Goal: Information Seeking & Learning: Learn about a topic

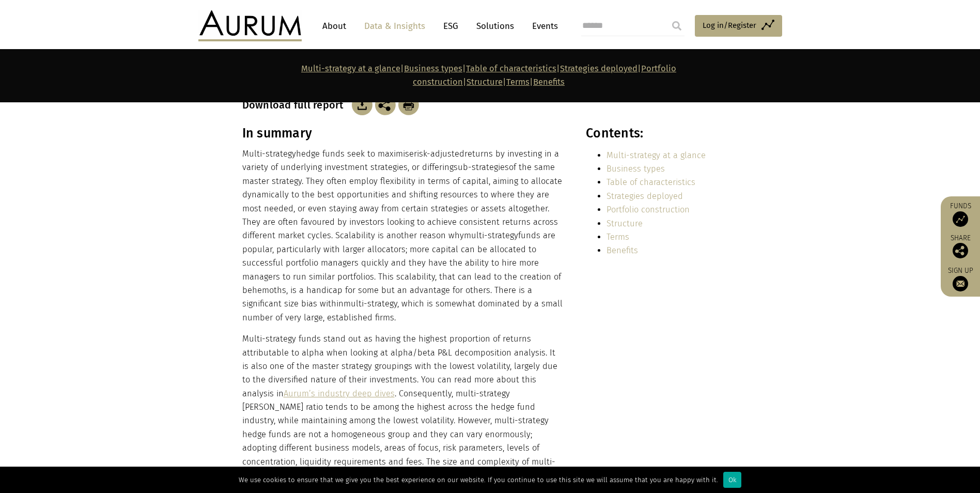
scroll to position [207, 0]
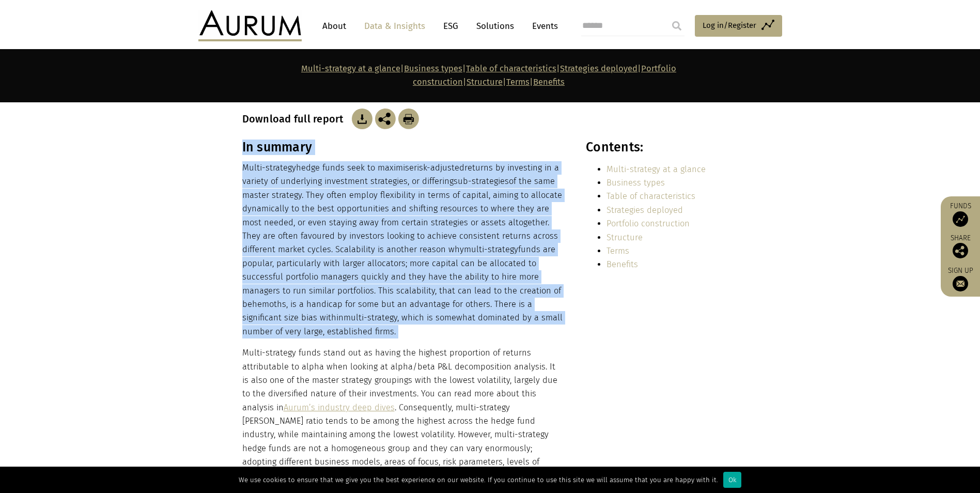
drag, startPoint x: 381, startPoint y: 114, endPoint x: 397, endPoint y: 158, distance: 46.3
click at [405, 165] on p "Multi-strategy hedge funds seek to maximise risk-adjusted returns by investing …" at bounding box center [402, 249] width 321 height 177
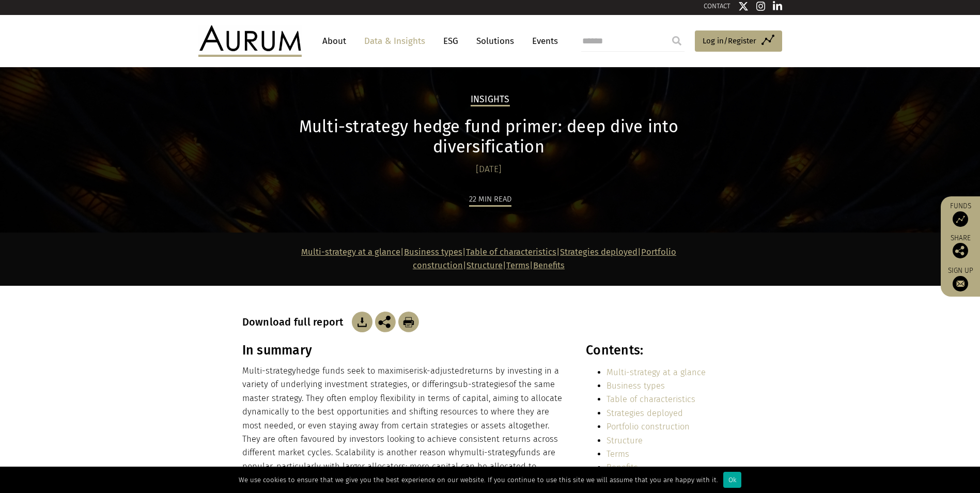
scroll to position [0, 0]
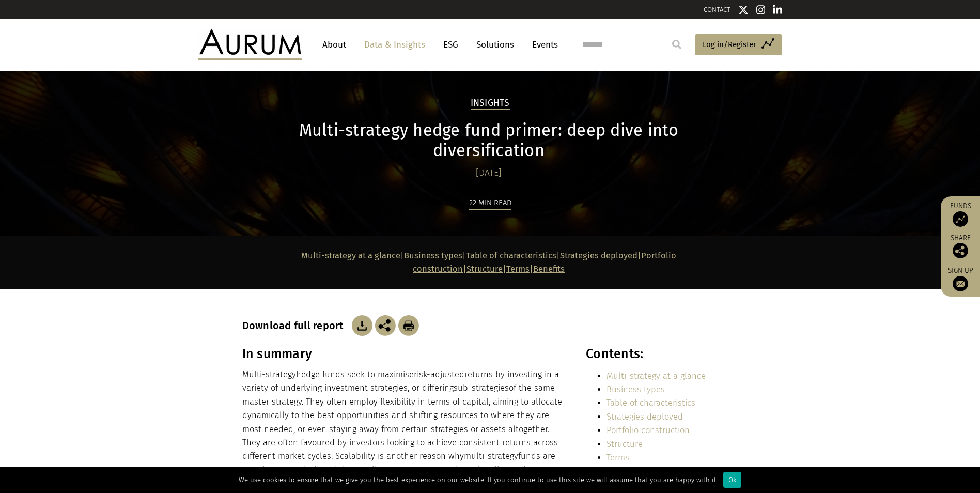
click at [464, 375] on p "Multi-strategy hedge funds seek to maximise risk-adjusted returns by investing …" at bounding box center [402, 456] width 321 height 177
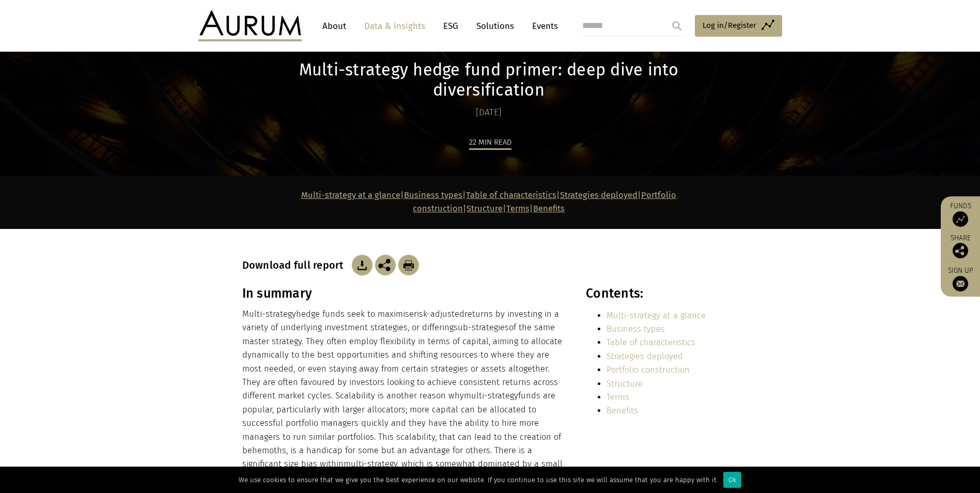
scroll to position [155, 0]
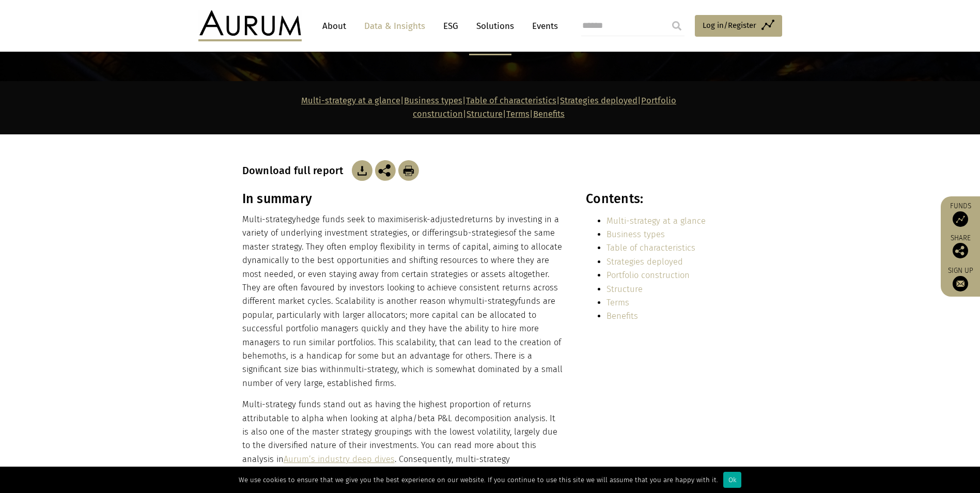
click at [431, 300] on p "Multi-strategy hedge funds seek to maximise risk-adjusted returns by investing …" at bounding box center [402, 301] width 321 height 177
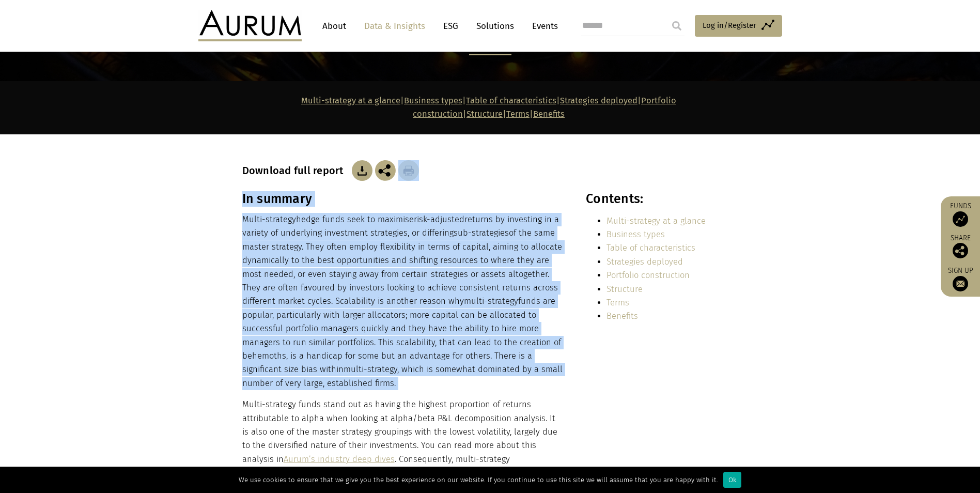
drag, startPoint x: 431, startPoint y: 300, endPoint x: 526, endPoint y: 116, distance: 207.6
click at [548, 134] on div "Download full report" at bounding box center [490, 157] width 496 height 47
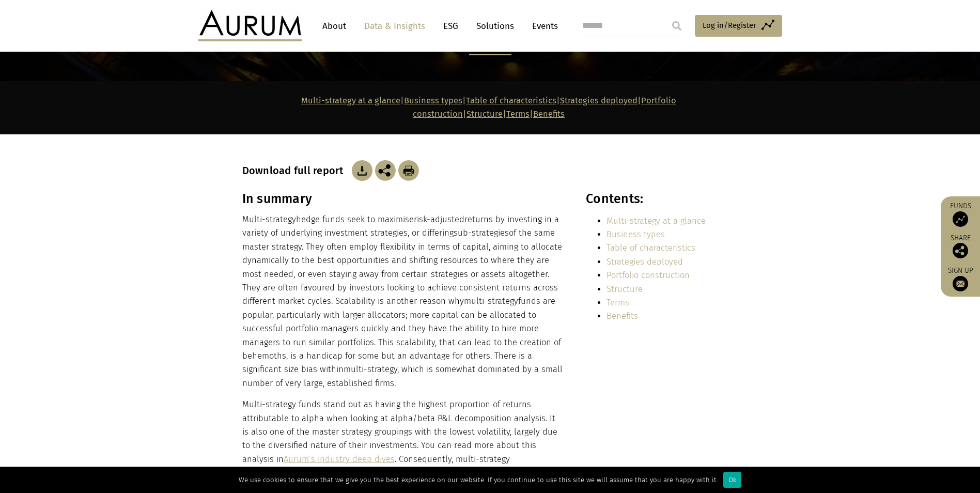
click at [548, 134] on div "Download full report" at bounding box center [490, 157] width 496 height 47
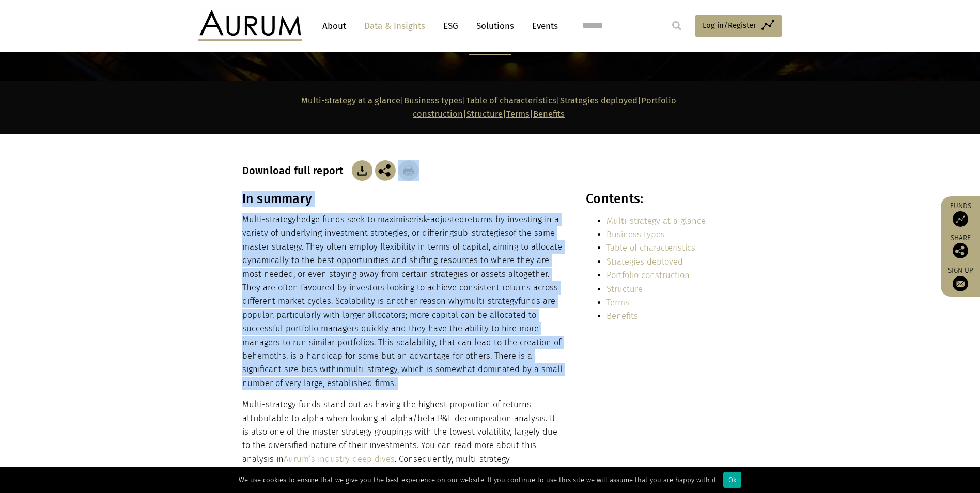
drag, startPoint x: 548, startPoint y: 128, endPoint x: 525, endPoint y: 267, distance: 140.5
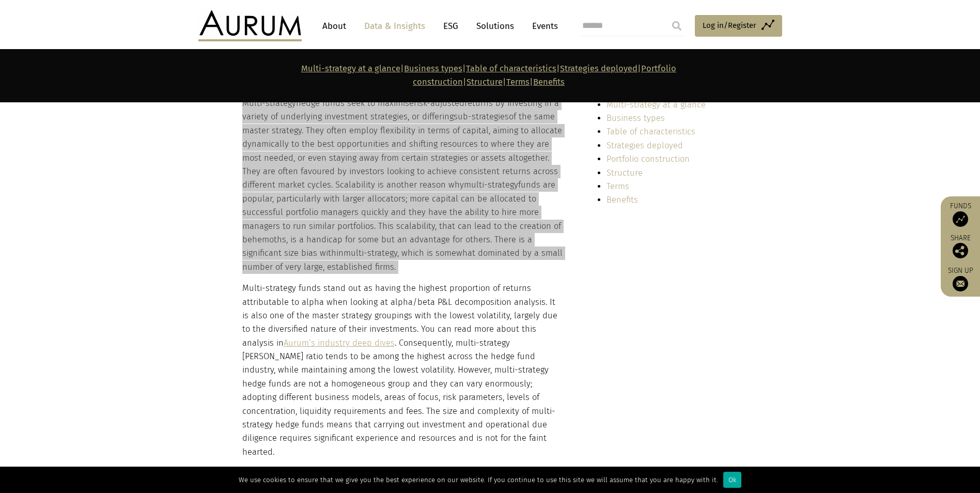
scroll to position [362, 0]
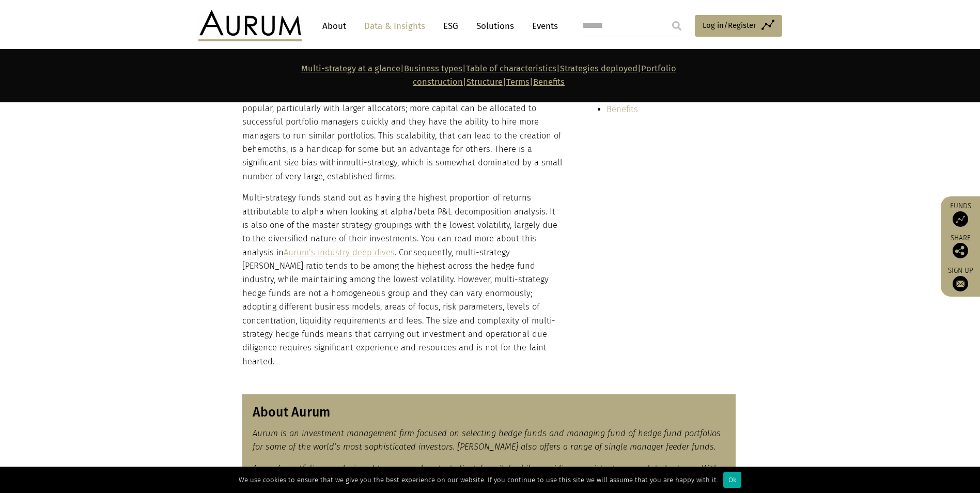
click at [411, 191] on p "Multi-strategy funds stand out as having the highest proportion of returns attr…" at bounding box center [402, 279] width 321 height 177
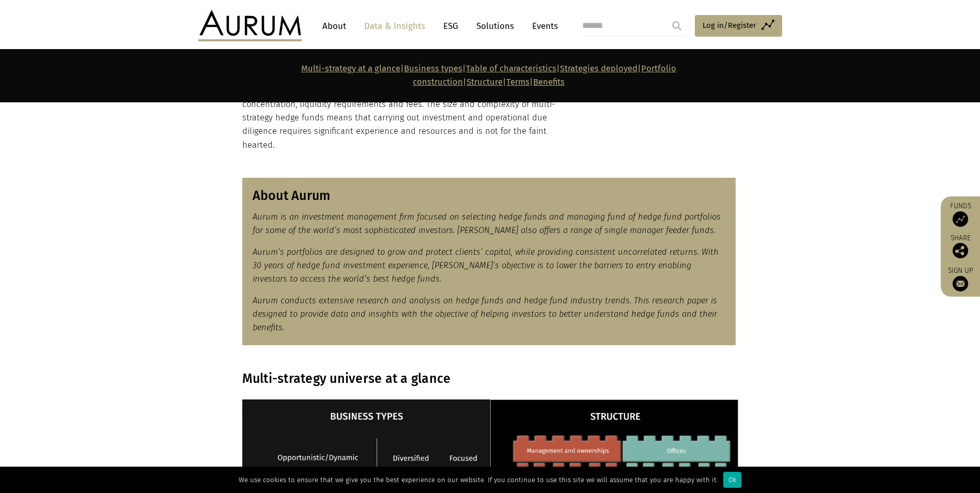
scroll to position [569, 0]
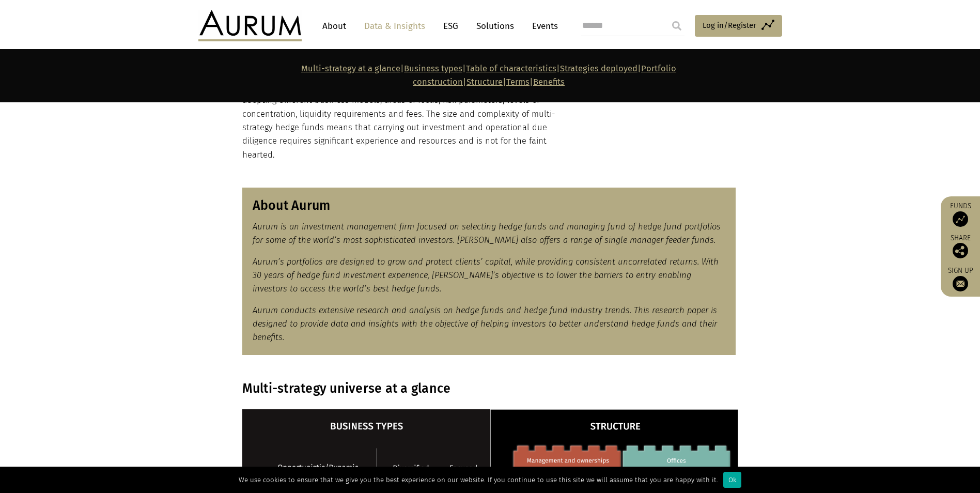
click at [393, 255] on p "Aurum’s portfolios are designed to grow and protect clients’ capital, while pro…" at bounding box center [489, 275] width 473 height 41
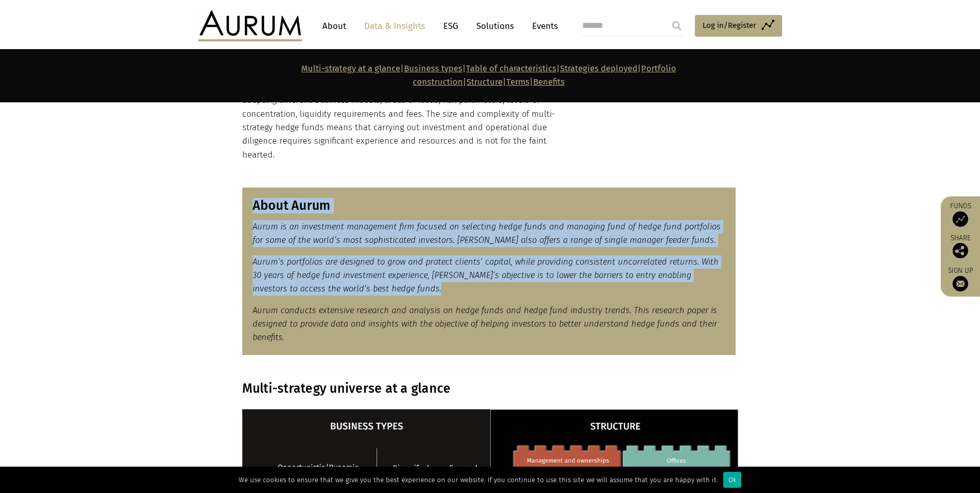
drag, startPoint x: 393, startPoint y: 254, endPoint x: 389, endPoint y: 173, distance: 81.2
click at [389, 188] on div "About Aurum Aurum is an investment management firm focused on selecting hedge f…" at bounding box center [489, 271] width 494 height 167
click at [484, 256] on p "Aurum’s portfolios are designed to grow and protect clients’ capital, while pro…" at bounding box center [489, 275] width 473 height 41
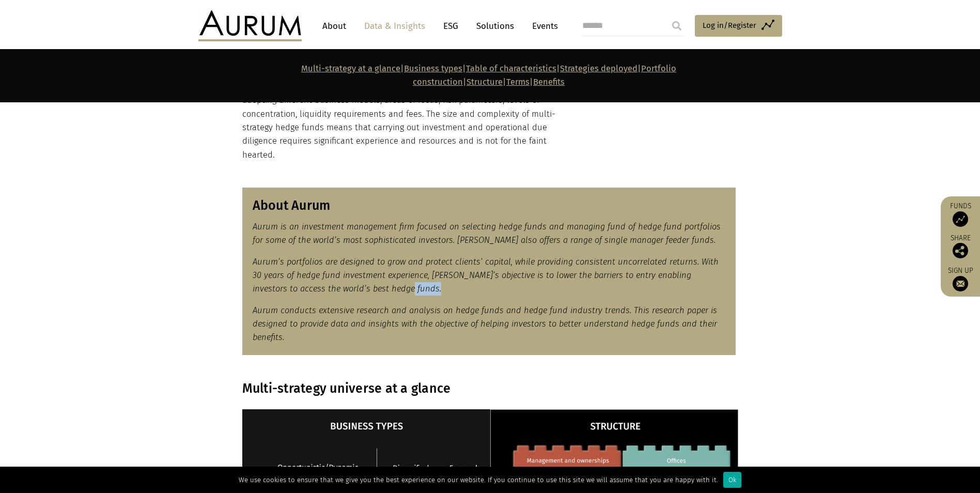
click at [484, 256] on p "Aurum’s portfolios are designed to grow and protect clients’ capital, while pro…" at bounding box center [489, 275] width 473 height 41
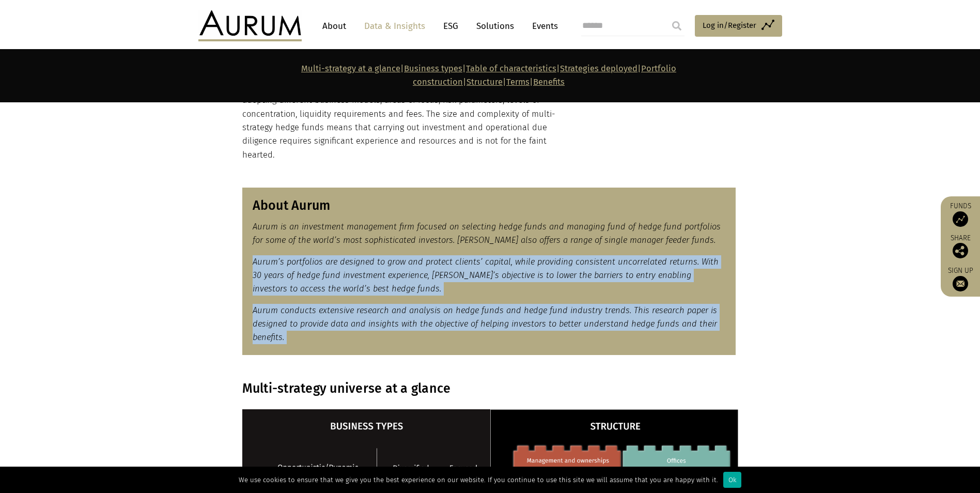
drag, startPoint x: 484, startPoint y: 256, endPoint x: 492, endPoint y: 291, distance: 36.0
click at [492, 291] on div "About Aurum Aurum is an investment management firm focused on selecting hedge f…" at bounding box center [489, 271] width 494 height 167
click at [392, 269] on div "About Aurum Aurum is an investment management firm focused on selecting hedge f…" at bounding box center [489, 271] width 494 height 167
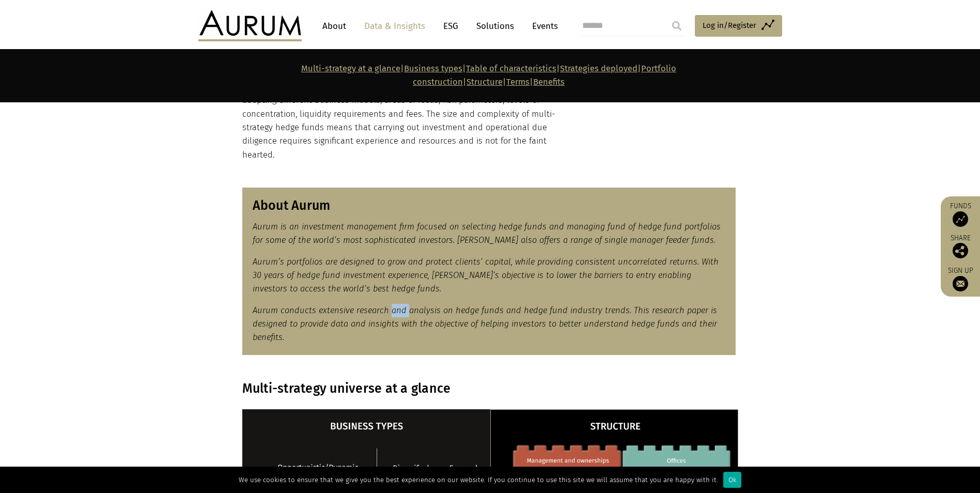
click at [392, 269] on div "About Aurum Aurum is an investment management firm focused on selecting hedge f…" at bounding box center [489, 271] width 494 height 167
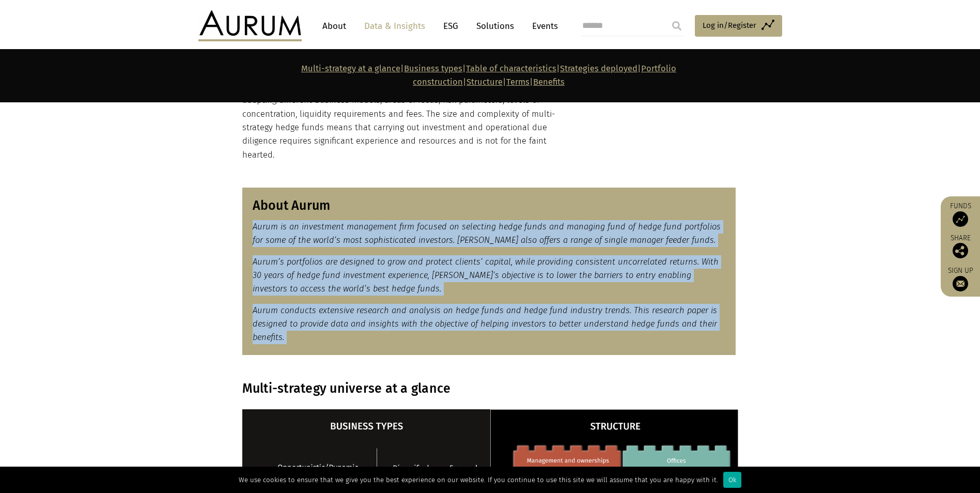
drag, startPoint x: 392, startPoint y: 269, endPoint x: 415, endPoint y: 195, distance: 78.0
click at [415, 195] on div "About Aurum Aurum is an investment management firm focused on selecting hedge f…" at bounding box center [489, 271] width 494 height 167
click at [418, 222] on em "Aurum is an investment management firm focused on selecting hedge funds and man…" at bounding box center [487, 233] width 468 height 23
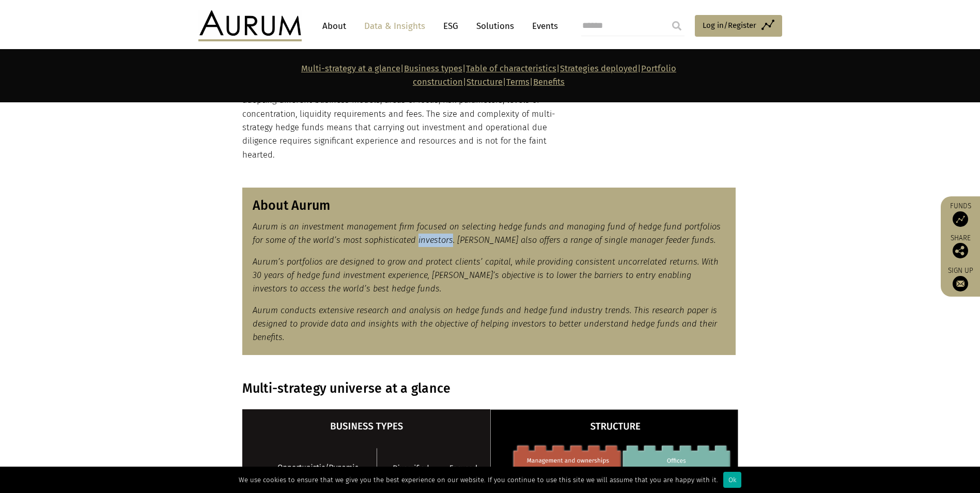
click at [418, 222] on em "Aurum is an investment management firm focused on selecting hedge funds and man…" at bounding box center [487, 233] width 468 height 23
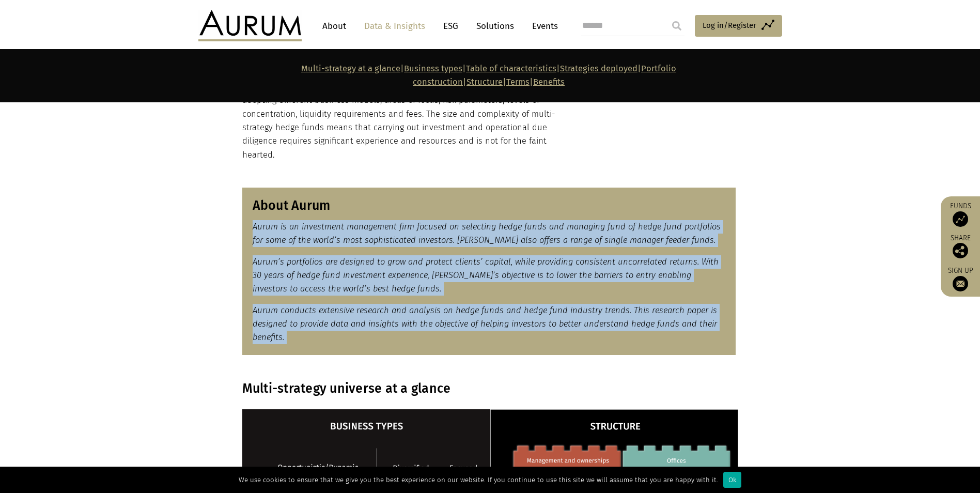
drag, startPoint x: 418, startPoint y: 202, endPoint x: 407, endPoint y: 326, distance: 124.5
click at [407, 326] on section "About Aurum Aurum is an investment management firm focused on selecting hedge f…" at bounding box center [490, 271] width 980 height 193
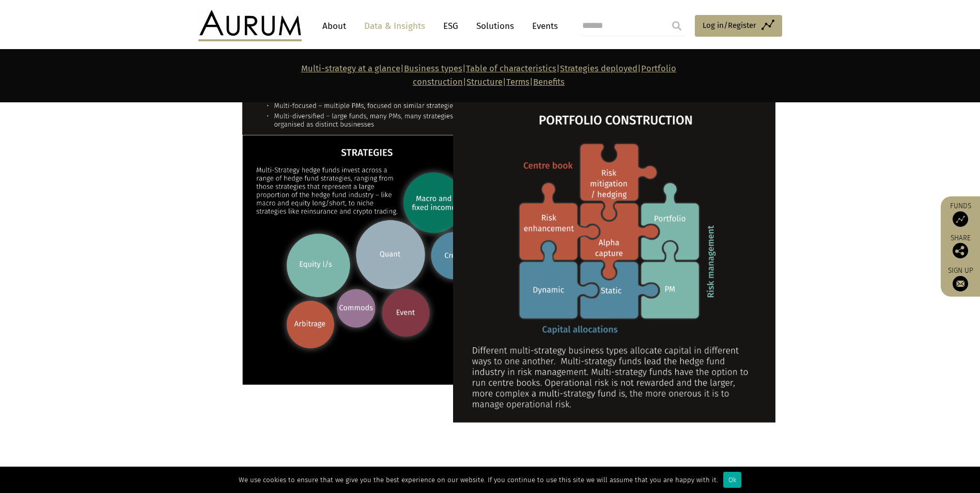
scroll to position [1085, 0]
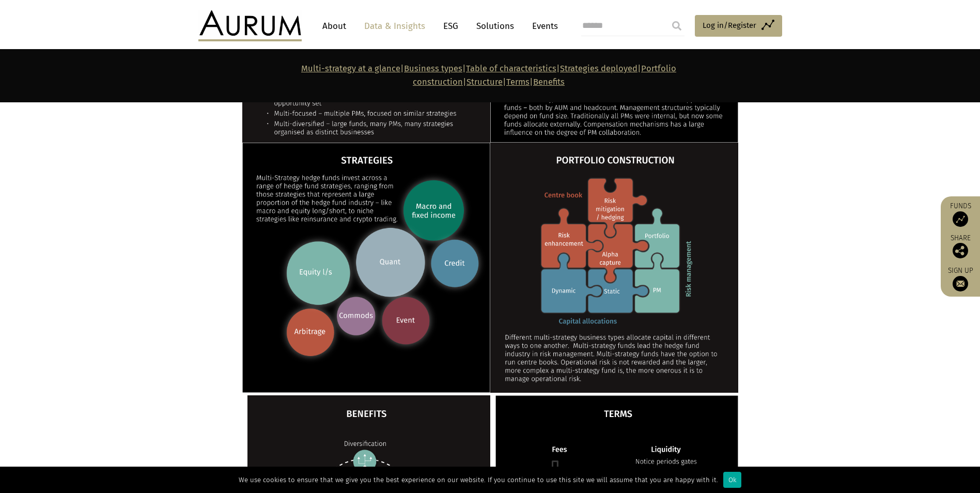
click at [181, 326] on section at bounding box center [490, 268] width 980 height 250
click at [757, 287] on section at bounding box center [490, 268] width 980 height 250
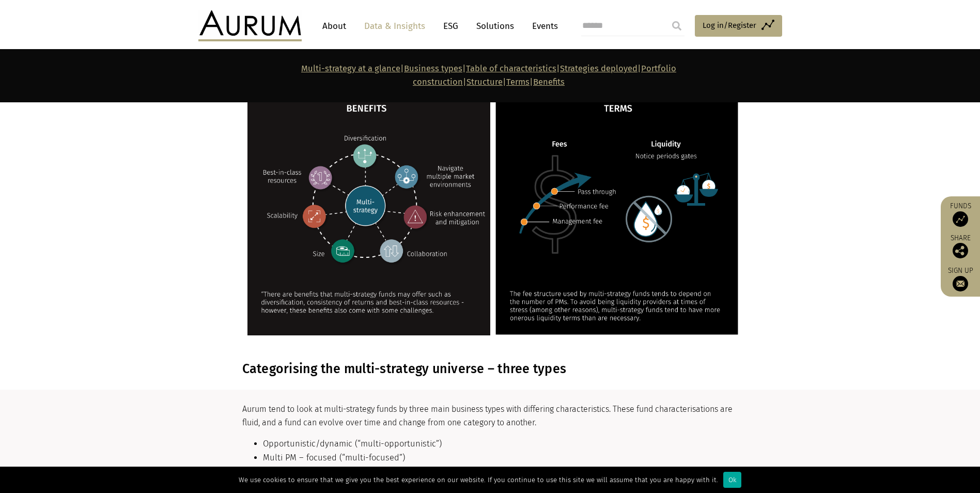
scroll to position [1499, 0]
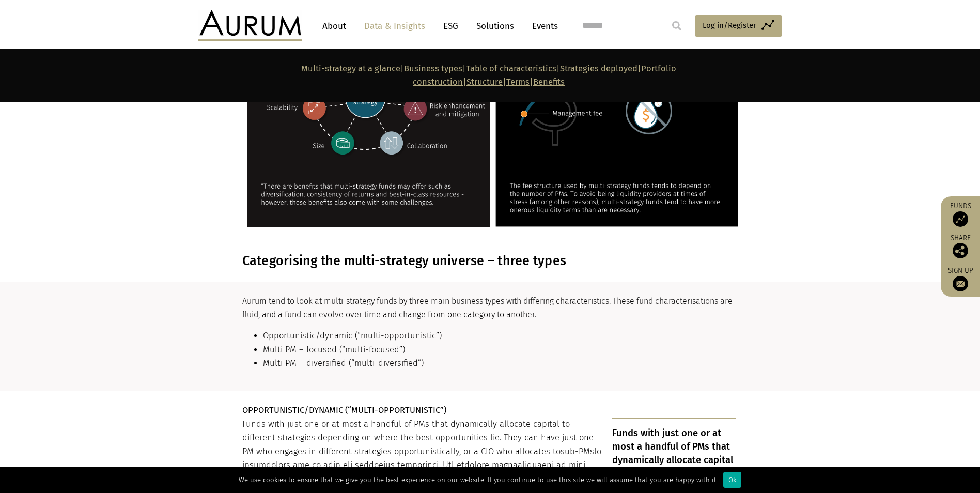
click at [642, 357] on li "Multi PM – diversified (“multi-diversified”)" at bounding box center [499, 363] width 473 height 13
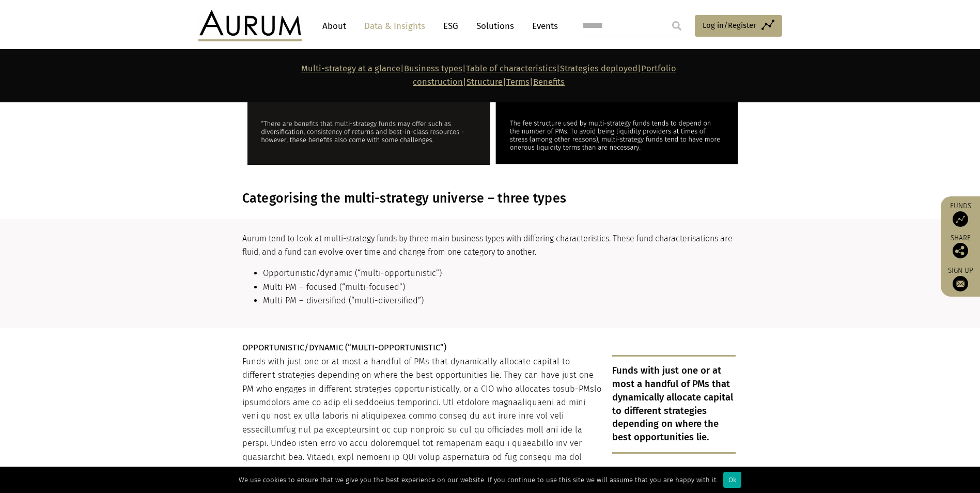
scroll to position [1654, 0]
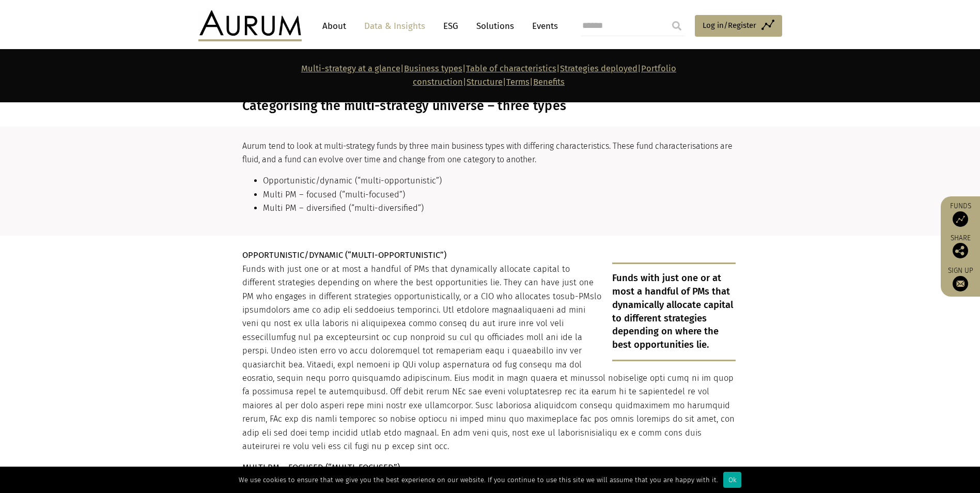
click at [357, 327] on p "Funds with just one or at most a handful of PMs that dynamically allocate capit…" at bounding box center [489, 358] width 494 height 191
click at [356, 327] on p "Funds with just one or at most a handful of PMs that dynamically allocate capit…" at bounding box center [489, 358] width 494 height 191
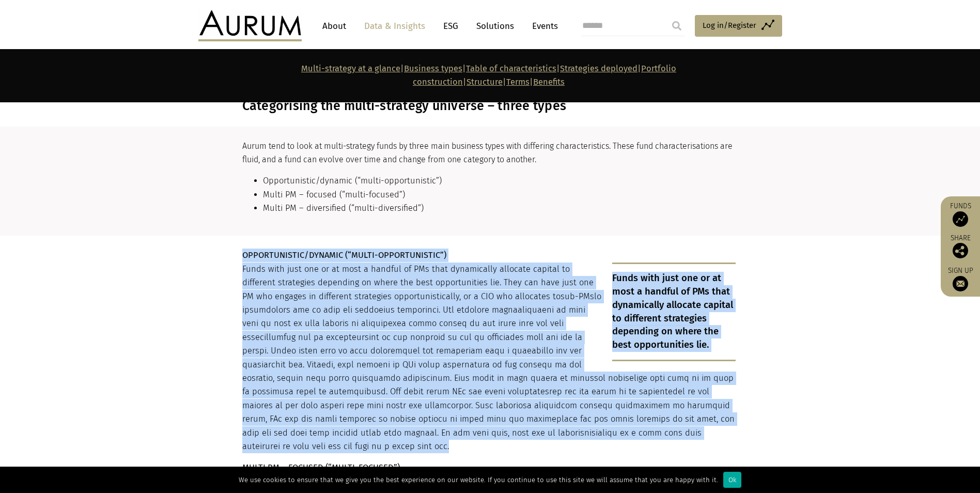
drag, startPoint x: 356, startPoint y: 327, endPoint x: 326, endPoint y: 206, distance: 125.0
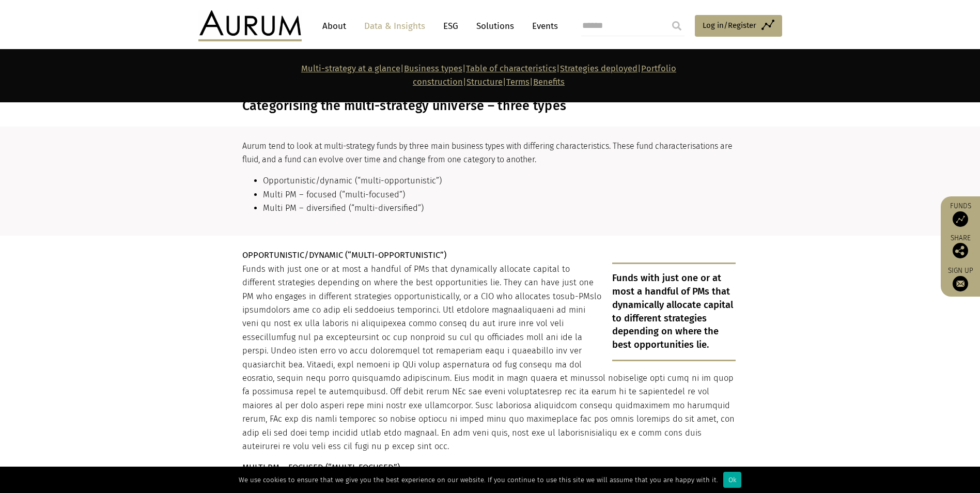
drag, startPoint x: 326, startPoint y: 206, endPoint x: 334, endPoint y: 213, distance: 10.6
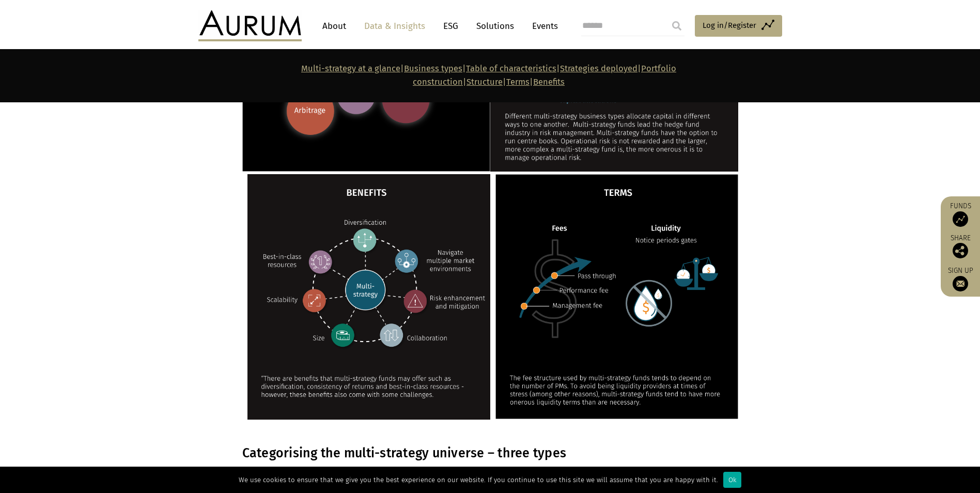
scroll to position [1499, 0]
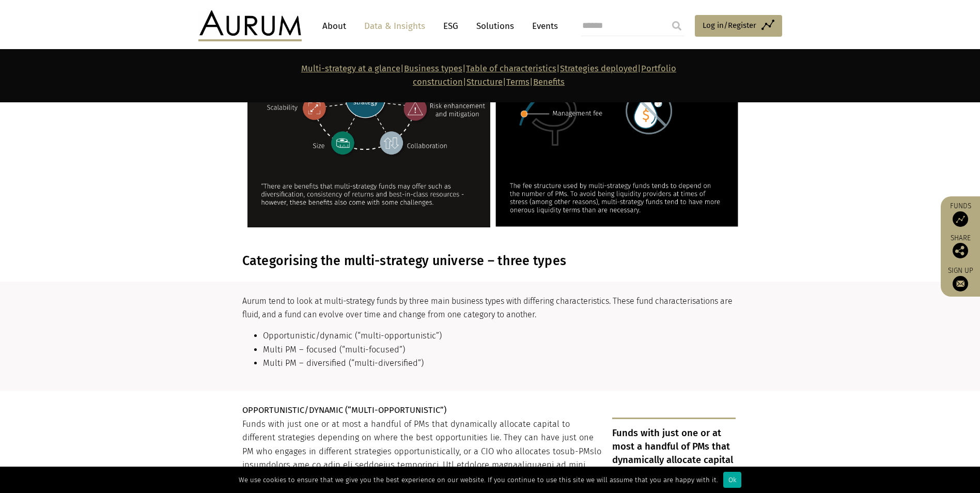
click at [417, 329] on li "Opportunistic/dynamic (“multi-opportunistic”)" at bounding box center [499, 335] width 473 height 13
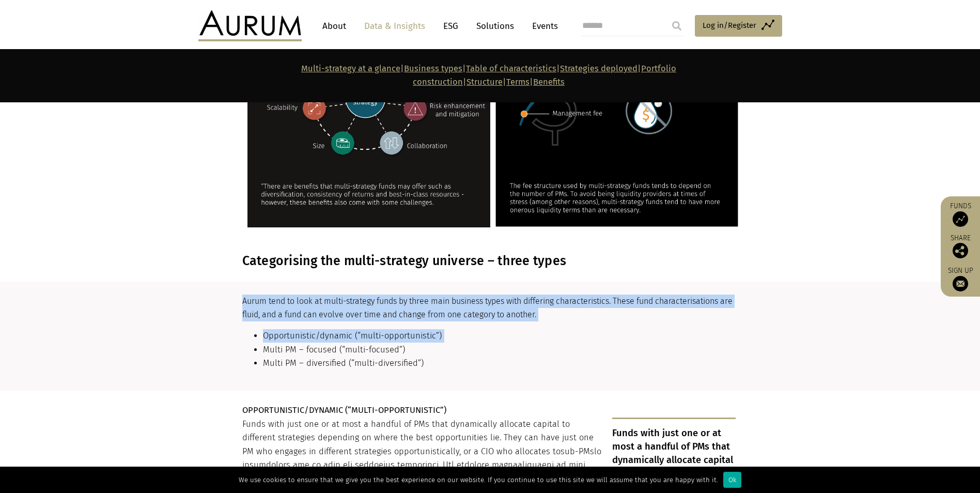
drag, startPoint x: 417, startPoint y: 298, endPoint x: 423, endPoint y: 253, distance: 45.9
click at [423, 282] on section "Aurum tend to look at multi-strategy funds by three main business types with di…" at bounding box center [490, 337] width 980 height 110
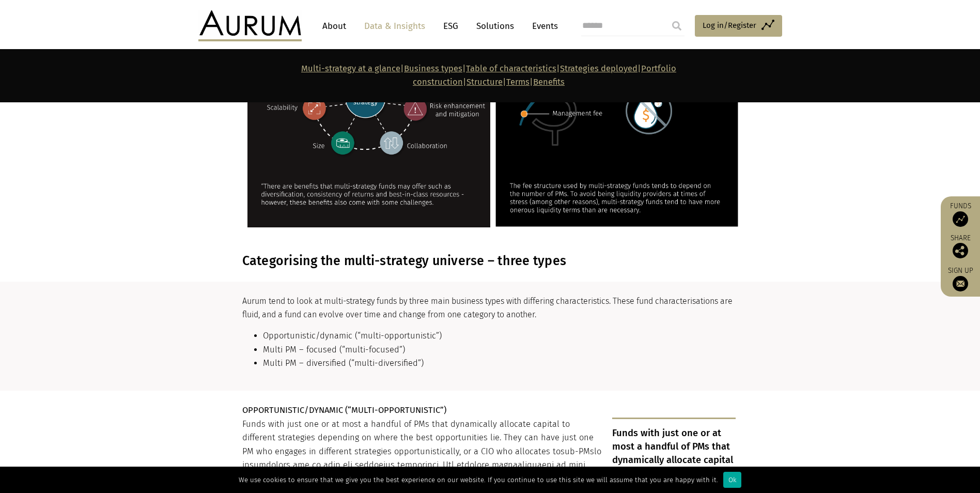
click at [423, 282] on section "Aurum tend to look at multi-strategy funds by three main business types with di…" at bounding box center [490, 337] width 980 height 110
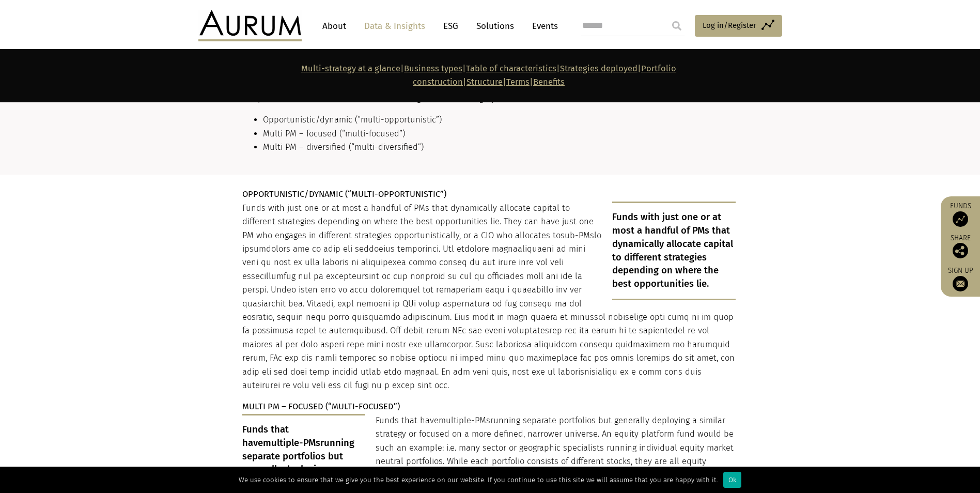
scroll to position [1757, 0]
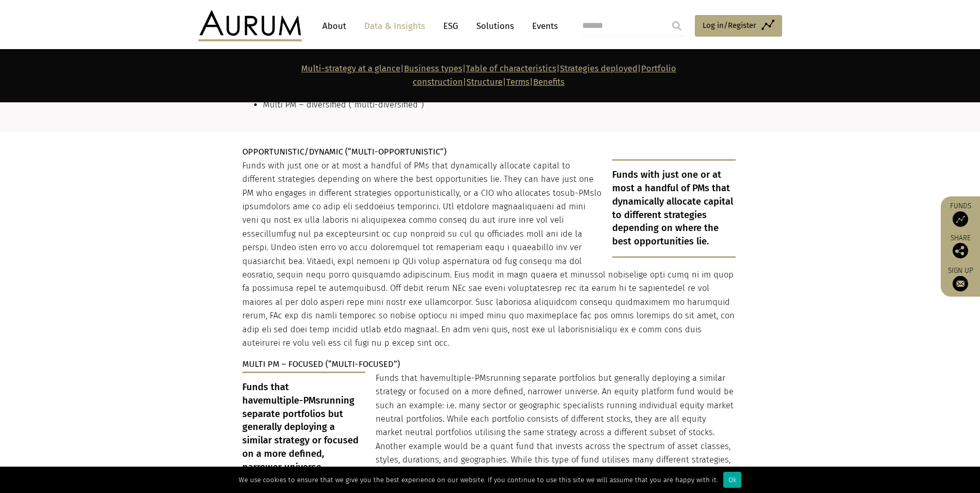
click at [432, 276] on p "Funds with just one or at most a handful of PMs that dynamically allocate capit…" at bounding box center [489, 254] width 494 height 191
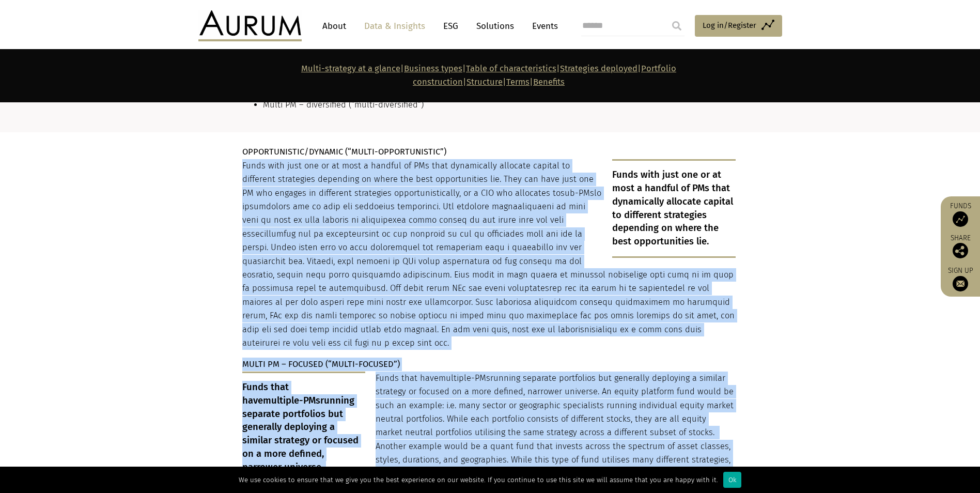
drag, startPoint x: 432, startPoint y: 276, endPoint x: 536, endPoint y: 330, distance: 117.7
click at [536, 330] on div "OPPORTUNISTIC/DYNAMIC (“MULTI-OPPORTUNISTIC”) Funds with just one or at most a …" at bounding box center [489, 478] width 494 height 666
click at [509, 358] on p "MULTI PM – FOCUSED (“MULTI-FOCUSED”)" at bounding box center [489, 364] width 494 height 13
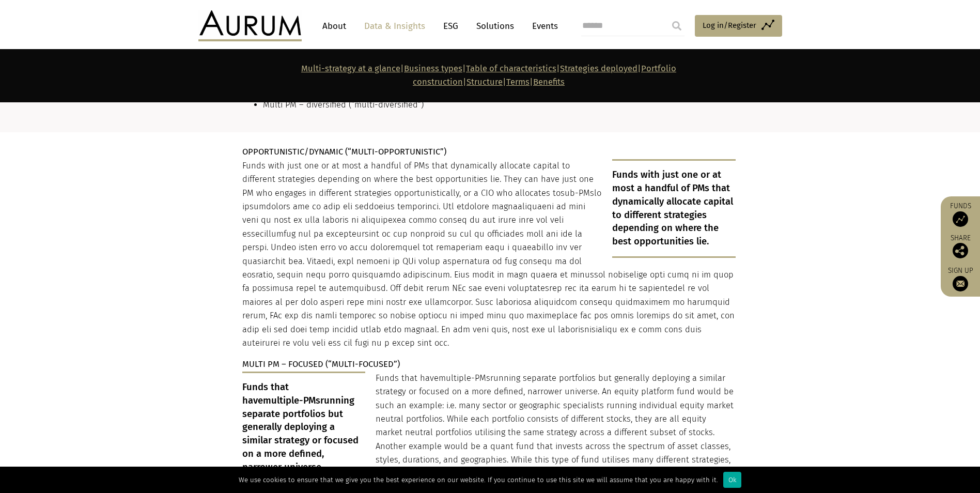
click at [509, 358] on p "MULTI PM – FOCUSED (“MULTI-FOCUSED”)" at bounding box center [489, 364] width 494 height 13
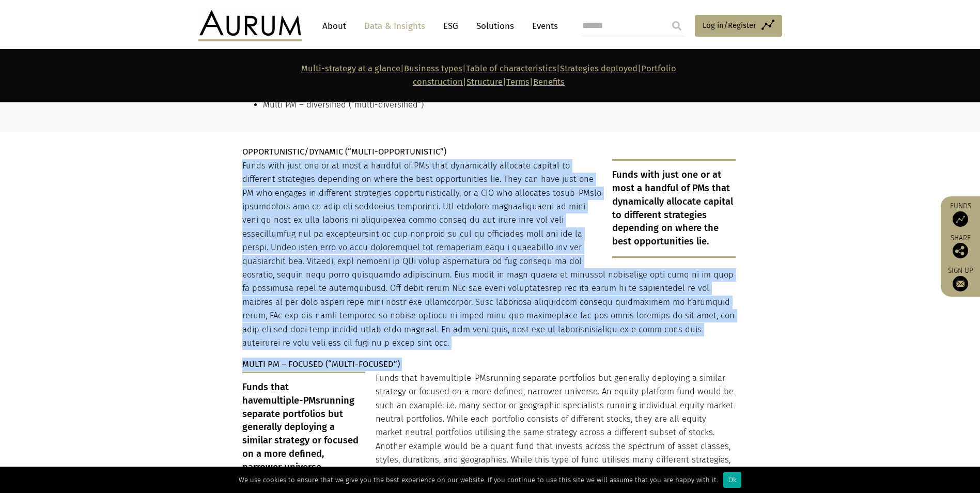
drag, startPoint x: 509, startPoint y: 314, endPoint x: 513, endPoint y: 285, distance: 29.2
click at [513, 285] on div "OPPORTUNISTIC/DYNAMIC (“MULTI-OPPORTUNISTIC”) Funds with just one or at most a …" at bounding box center [489, 478] width 494 height 666
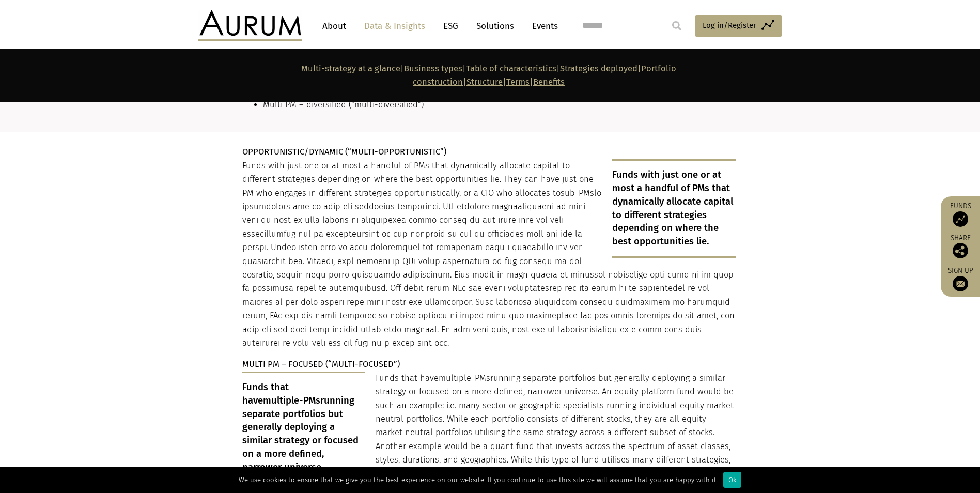
click at [541, 372] on p "Funds that have multiple-PMs running separate portfolios but generally deployin…" at bounding box center [489, 447] width 494 height 150
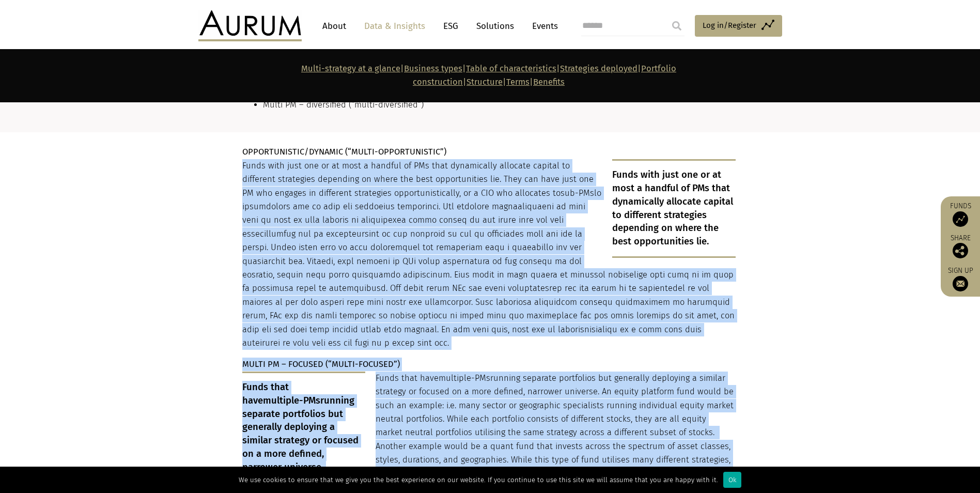
drag, startPoint x: 541, startPoint y: 347, endPoint x: 456, endPoint y: 282, distance: 106.5
click at [456, 282] on div "OPPORTUNISTIC/DYNAMIC (“MULTI-OPPORTUNISTIC”) Funds with just one or at most a …" at bounding box center [489, 478] width 494 height 666
click at [447, 373] on span "multiple-PMs" at bounding box center [465, 378] width 52 height 10
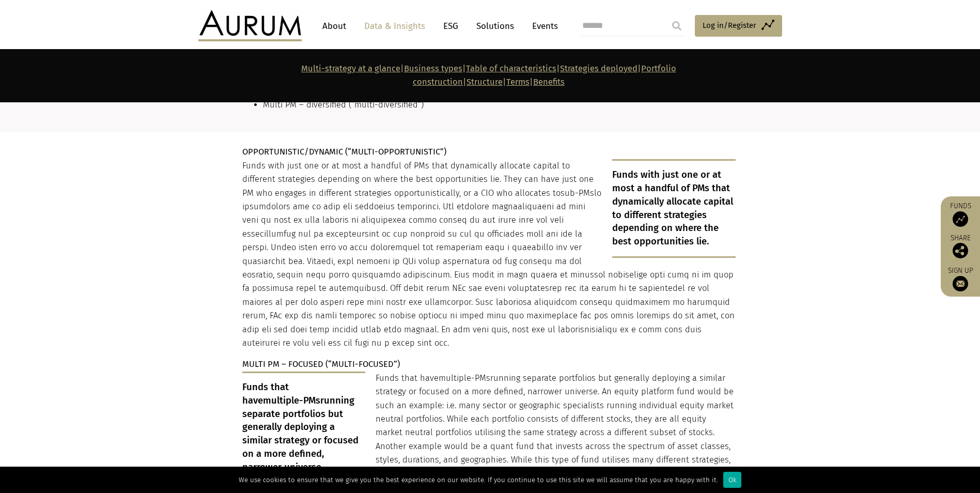
click at [452, 358] on p "MULTI PM – FOCUSED (“MULTI-FOCUSED”)" at bounding box center [489, 364] width 494 height 13
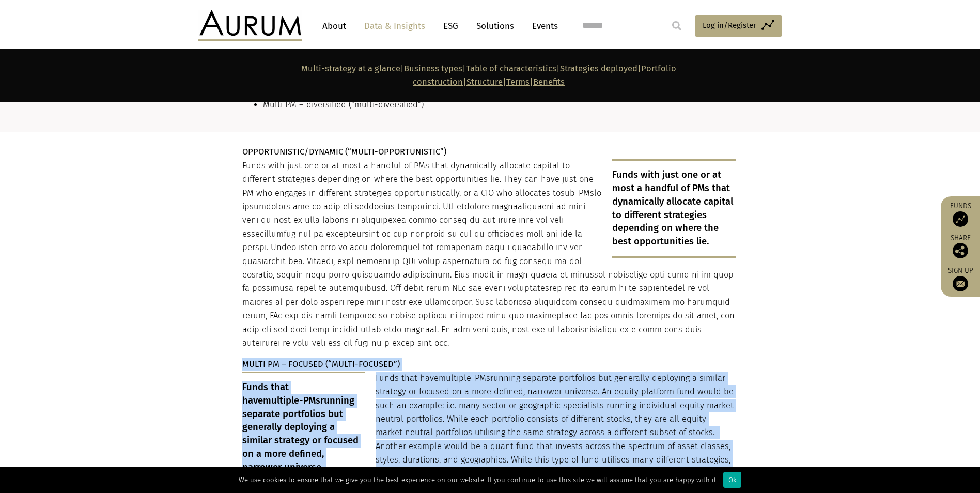
drag, startPoint x: 452, startPoint y: 318, endPoint x: 453, endPoint y: 333, distance: 15.0
click at [453, 333] on div "OPPORTUNISTIC/DYNAMIC (“MULTI-OPPORTUNISTIC”) Funds with just one or at most a …" at bounding box center [489, 478] width 494 height 666
click at [457, 373] on span "multiple-PMs" at bounding box center [465, 378] width 52 height 10
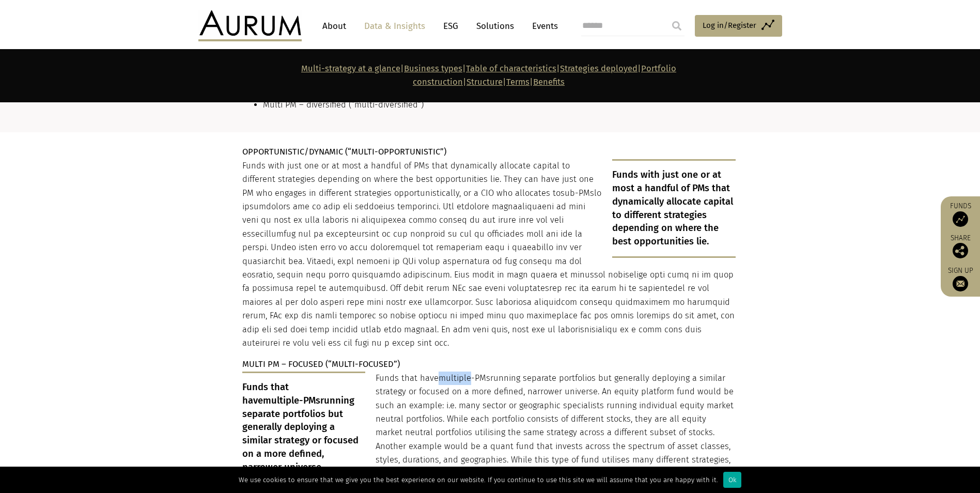
click at [457, 373] on span "multiple-PMs" at bounding box center [465, 378] width 52 height 10
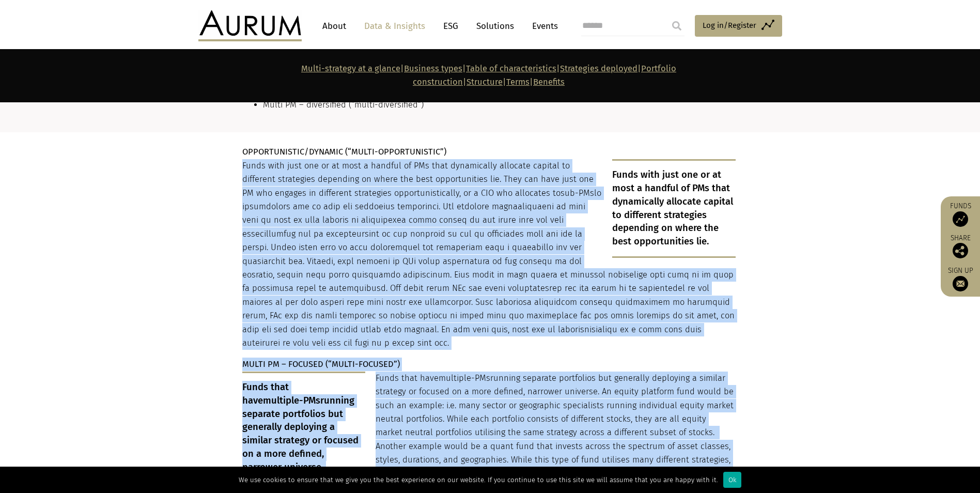
drag, startPoint x: 457, startPoint y: 325, endPoint x: 464, endPoint y: 291, distance: 34.8
click at [464, 291] on div "OPPORTUNISTIC/DYNAMIC (“MULTI-OPPORTUNISTIC”) Funds with just one or at most a …" at bounding box center [489, 478] width 494 height 666
click at [464, 291] on p "Funds with just one or at most a handful of PMs that dynamically allocate capit…" at bounding box center [489, 254] width 494 height 191
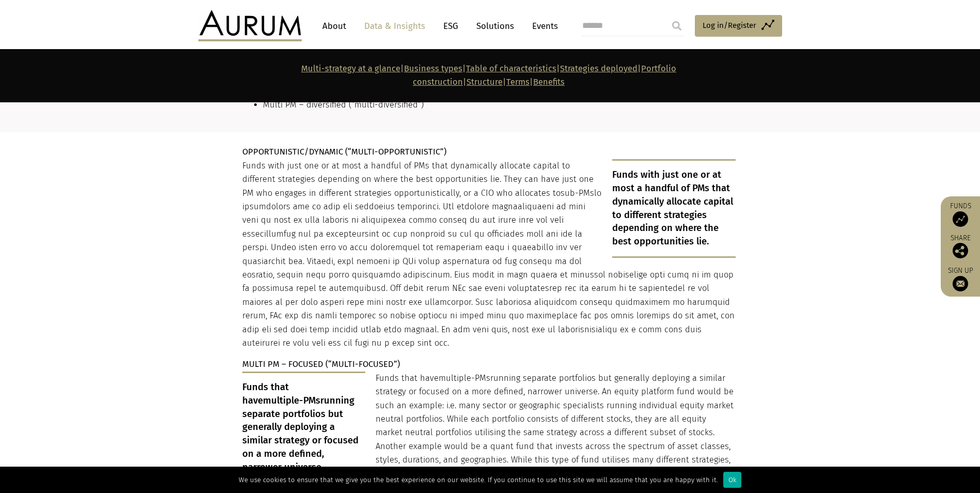
click at [563, 358] on p "MULTI PM – FOCUSED (“MULTI-FOCUSED”)" at bounding box center [489, 364] width 494 height 13
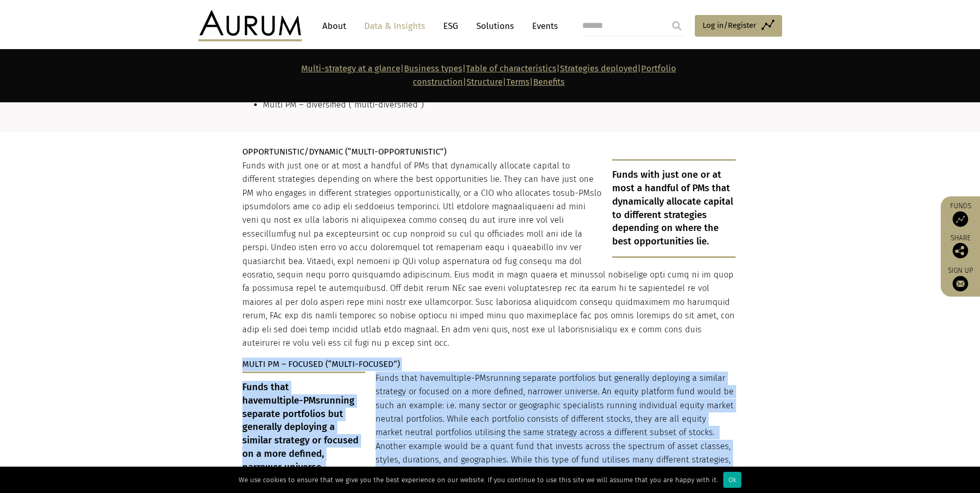
drag, startPoint x: 563, startPoint y: 319, endPoint x: 561, endPoint y: 336, distance: 17.1
click at [561, 336] on div "OPPORTUNISTIC/DYNAMIC (“MULTI-OPPORTUNISTIC”) Funds with just one or at most a …" at bounding box center [489, 478] width 494 height 666
click at [592, 358] on p "MULTI PM – FOCUSED (“MULTI-FOCUSED”)" at bounding box center [489, 364] width 494 height 13
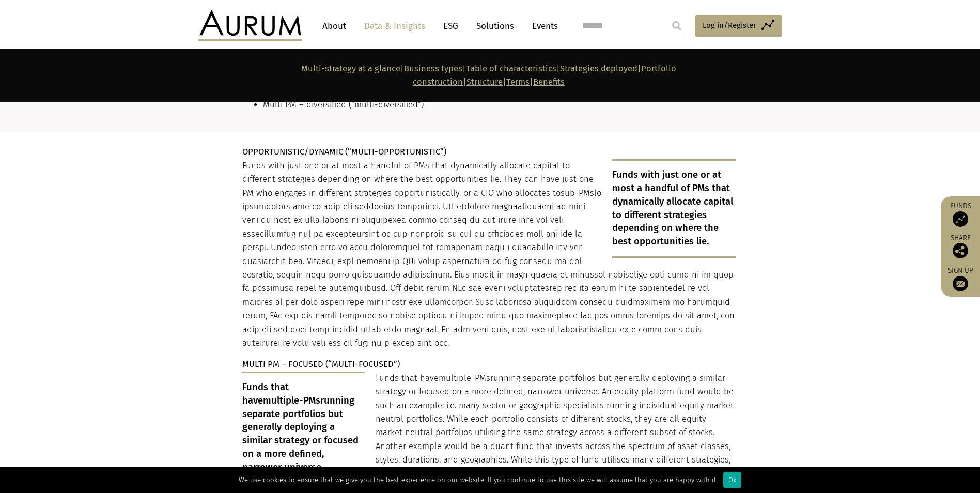
click at [592, 358] on p "MULTI PM – FOCUSED (“MULTI-FOCUSED”)" at bounding box center [489, 364] width 494 height 13
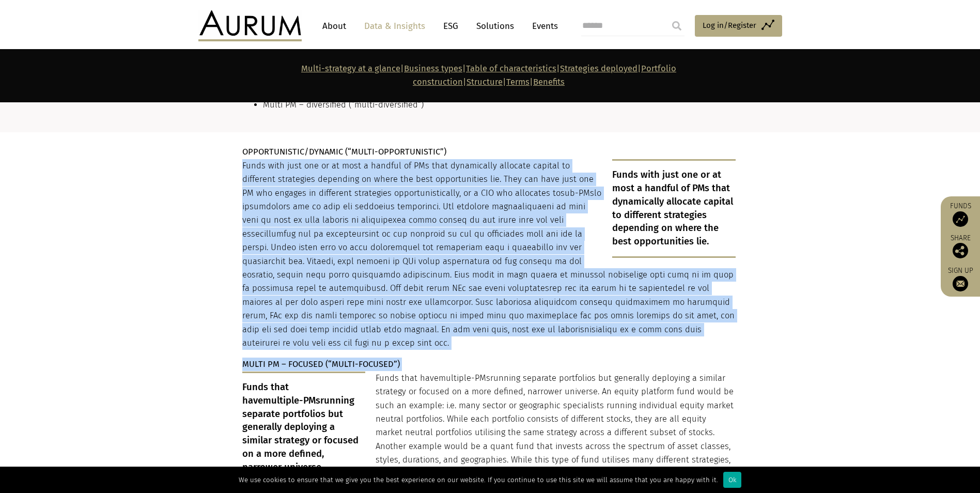
drag, startPoint x: 592, startPoint y: 320, endPoint x: 603, endPoint y: 294, distance: 28.8
click at [603, 294] on div "OPPORTUNISTIC/DYNAMIC (“MULTI-OPPORTUNISTIC”) Funds with just one or at most a …" at bounding box center [489, 478] width 494 height 666
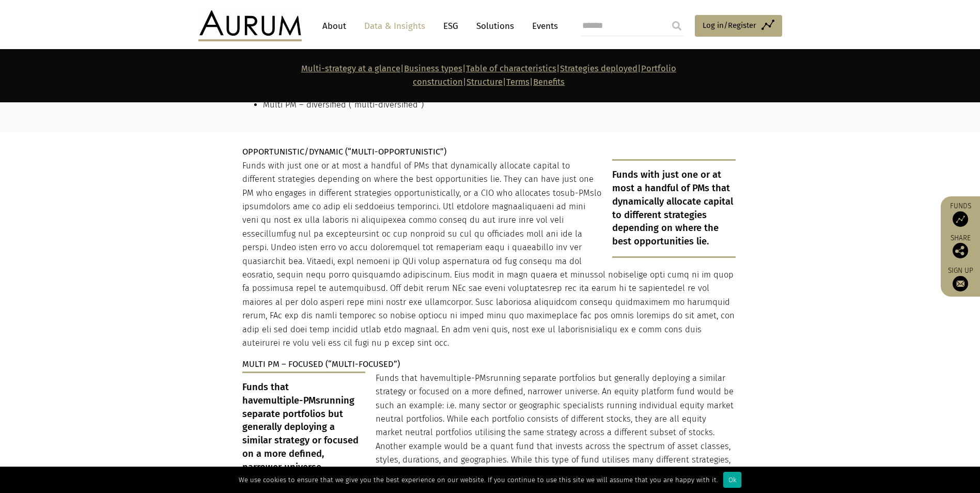
click at [587, 372] on p "Funds that have multiple-PMs running separate portfolios but generally deployin…" at bounding box center [489, 447] width 494 height 150
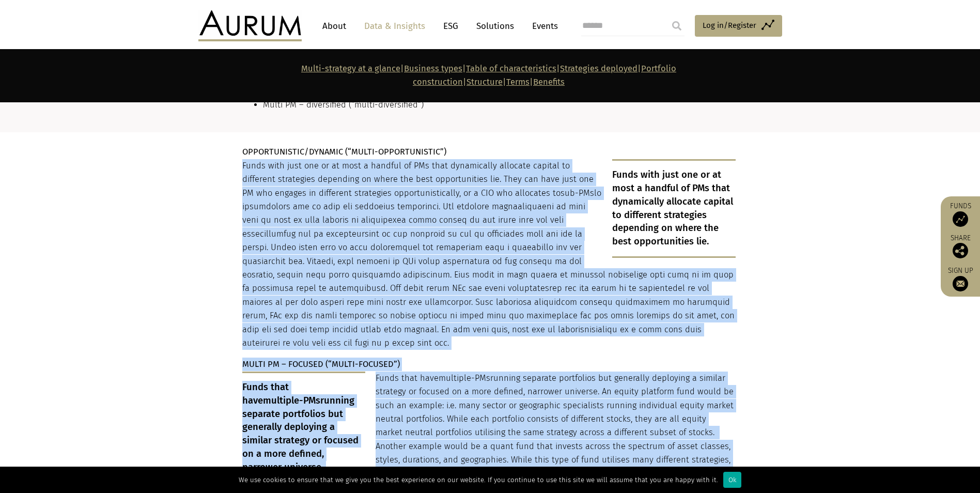
drag, startPoint x: 587, startPoint y: 332, endPoint x: 569, endPoint y: 293, distance: 43.5
click at [569, 293] on div "OPPORTUNISTIC/DYNAMIC (“MULTI-OPPORTUNISTIC”) Funds with just one or at most a …" at bounding box center [489, 478] width 494 height 666
drag, startPoint x: 569, startPoint y: 293, endPoint x: 556, endPoint y: 292, distance: 13.4
click at [556, 292] on p "Funds with just one or at most a handful of PMs that dynamically allocate capit…" at bounding box center [489, 254] width 494 height 191
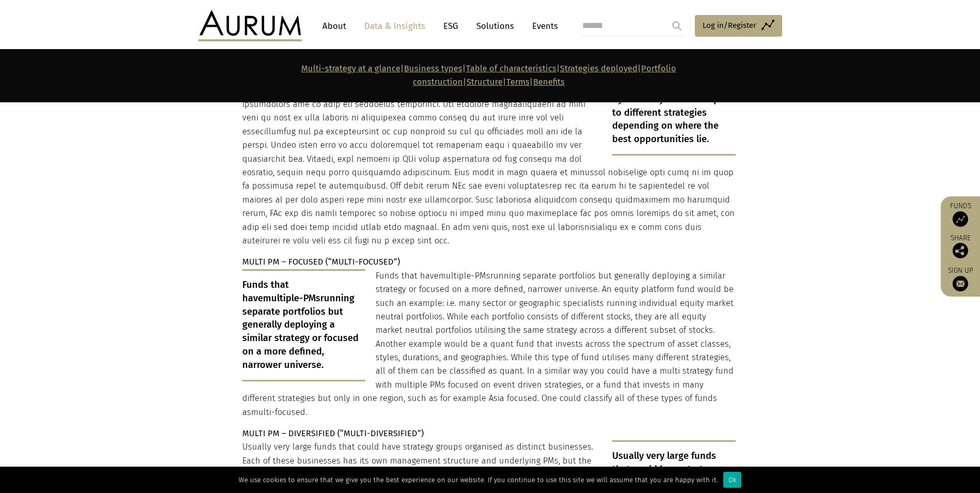
scroll to position [1861, 0]
click at [553, 295] on p "Funds that have multiple-PMs running separate portfolios but generally deployin…" at bounding box center [489, 343] width 494 height 150
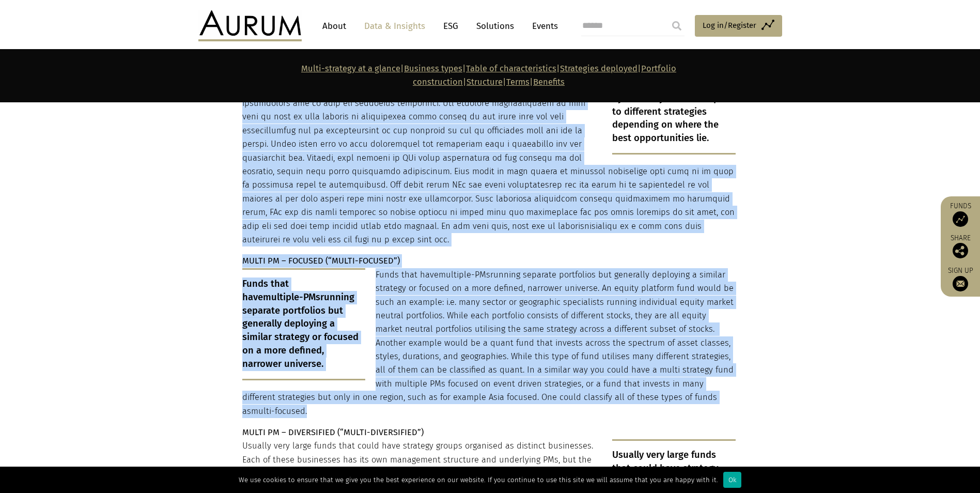
drag, startPoint x: 553, startPoint y: 295, endPoint x: 503, endPoint y: 161, distance: 142.5
click at [503, 161] on div "OPPORTUNISTIC/DYNAMIC (“MULTI-OPPORTUNISTIC”) Funds with just one or at most a …" at bounding box center [489, 375] width 494 height 666
click at [503, 170] on p "Funds with just one or at most a handful of PMs that dynamically allocate capit…" at bounding box center [489, 151] width 494 height 191
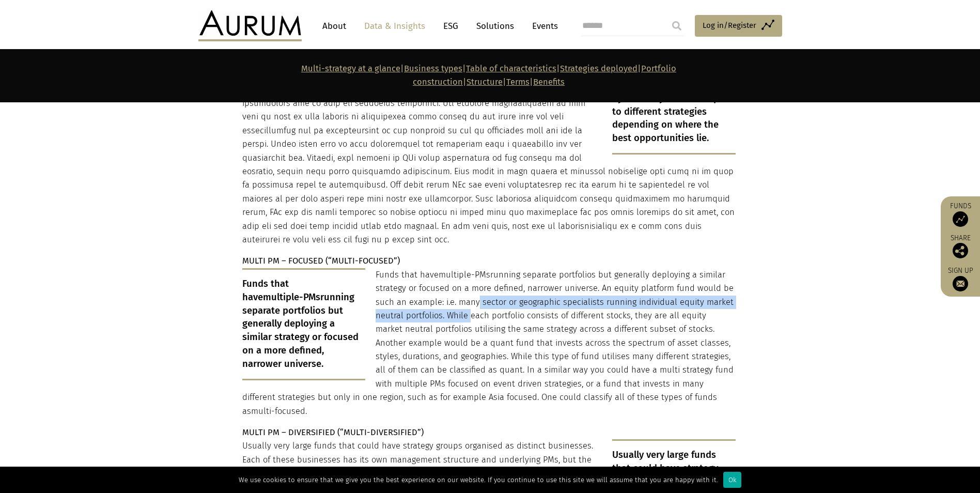
drag, startPoint x: 469, startPoint y: 264, endPoint x: 474, endPoint y: 245, distance: 19.8
click at [474, 268] on p "Funds that have multiple-PMs running separate portfolios but generally deployin…" at bounding box center [489, 343] width 494 height 150
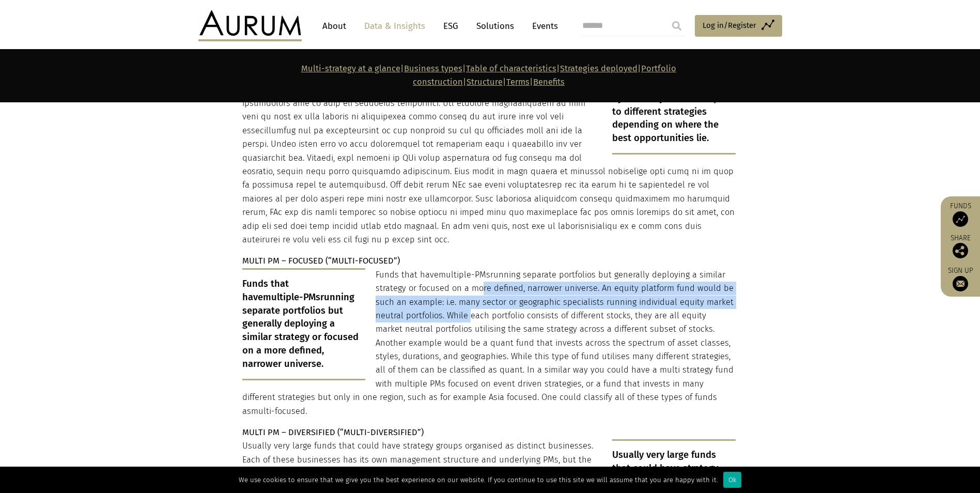
click at [474, 268] on p "Funds that have multiple-PMs running separate portfolios but generally deployin…" at bounding box center [489, 343] width 494 height 150
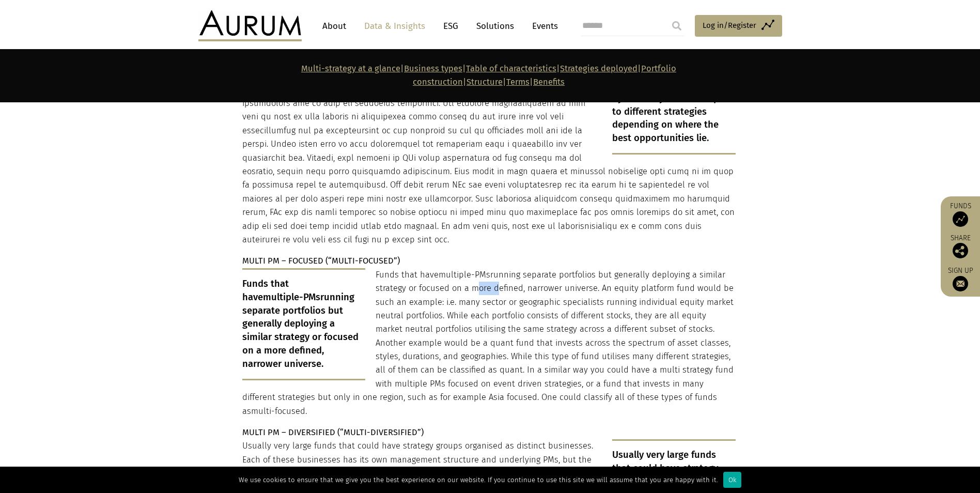
click at [474, 268] on p "Funds that have multiple-PMs running separate portfolios but generally deployin…" at bounding box center [489, 343] width 494 height 150
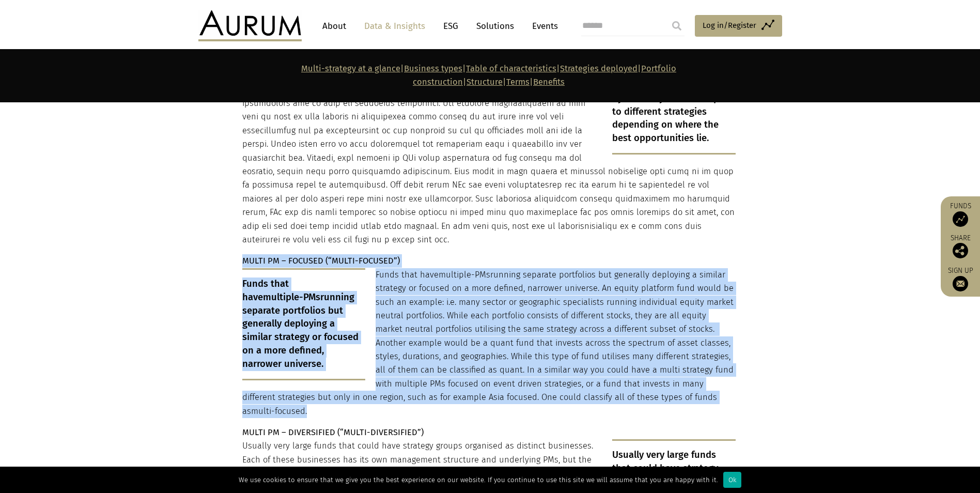
drag, startPoint x: 474, startPoint y: 245, endPoint x: 461, endPoint y: 204, distance: 42.8
click at [461, 204] on div "OPPORTUNISTIC/DYNAMIC (“MULTI-OPPORTUNISTIC”) Funds with just one or at most a …" at bounding box center [489, 375] width 494 height 666
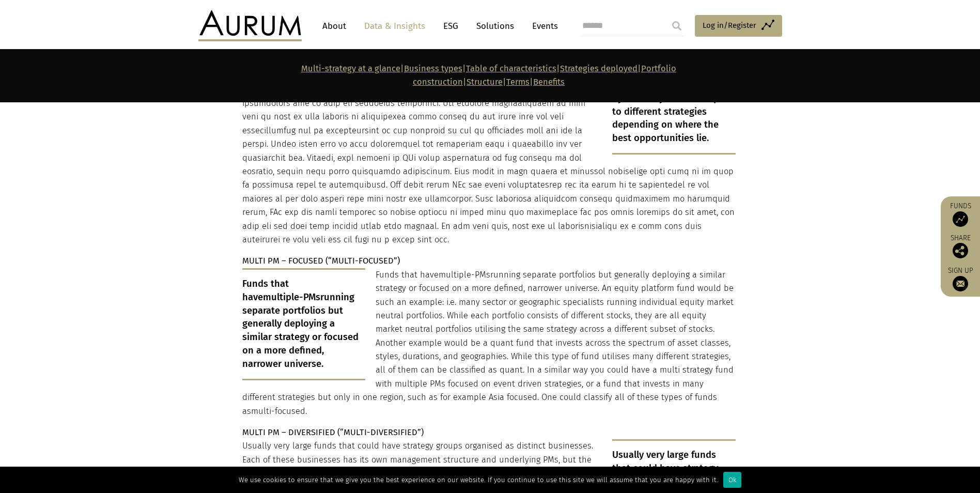
click at [444, 196] on p "Funds with just one or at most a handful of PMs that dynamically allocate capit…" at bounding box center [489, 151] width 494 height 191
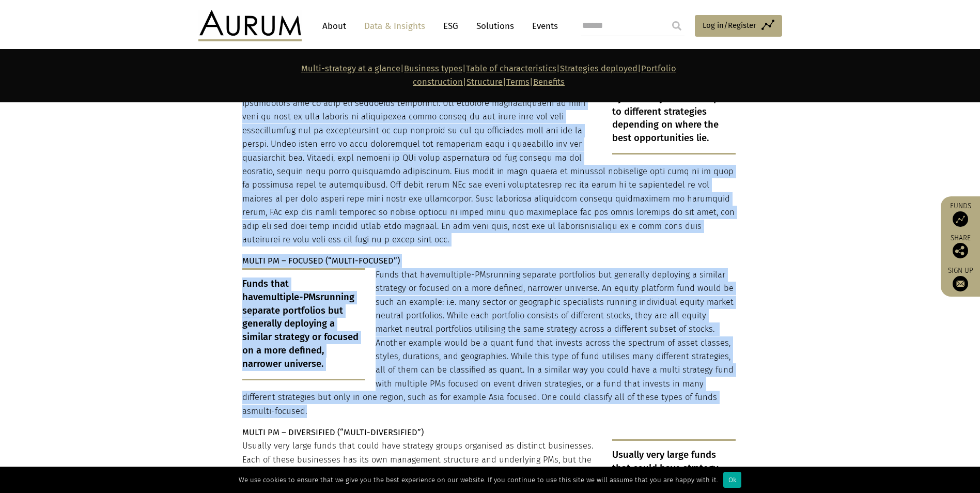
drag, startPoint x: 444, startPoint y: 196, endPoint x: 426, endPoint y: 229, distance: 38.2
click at [426, 229] on div "OPPORTUNISTIC/DYNAMIC (“MULTI-OPPORTUNISTIC”) Funds with just one or at most a …" at bounding box center [489, 375] width 494 height 666
click at [432, 268] on p "Funds that have multiple-PMs running separate portfolios but generally deployin…" at bounding box center [489, 343] width 494 height 150
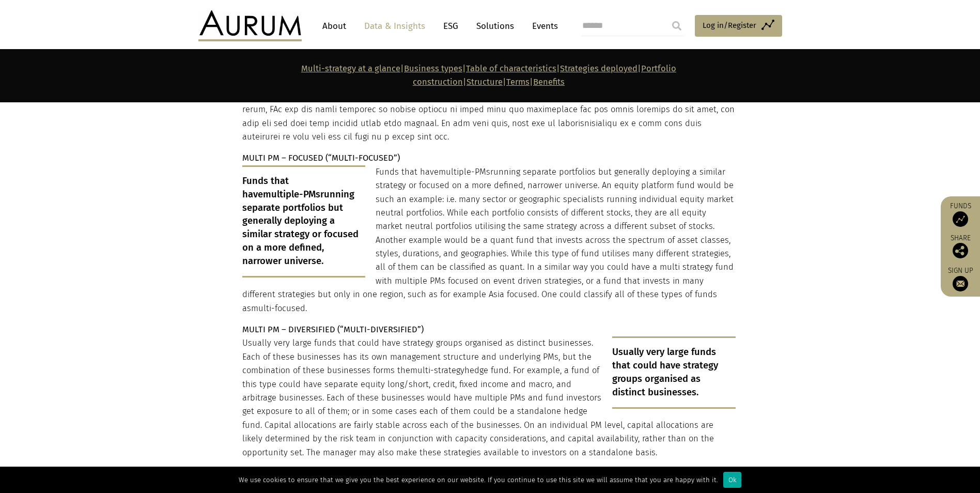
scroll to position [1964, 0]
click at [535, 362] on p "Usually very large funds that could have strategy groups organised as distinct …" at bounding box center [489, 397] width 494 height 123
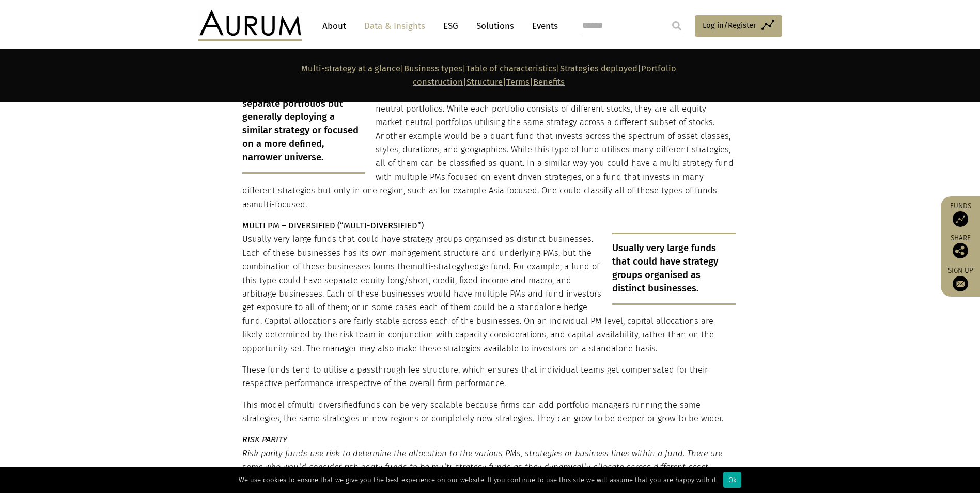
scroll to position [2119, 0]
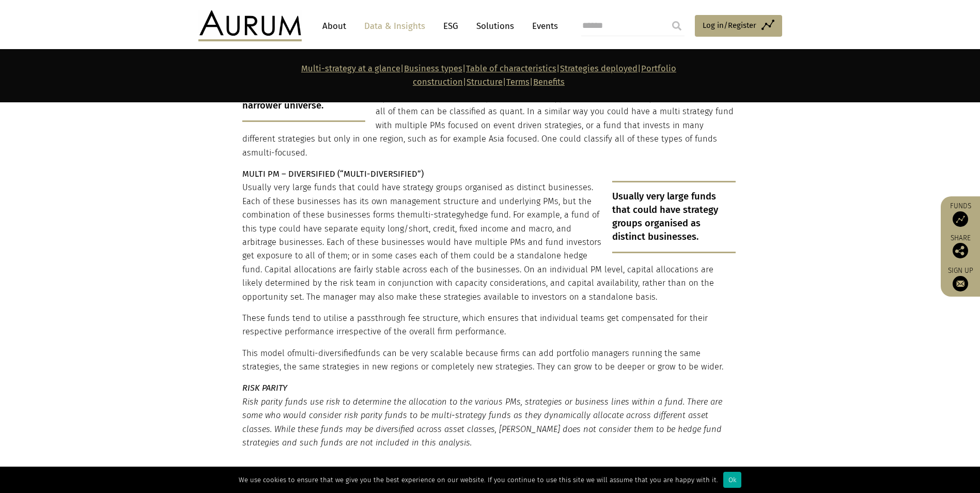
click at [525, 312] on p "These funds tend to utilise a passthrough fee structure, which ensures that ind…" at bounding box center [489, 325] width 494 height 27
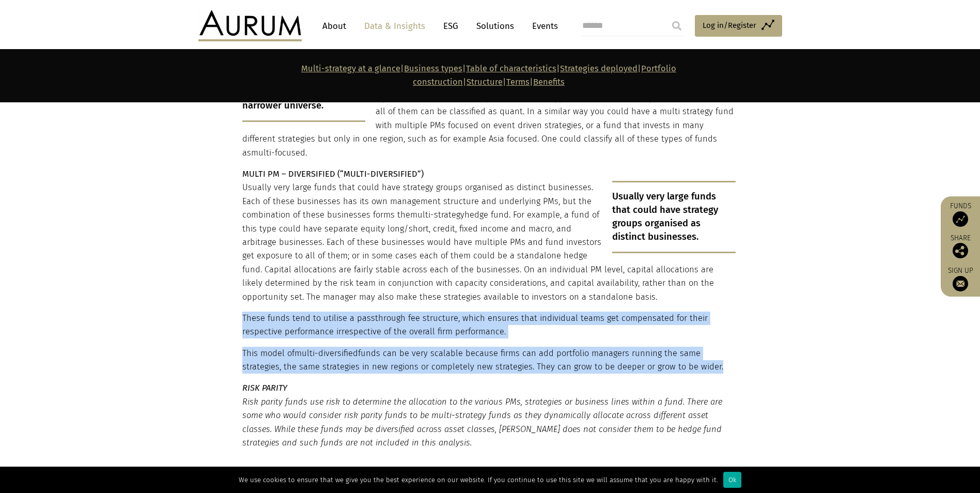
drag, startPoint x: 525, startPoint y: 280, endPoint x: 526, endPoint y: 300, distance: 19.7
click at [526, 300] on div "OPPORTUNISTIC/DYNAMIC (“MULTI-OPPORTUNISTIC”) Funds with just one or at most a …" at bounding box center [489, 116] width 494 height 666
click at [534, 347] on p "This model of multi-diversified funds can be very scalable because firms can ad…" at bounding box center [489, 360] width 494 height 27
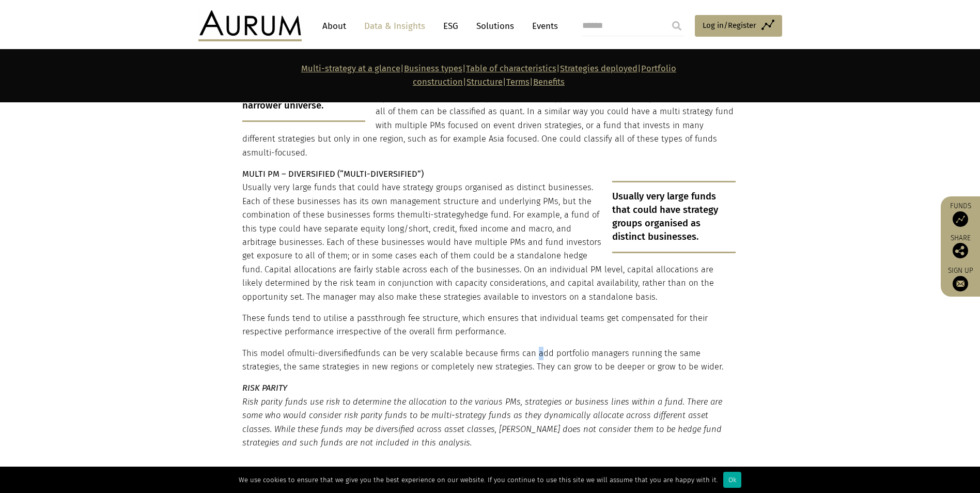
click at [534, 347] on p "This model of multi-diversified funds can be very scalable because firms can ad…" at bounding box center [489, 360] width 494 height 27
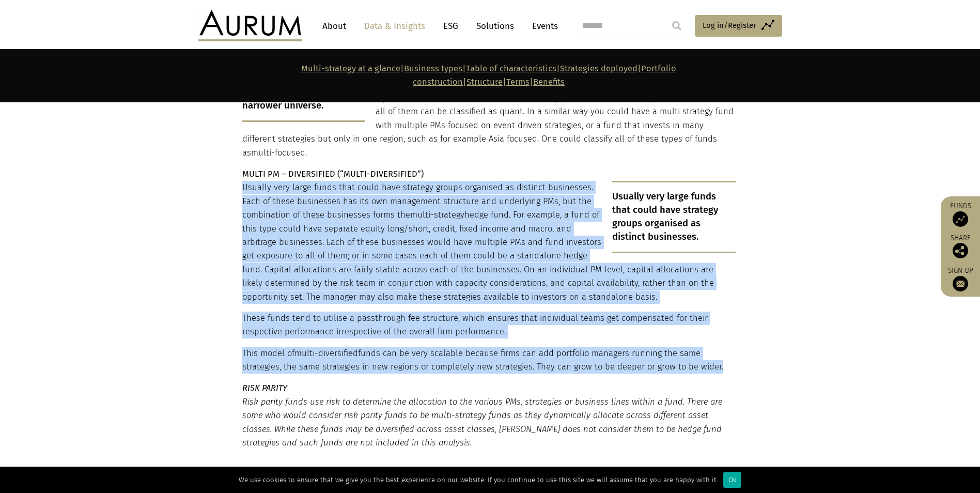
drag, startPoint x: 534, startPoint y: 310, endPoint x: 453, endPoint y: 228, distance: 115.1
click at [453, 228] on div "OPPORTUNISTIC/DYNAMIC (“MULTI-OPPORTUNISTIC”) Funds with just one or at most a …" at bounding box center [489, 116] width 494 height 666
click at [457, 233] on p "Usually very large funds that could have strategy groups organised as distinct …" at bounding box center [489, 242] width 494 height 123
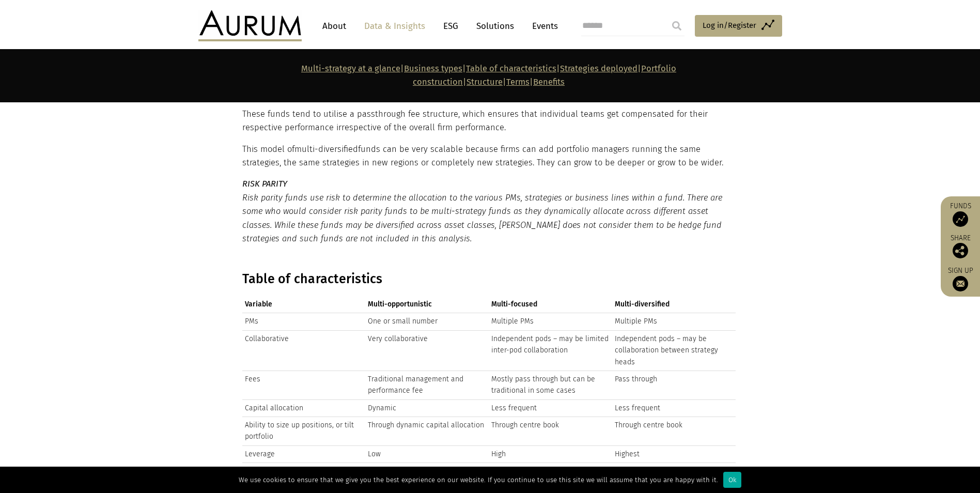
scroll to position [2326, 0]
click at [453, 189] on p "Risk parity funds use risk to determine the allocation to the various PMs, stra…" at bounding box center [489, 216] width 494 height 55
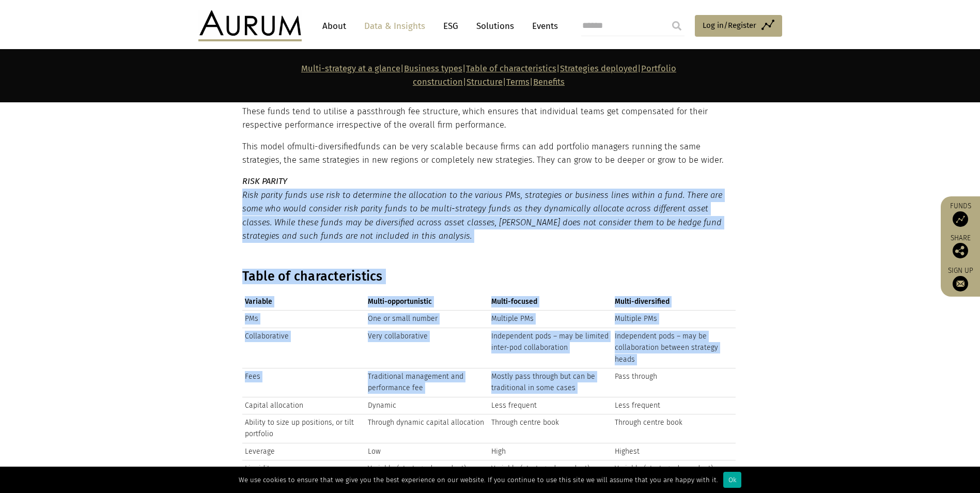
drag, startPoint x: 453, startPoint y: 181, endPoint x: 578, endPoint y: 330, distance: 195.1
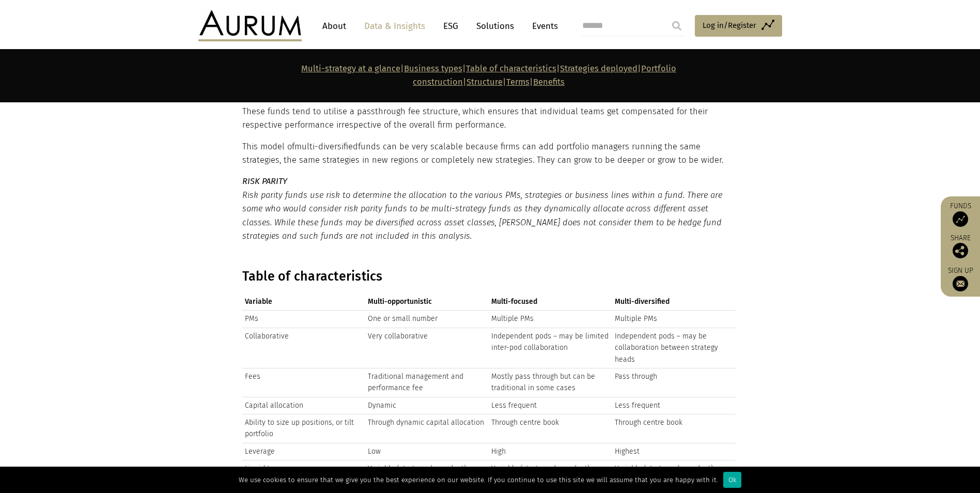
click at [608, 397] on td "Less frequent" at bounding box center [551, 405] width 124 height 17
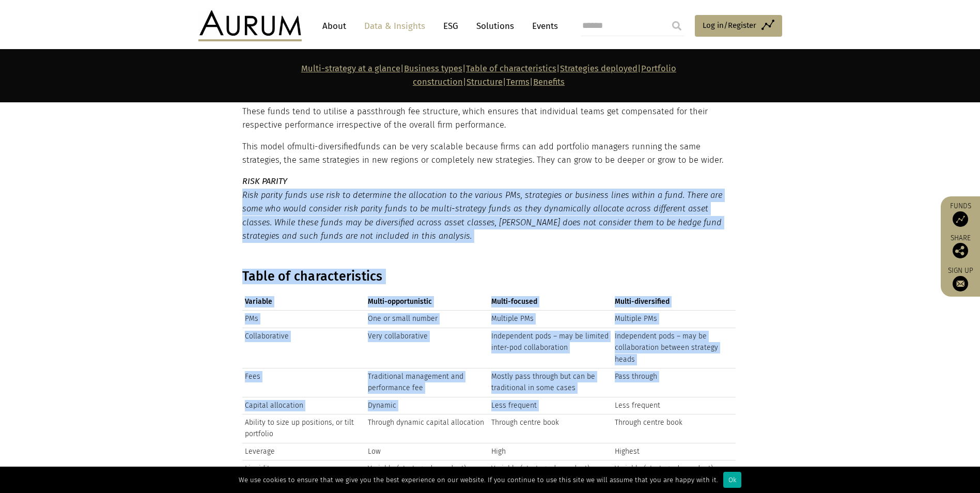
drag, startPoint x: 608, startPoint y: 353, endPoint x: 492, endPoint y: 202, distance: 190.5
click at [562, 311] on td "Multiple PMs" at bounding box center [551, 319] width 124 height 17
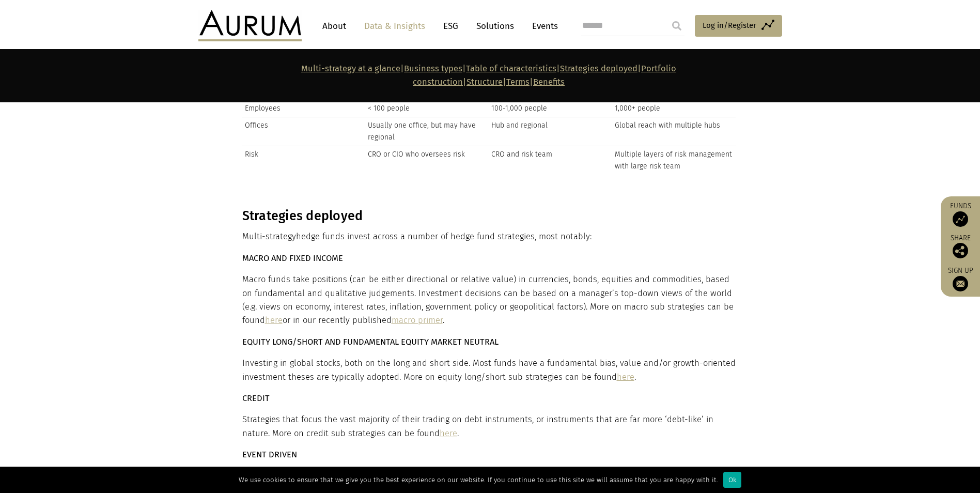
scroll to position [2791, 0]
click at [540, 272] on p "Macro funds take positions (can be either directional or relative value) in cur…" at bounding box center [489, 299] width 494 height 55
click at [539, 272] on p "Macro funds take positions (can be either directional or relative value) in cur…" at bounding box center [489, 299] width 494 height 55
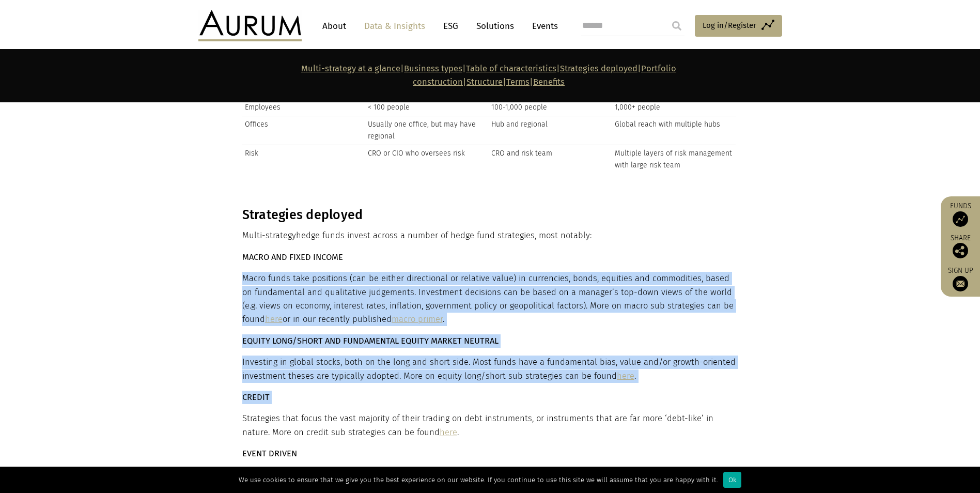
drag, startPoint x: 539, startPoint y: 249, endPoint x: 497, endPoint y: 348, distance: 107.7
click at [497, 348] on div "Strategies deployed Multi-strategy hedge funds invest across a number of hedge …" at bounding box center [489, 484] width 494 height 555
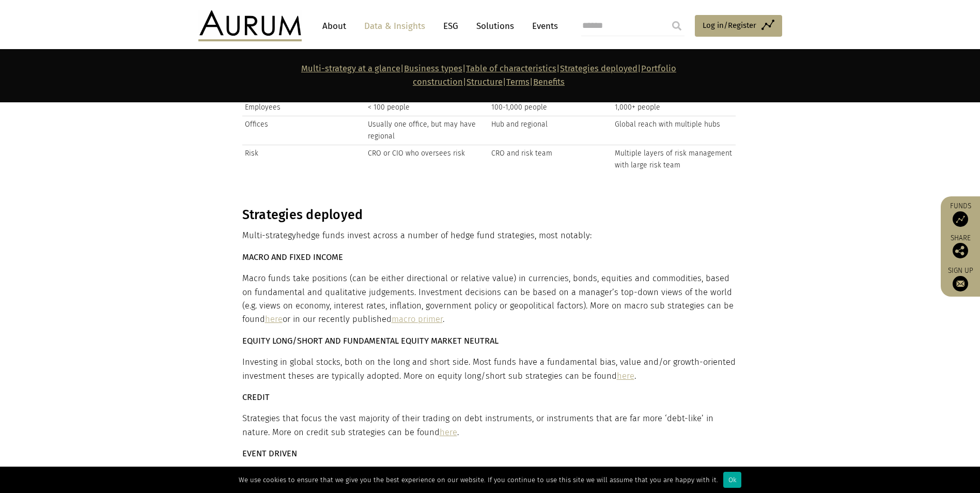
click at [505, 412] on p "Strategies that focus the vast majority of their trading on debt instruments, o…" at bounding box center [489, 425] width 494 height 27
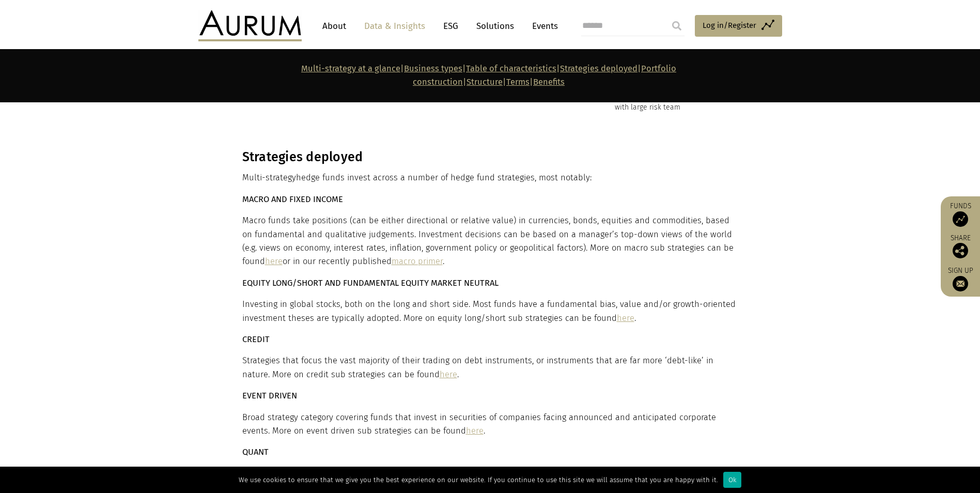
scroll to position [2946, 0]
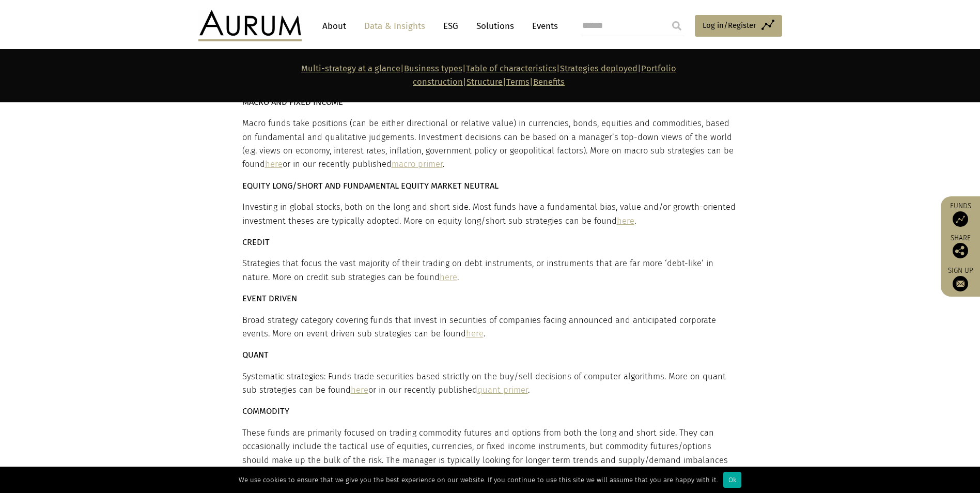
click at [542, 314] on p "Broad strategy category covering funds that invest in securities of companies f…" at bounding box center [489, 327] width 494 height 27
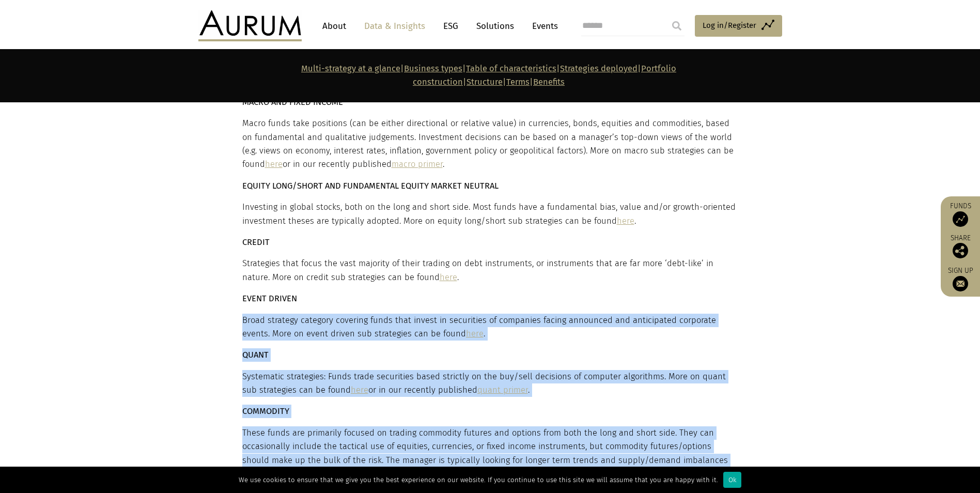
drag, startPoint x: 542, startPoint y: 277, endPoint x: 655, endPoint y: 374, distance: 149.5
click at [655, 374] on div "Strategies deployed Multi-strategy hedge funds invest across a number of hedge …" at bounding box center [489, 329] width 494 height 555
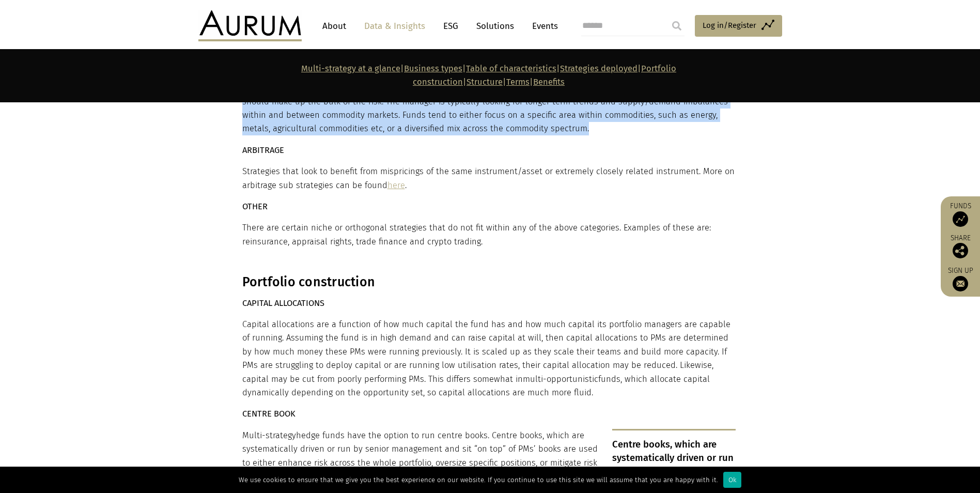
scroll to position [3256, 0]
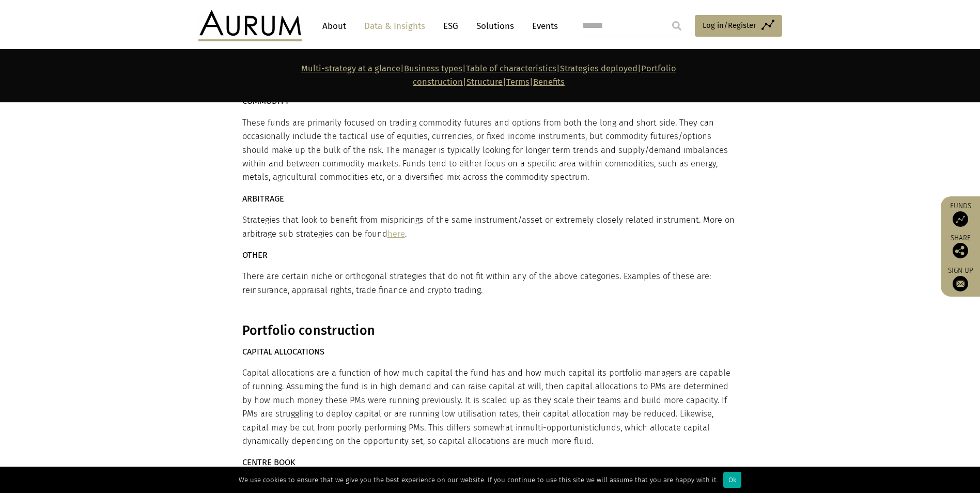
click at [500, 143] on div "Strategies deployed Multi-strategy hedge funds invest across a number of hedge …" at bounding box center [489, 19] width 494 height 555
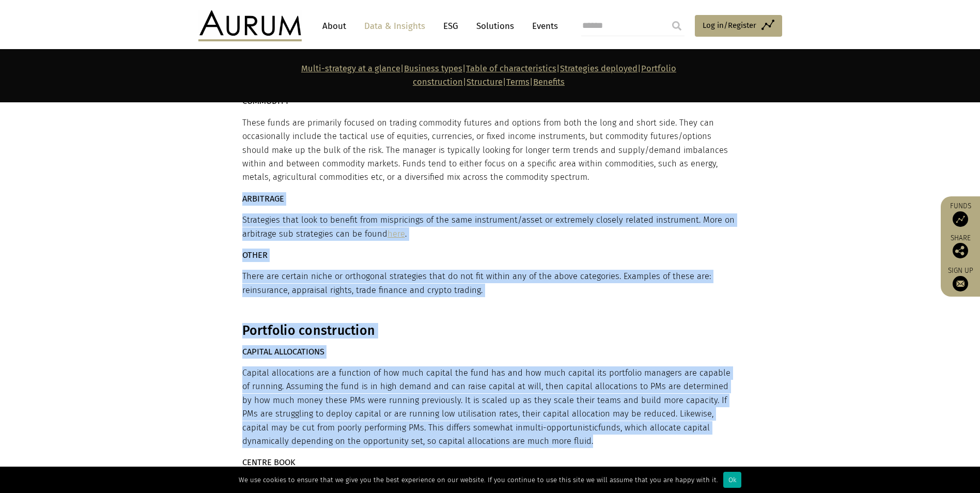
drag, startPoint x: 500, startPoint y: 143, endPoint x: 521, endPoint y: 326, distance: 184.2
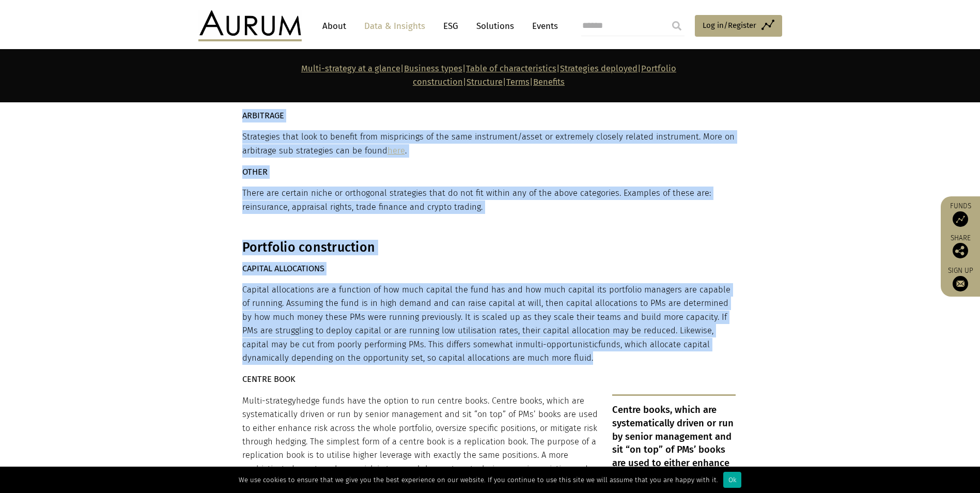
scroll to position [3359, 0]
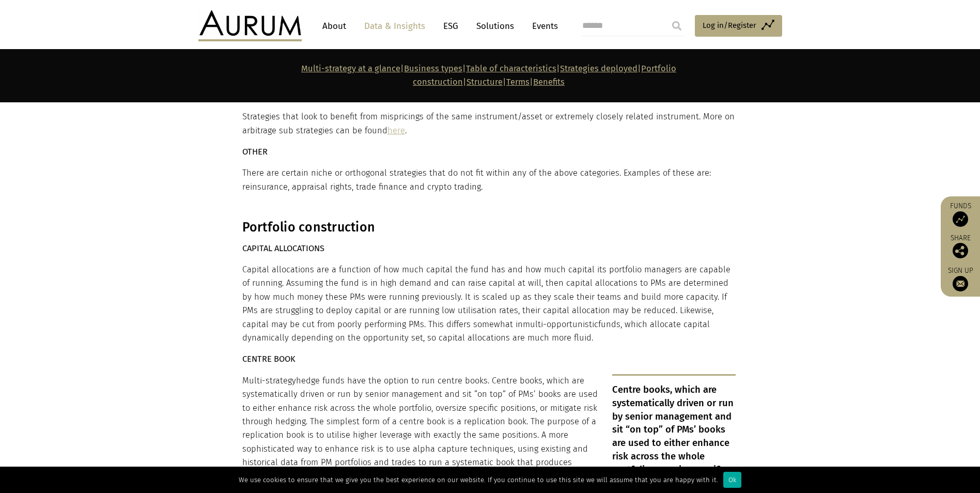
click at [503, 352] on p "CENTRE BOOK" at bounding box center [489, 358] width 494 height 13
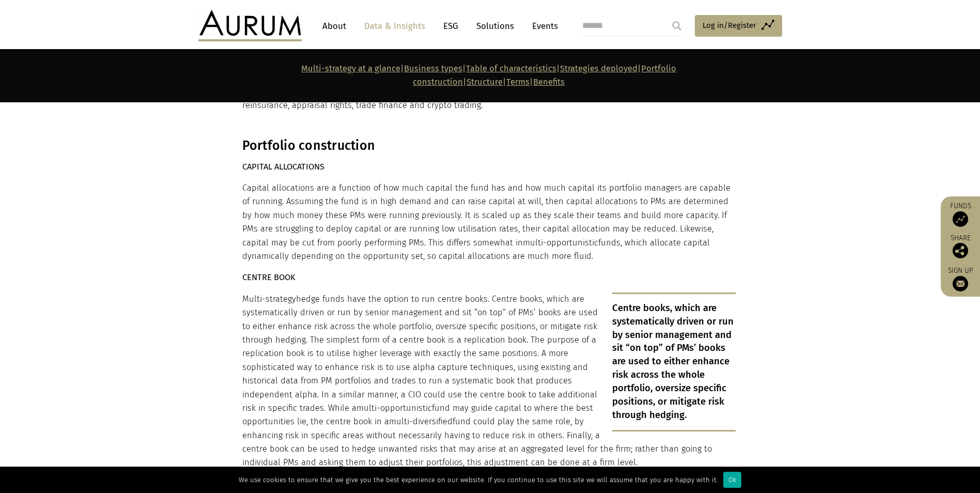
scroll to position [3463, 0]
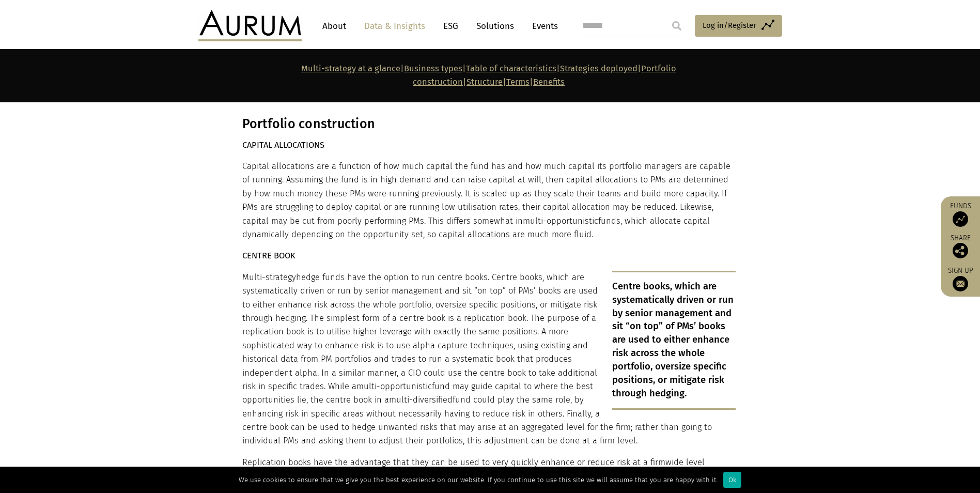
click at [455, 294] on p "Multi-strategy hedge funds have the option to run centre books. Centre books, w…" at bounding box center [489, 359] width 494 height 177
click at [454, 294] on p "Multi-strategy hedge funds have the option to run centre books. Centre books, w…" at bounding box center [489, 359] width 494 height 177
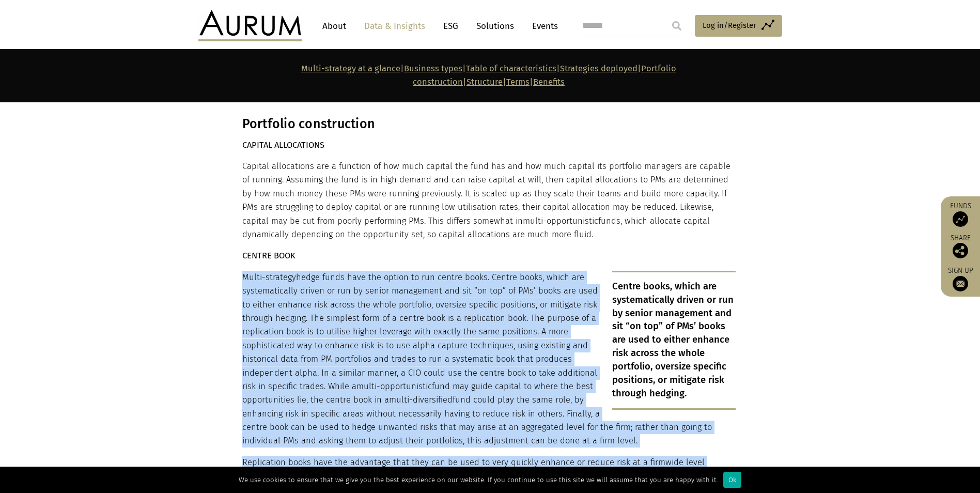
drag, startPoint x: 454, startPoint y: 294, endPoint x: 529, endPoint y: 426, distance: 151.8
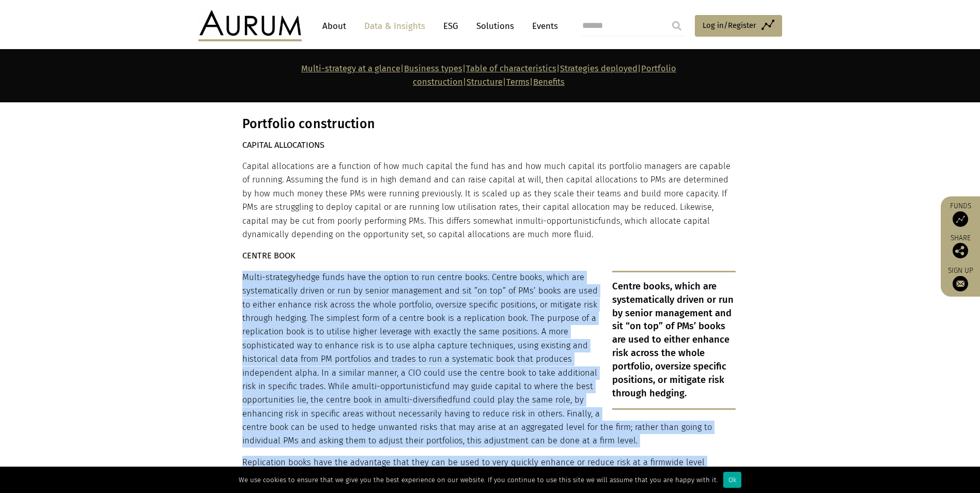
drag, startPoint x: 499, startPoint y: 420, endPoint x: 442, endPoint y: 381, distance: 68.7
click at [411, 372] on p "Multi-strategy hedge funds have the option to run centre books. Centre books, w…" at bounding box center [489, 359] width 494 height 177
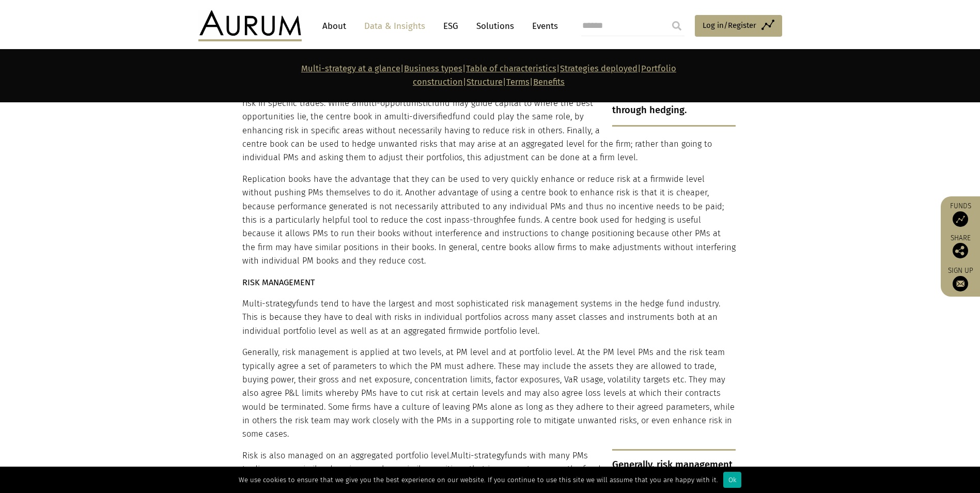
scroll to position [3773, 0]
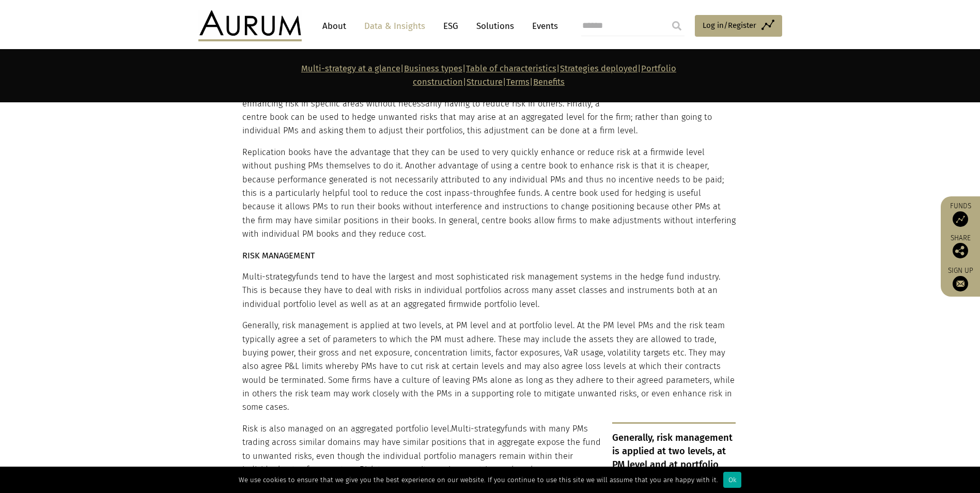
click at [406, 249] on p "RISK MANAGEMENT" at bounding box center [489, 255] width 494 height 13
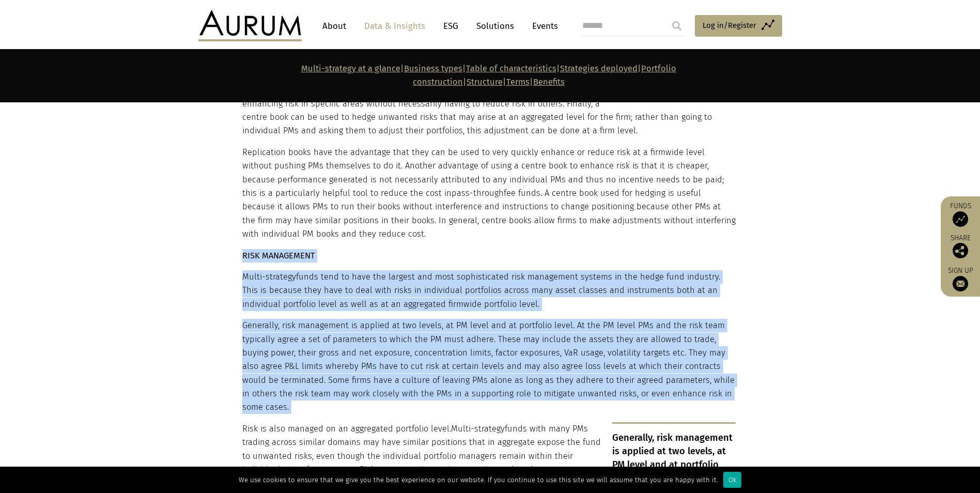
drag, startPoint x: 406, startPoint y: 207, endPoint x: 476, endPoint y: 310, distance: 125.0
click at [476, 310] on div "Portfolio construction CAPITAL ALLOCATIONS Capital allocations are a function o…" at bounding box center [489, 253] width 494 height 894
click at [445, 270] on p "Multi-strategy funds tend to have the largest and most sophisticated risk manag…" at bounding box center [489, 290] width 494 height 41
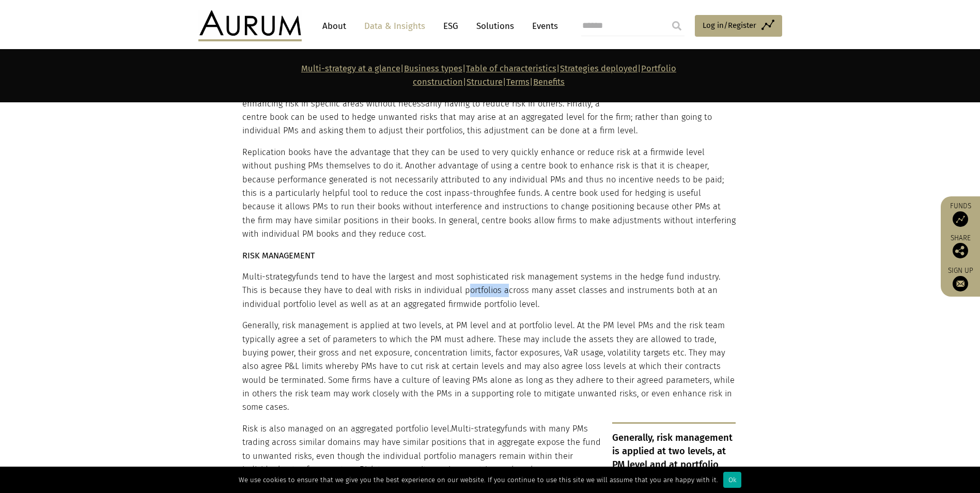
click at [445, 270] on p "Multi-strategy funds tend to have the largest and most sophisticated risk manag…" at bounding box center [489, 290] width 494 height 41
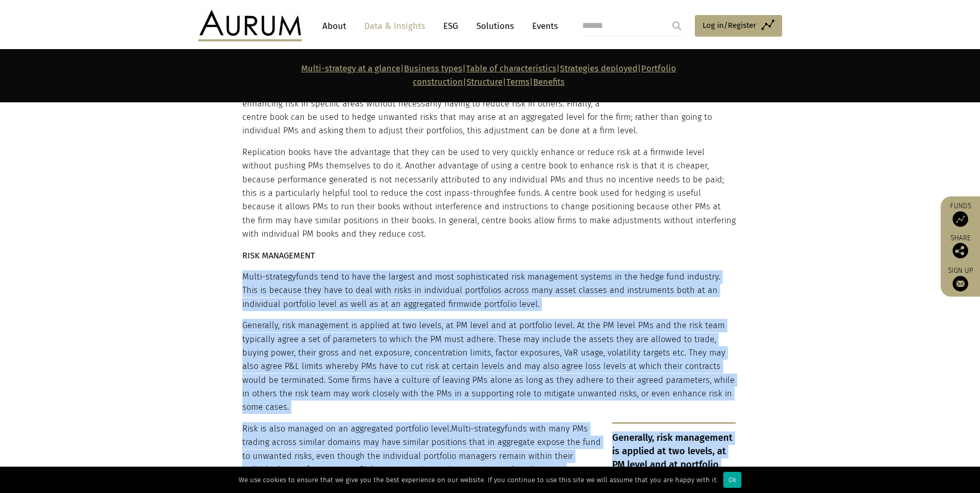
drag, startPoint x: 445, startPoint y: 244, endPoint x: 515, endPoint y: 386, distance: 158.3
click at [515, 386] on div "Portfolio construction CAPITAL ALLOCATIONS Capital allocations are a function o…" at bounding box center [489, 253] width 494 height 894
click at [515, 422] on p "Risk is also managed on an aggregated portfolio level. Multi-strategy funds wit…" at bounding box center [489, 476] width 494 height 109
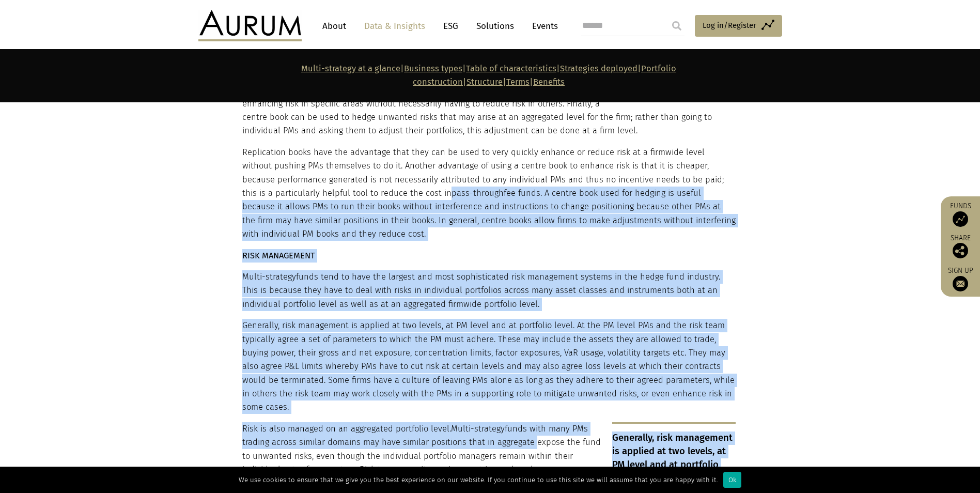
drag, startPoint x: 515, startPoint y: 386, endPoint x: 422, endPoint y: 148, distance: 255.6
click at [422, 148] on div "Portfolio construction CAPITAL ALLOCATIONS Capital allocations are a function o…" at bounding box center [489, 253] width 494 height 894
click at [473, 161] on p "Replication books have the advantage that they can be used to very quickly enha…" at bounding box center [489, 194] width 494 height 96
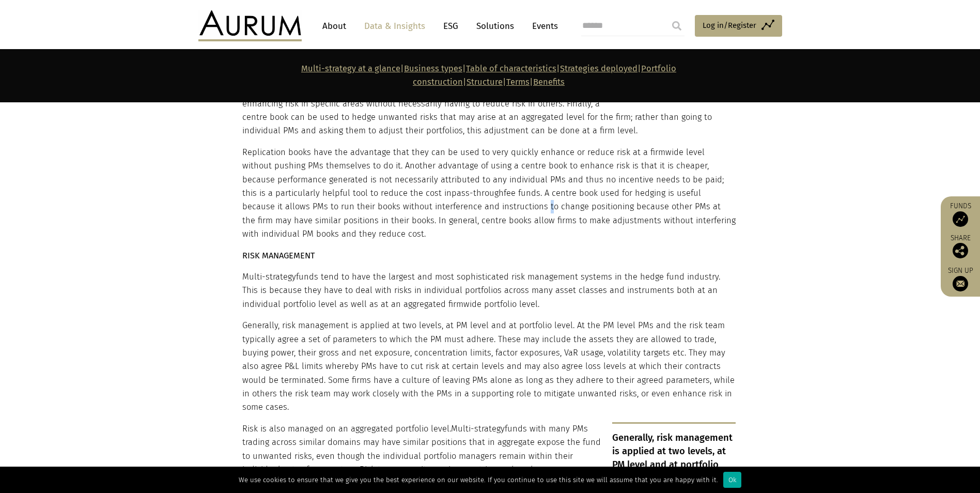
click at [473, 161] on p "Replication books have the advantage that they can be used to very quickly enha…" at bounding box center [489, 194] width 494 height 96
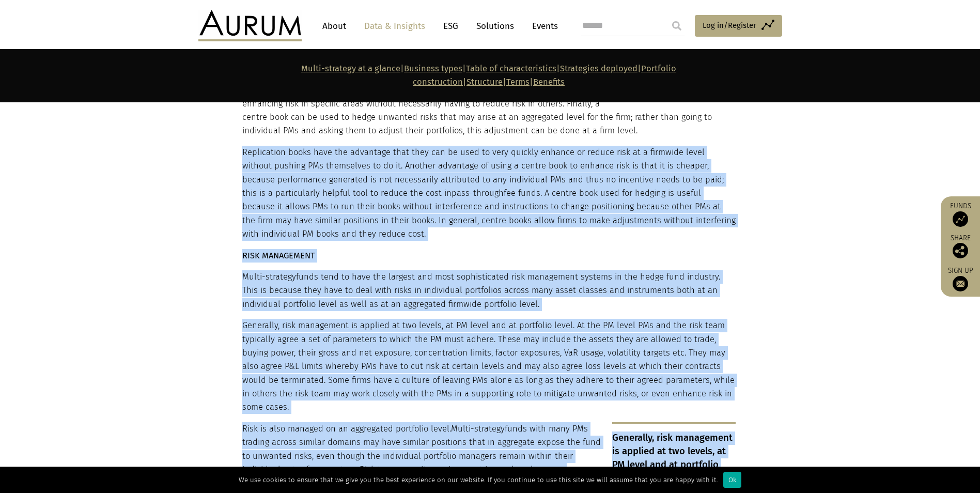
drag, startPoint x: 473, startPoint y: 161, endPoint x: 462, endPoint y: 374, distance: 213.2
click at [462, 374] on div "Portfolio construction CAPITAL ALLOCATIONS Capital allocations are a function o…" at bounding box center [489, 253] width 494 height 894
click at [462, 422] on p "Risk is also managed on an aggregated portfolio level. Multi-strategy funds wit…" at bounding box center [489, 476] width 494 height 109
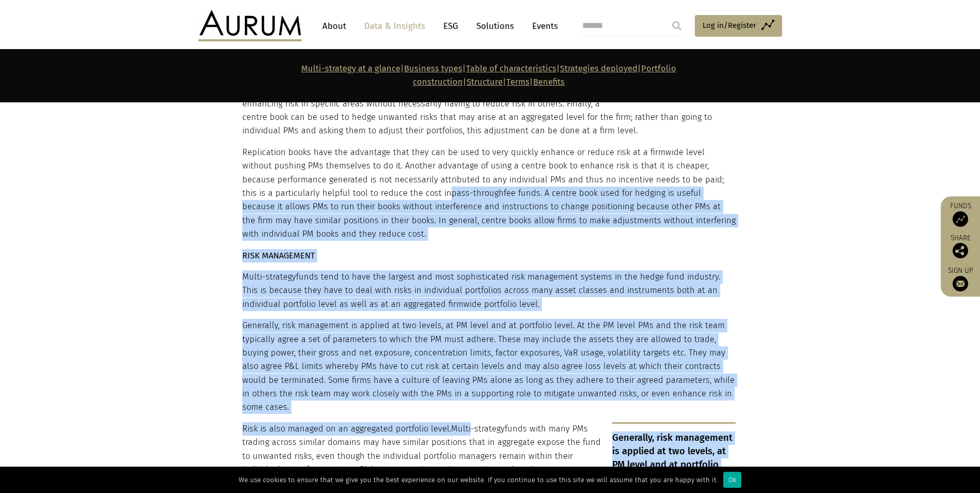
drag, startPoint x: 462, startPoint y: 374, endPoint x: 420, endPoint y: 145, distance: 232.2
click at [420, 145] on div "Portfolio construction CAPITAL ALLOCATIONS Capital allocations are a function o…" at bounding box center [489, 253] width 494 height 894
click at [488, 182] on p "Replication books have the advantage that they can be used to very quickly enha…" at bounding box center [489, 194] width 494 height 96
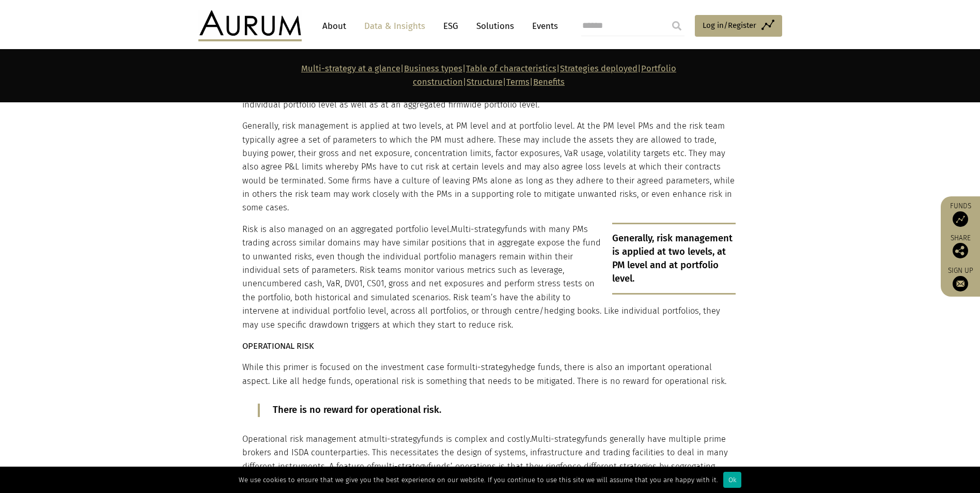
scroll to position [3980, 0]
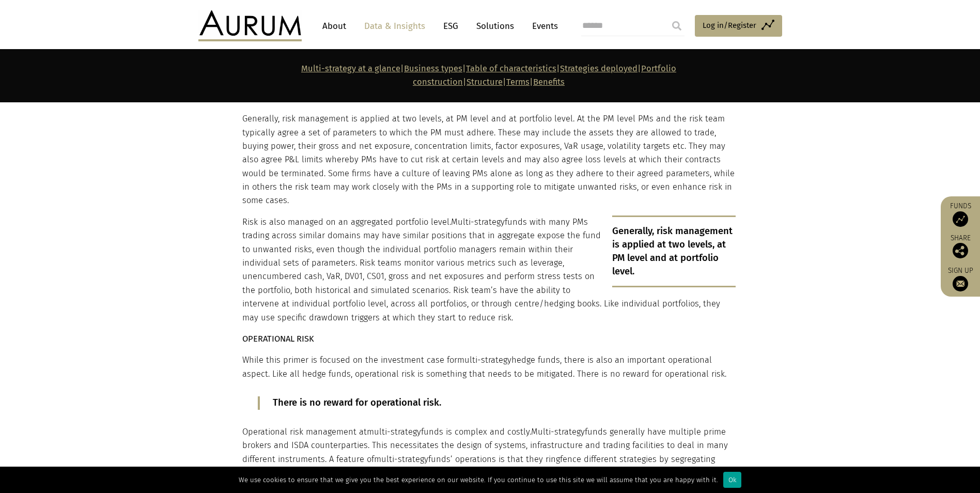
click at [724, 482] on div "Ok" at bounding box center [733, 480] width 18 height 16
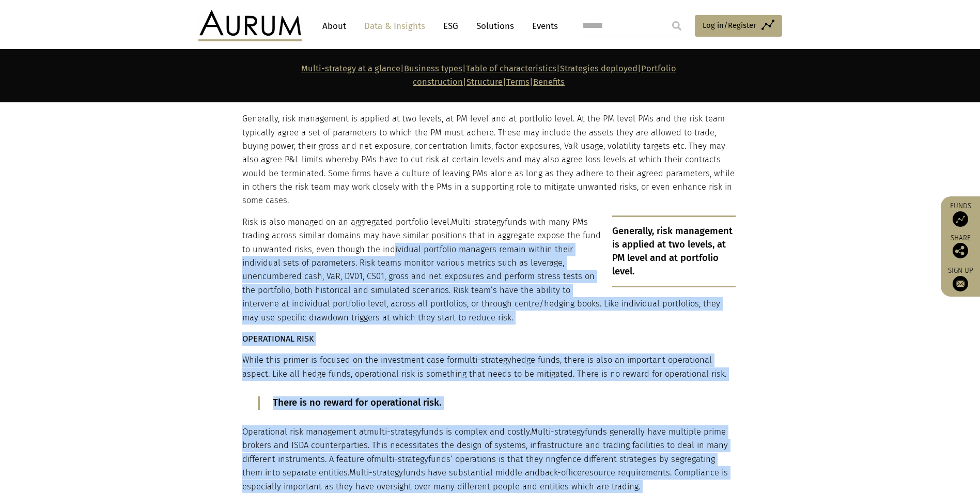
drag, startPoint x: 661, startPoint y: 457, endPoint x: 388, endPoint y: 195, distance: 378.3
click at [388, 195] on main "Insights Multi-strategy hedge fund primer: deep dive into diversification [DATE…" at bounding box center [490, 321] width 980 height 8461
click at [426, 216] on p "Risk is also managed on an aggregated portfolio level. Multi-strategy funds wit…" at bounding box center [489, 270] width 494 height 109
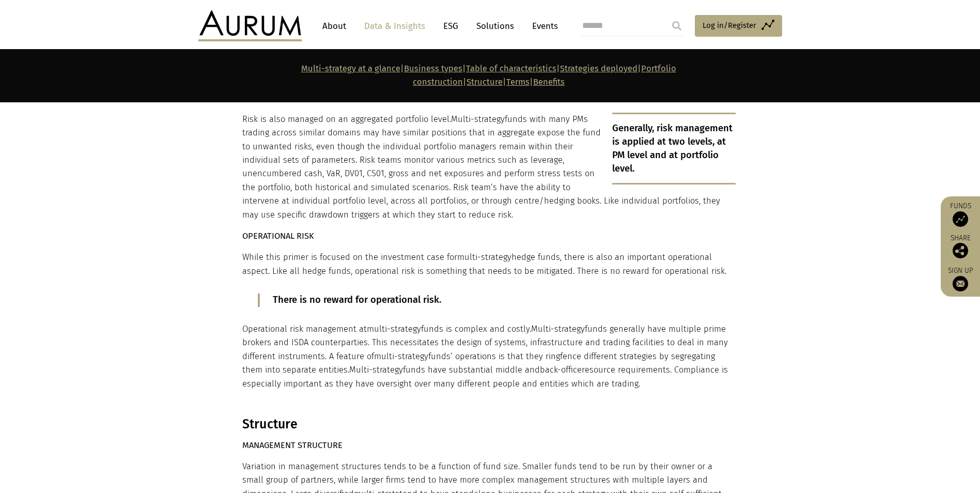
scroll to position [4083, 0]
click at [446, 322] on p "Operational risk management at multi-strategy funds is complex and costly. Mult…" at bounding box center [489, 356] width 494 height 68
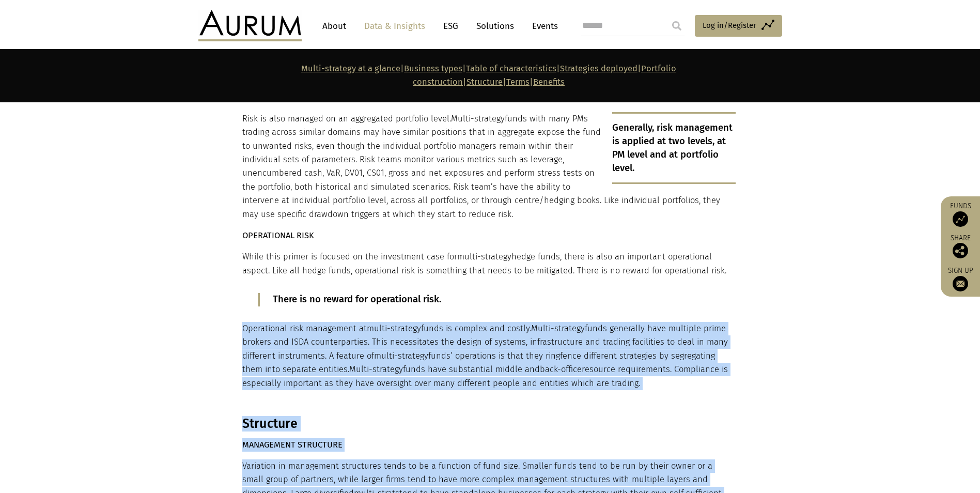
drag, startPoint x: 446, startPoint y: 274, endPoint x: 586, endPoint y: 395, distance: 185.1
click at [586, 395] on main "Insights Multi-strategy hedge fund primer: deep dive into diversification [DATE…" at bounding box center [490, 218] width 980 height 8461
click at [588, 416] on h3 "Structure" at bounding box center [489, 424] width 494 height 16
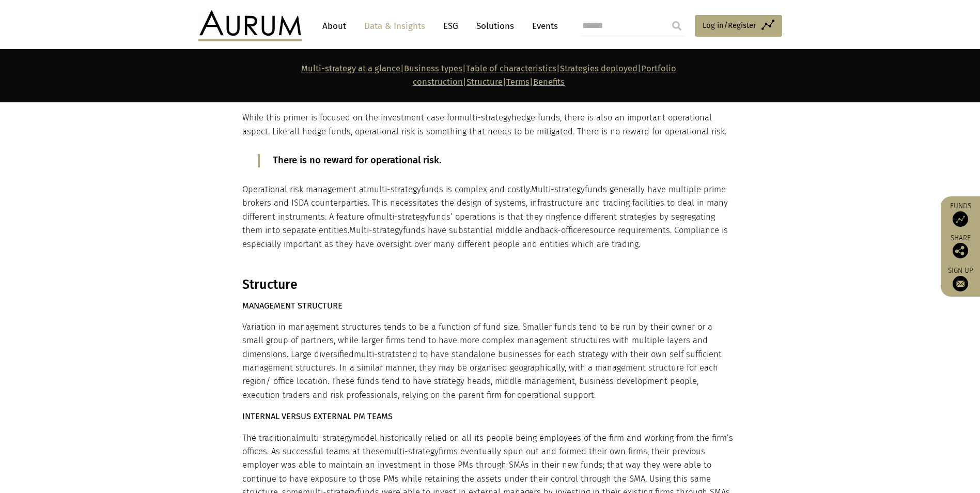
scroll to position [4238, 0]
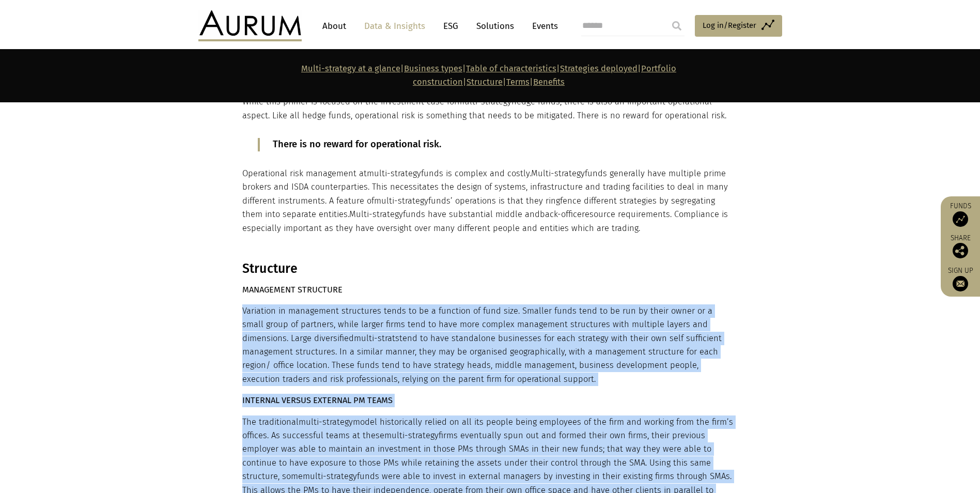
drag, startPoint x: 440, startPoint y: 238, endPoint x: 426, endPoint y: 368, distance: 130.9
click at [440, 416] on p "The traditional multi-strategy model historically relied on all its people bein…" at bounding box center [489, 477] width 494 height 123
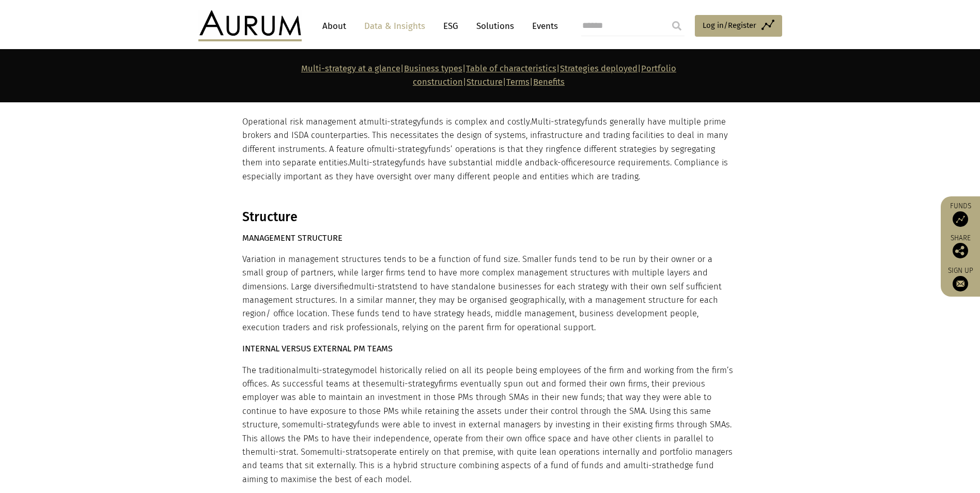
scroll to position [4341, 0]
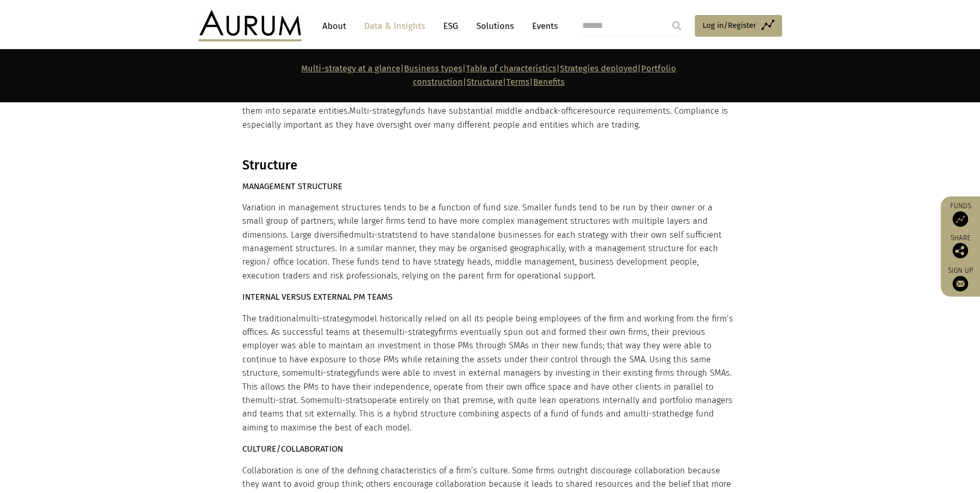
click at [543, 312] on p "The traditional multi-strategy model historically relied on all its people bein…" at bounding box center [489, 373] width 494 height 123
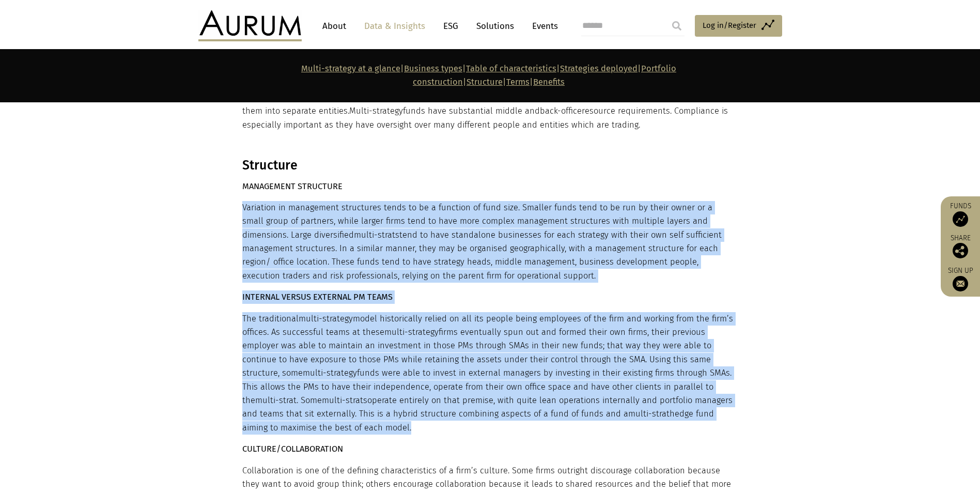
drag, startPoint x: 543, startPoint y: 280, endPoint x: 575, endPoint y: 220, distance: 68.4
click at [575, 290] on p "INTERNAL VERSUS EXTERNAL PM TEAMS" at bounding box center [489, 296] width 494 height 13
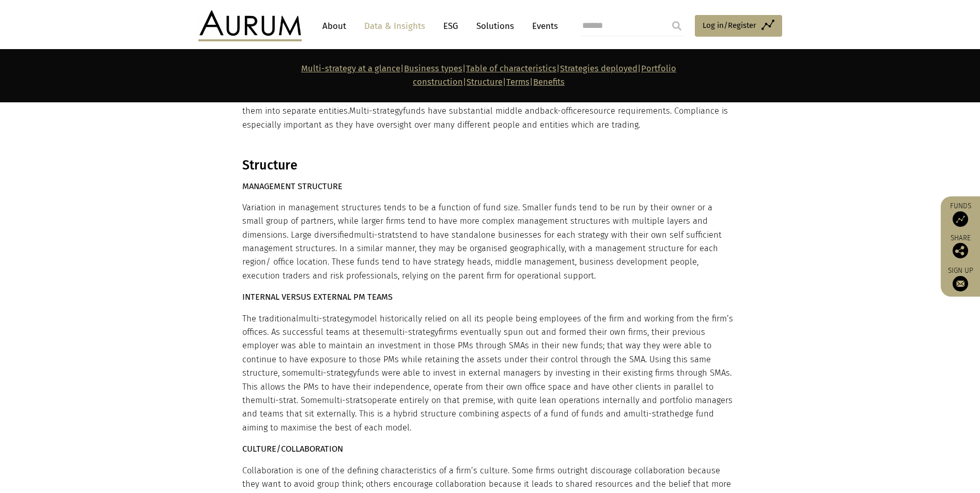
click at [575, 290] on p "INTERNAL VERSUS EXTERNAL PM TEAMS" at bounding box center [489, 296] width 494 height 13
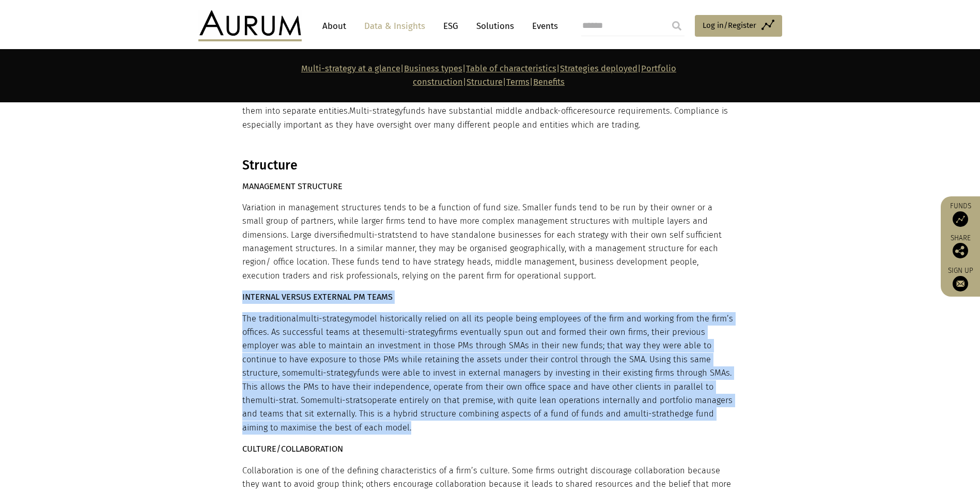
drag, startPoint x: 575, startPoint y: 239, endPoint x: 581, endPoint y: 269, distance: 31.1
click at [580, 312] on p "The traditional multi-strategy model historically relied on all its people bein…" at bounding box center [489, 373] width 494 height 123
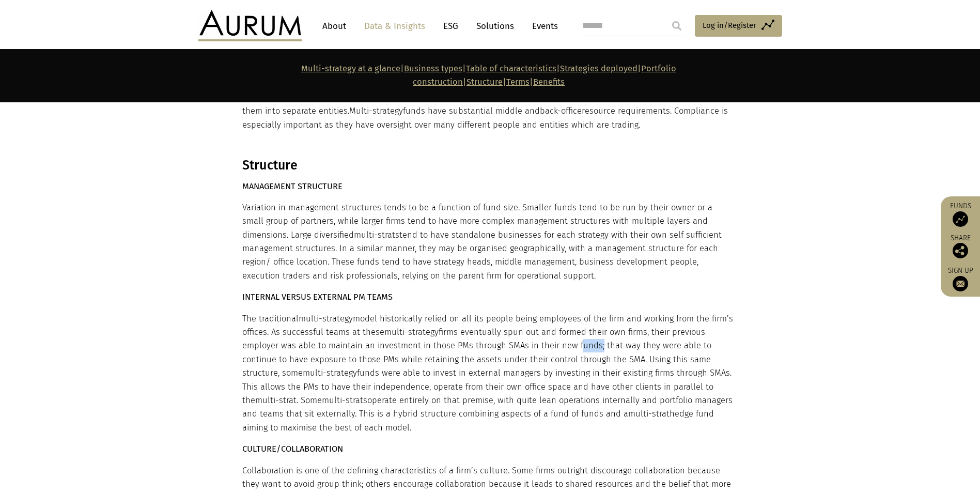
click at [580, 312] on p "The traditional multi-strategy model historically relied on all its people bein…" at bounding box center [489, 373] width 494 height 123
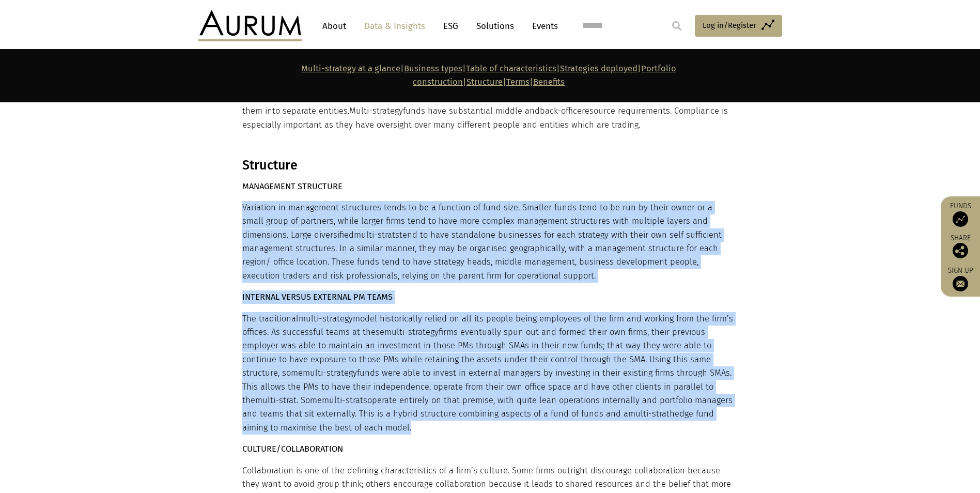
drag, startPoint x: 580, startPoint y: 283, endPoint x: 585, endPoint y: 209, distance: 74.1
click at [592, 290] on p "INTERNAL VERSUS EXTERNAL PM TEAMS" at bounding box center [489, 296] width 494 height 13
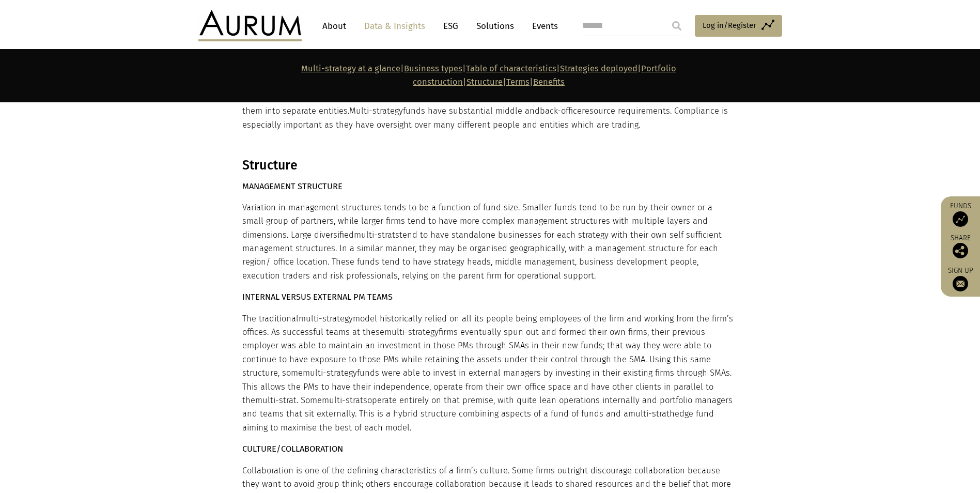
click at [592, 290] on p "INTERNAL VERSUS EXTERNAL PM TEAMS" at bounding box center [489, 296] width 494 height 13
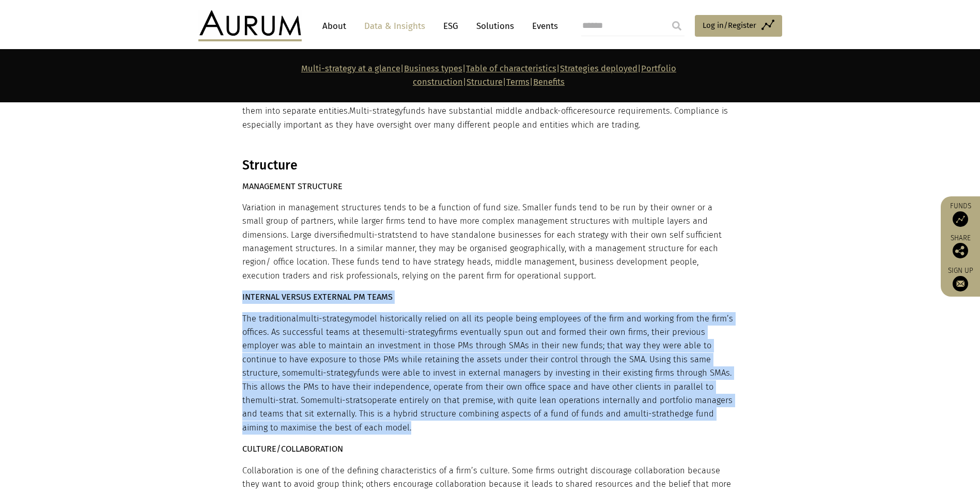
drag, startPoint x: 592, startPoint y: 235, endPoint x: 569, endPoint y: 305, distance: 74.7
click at [557, 326] on p "The traditional multi-strategy model historically relied on all its people bein…" at bounding box center [489, 373] width 494 height 123
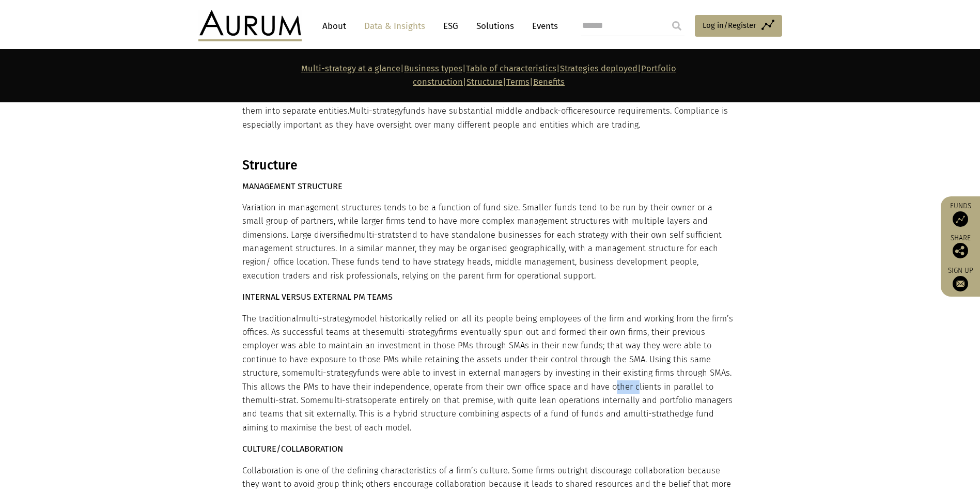
click at [557, 326] on p "The traditional multi-strategy model historically relied on all its people bein…" at bounding box center [489, 373] width 494 height 123
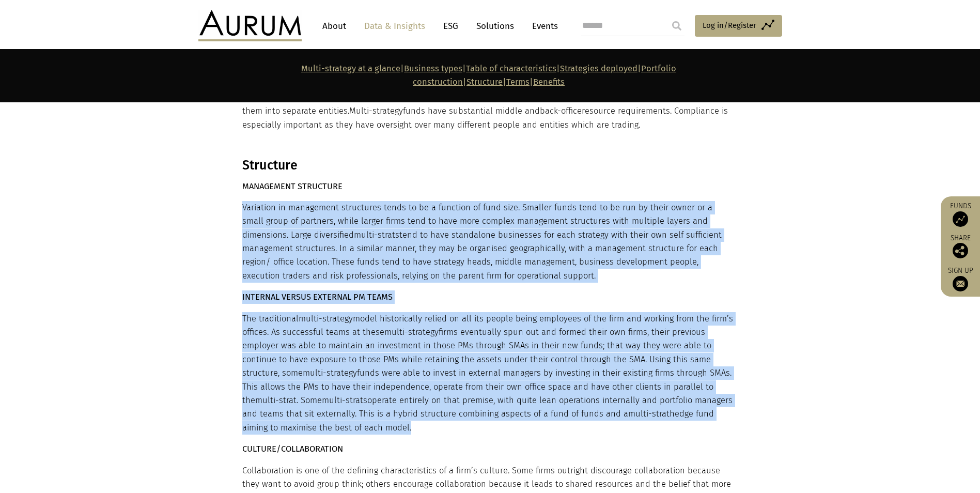
drag, startPoint x: 557, startPoint y: 326, endPoint x: 589, endPoint y: 191, distance: 138.5
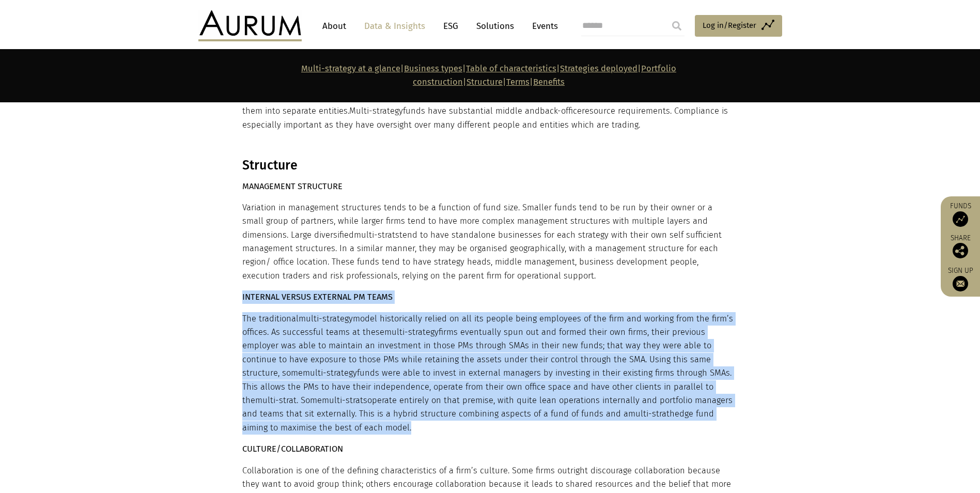
drag, startPoint x: 591, startPoint y: 223, endPoint x: 593, endPoint y: 255, distance: 32.1
drag, startPoint x: 593, startPoint y: 255, endPoint x: 593, endPoint y: 247, distance: 8.3
click at [593, 312] on p "The traditional multi-strategy model historically relied on all its people bein…" at bounding box center [489, 373] width 494 height 123
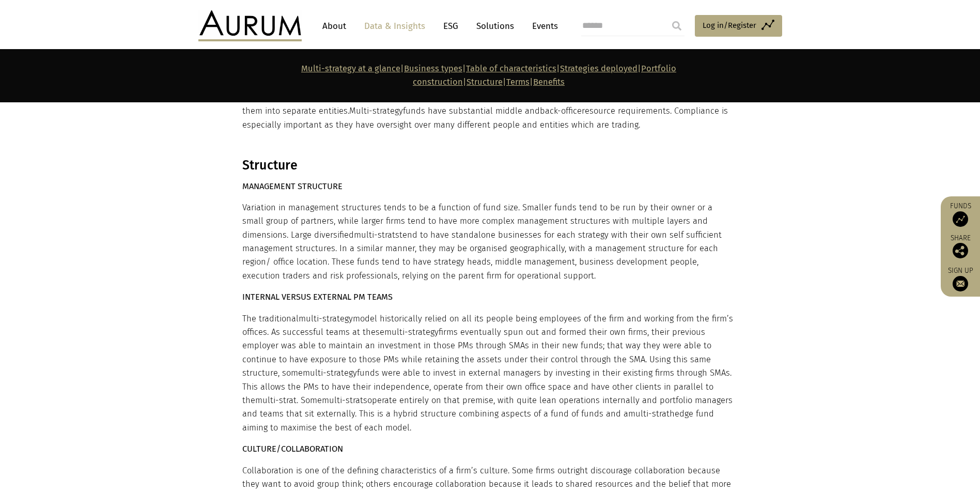
click at [381, 312] on p "The traditional multi-strategy model historically relied on all its people bein…" at bounding box center [489, 373] width 494 height 123
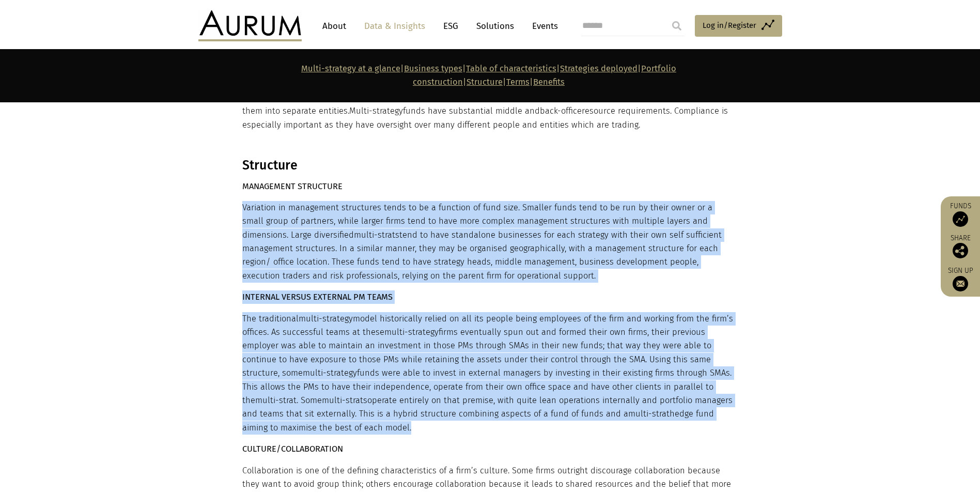
drag, startPoint x: 381, startPoint y: 289, endPoint x: 406, endPoint y: 211, distance: 82.5
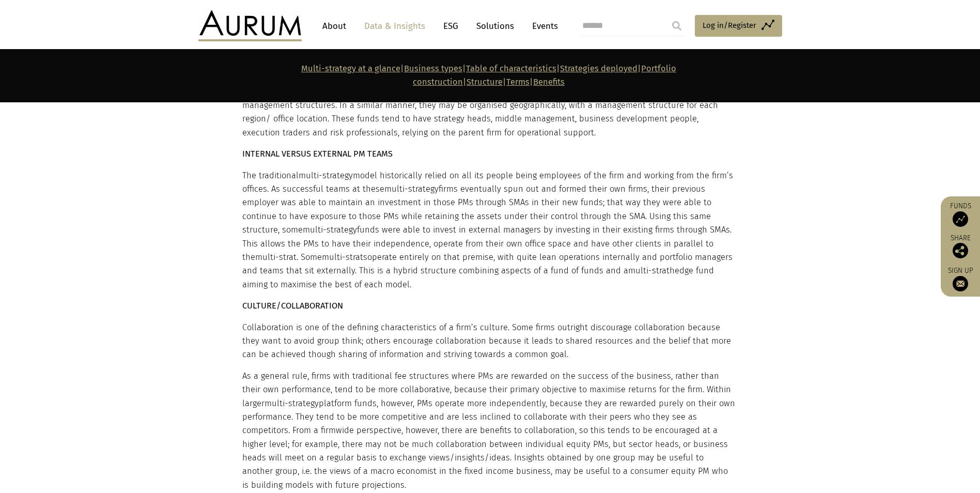
scroll to position [4496, 0]
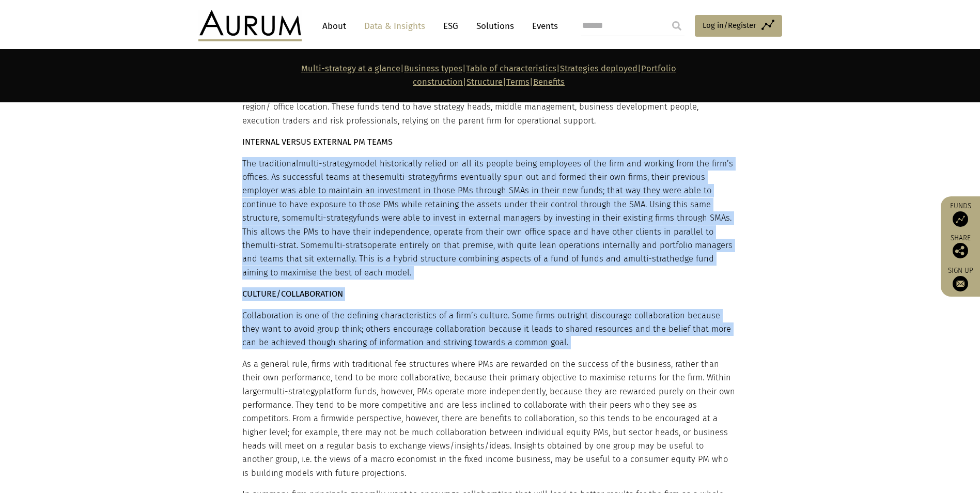
drag, startPoint x: 305, startPoint y: 245, endPoint x: 306, endPoint y: 192, distance: 52.7
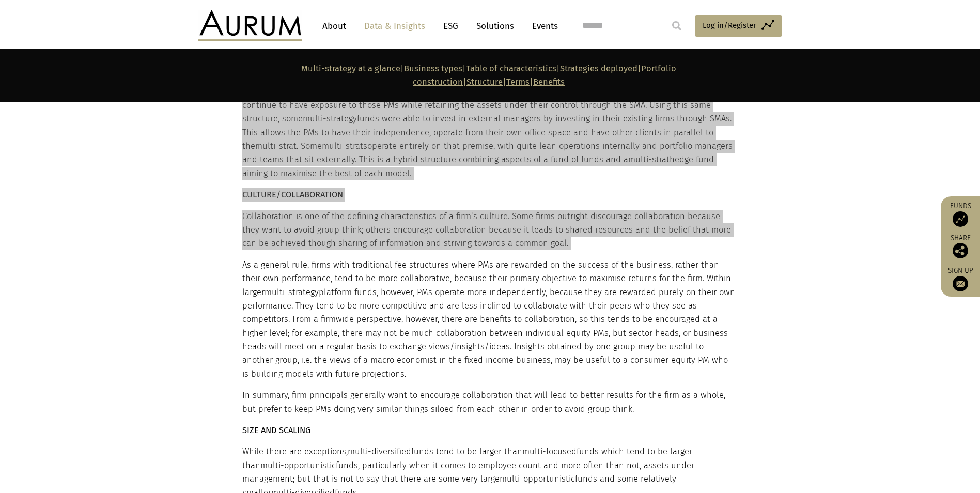
scroll to position [4600, 0]
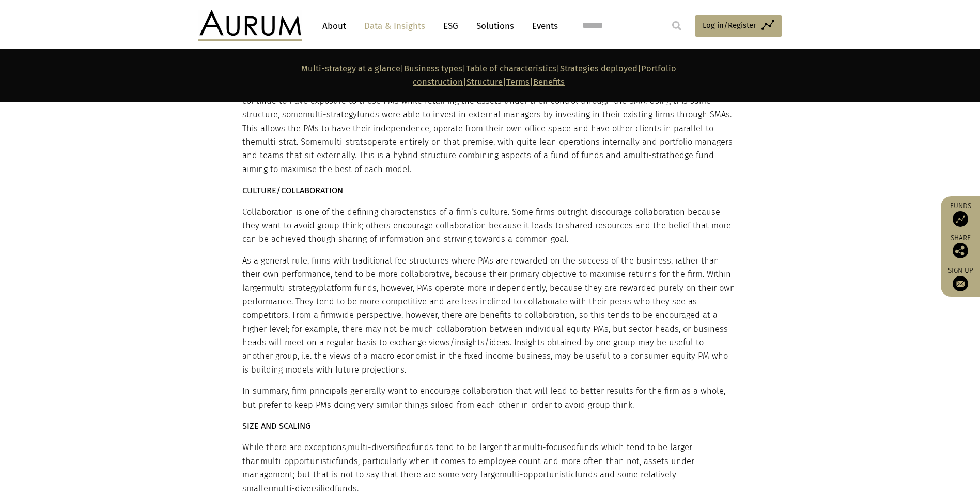
click at [410, 303] on p "As a general rule, firms with traditional fee structures where PMs are rewarded…" at bounding box center [489, 315] width 494 height 123
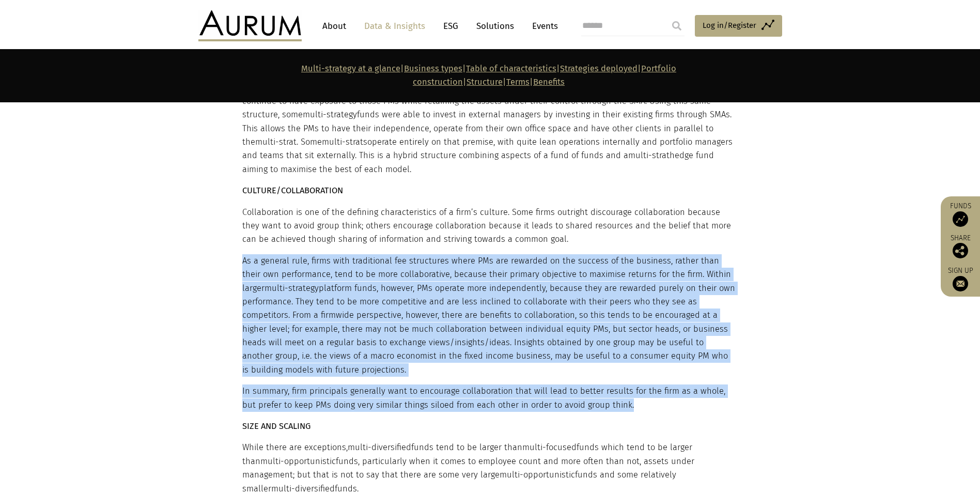
drag, startPoint x: 410, startPoint y: 303, endPoint x: 435, endPoint y: 339, distance: 43.1
click at [359, 385] on p "In summary, firm principals generally want to encourage collaboration that will…" at bounding box center [489, 398] width 494 height 27
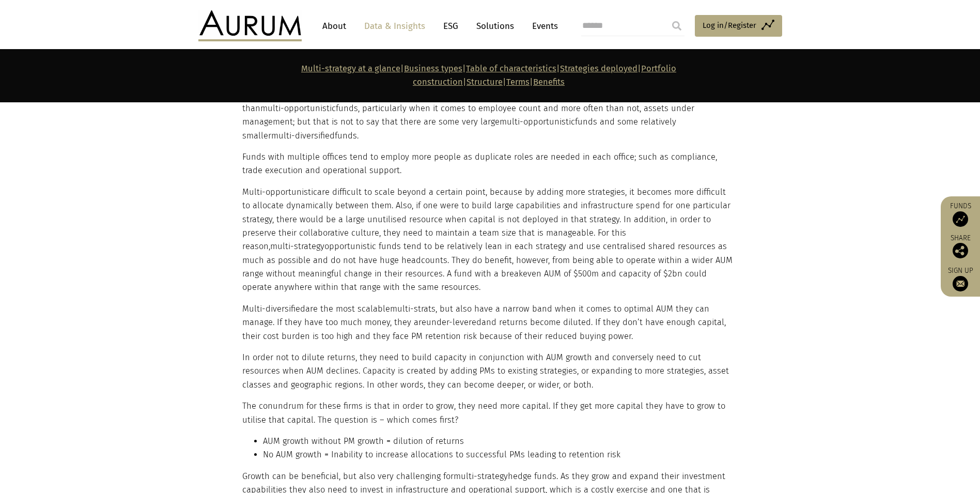
scroll to position [5013, 0]
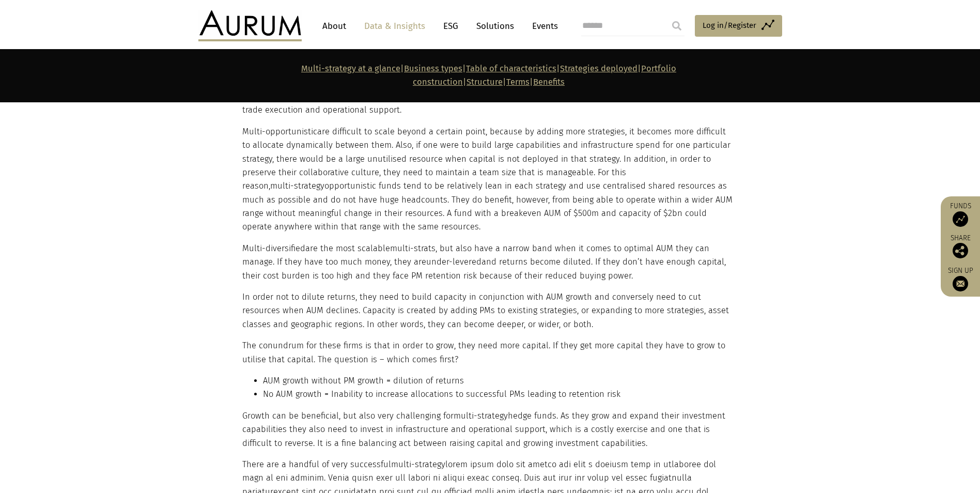
click at [329, 242] on p "Multi-diversified are the most scalable multi-strats , but also have a narrow b…" at bounding box center [489, 262] width 494 height 41
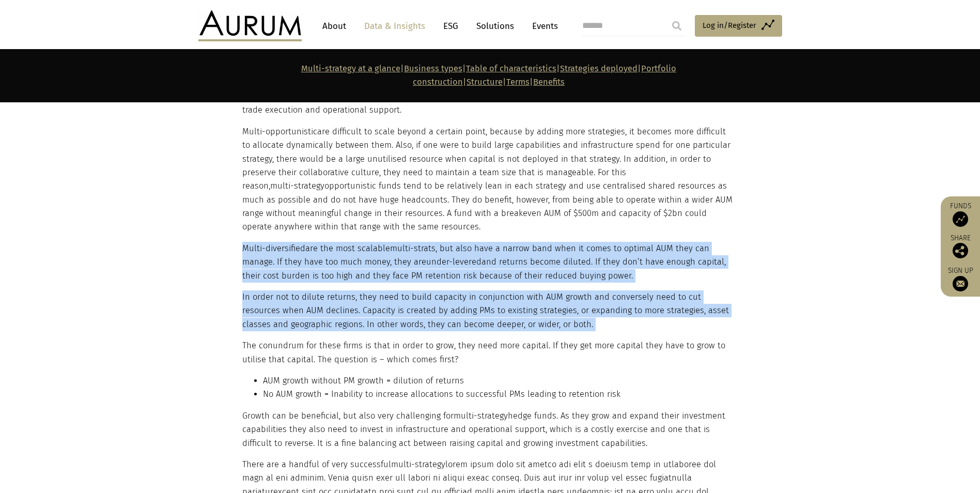
drag, startPoint x: 329, startPoint y: 213, endPoint x: 328, endPoint y: 253, distance: 40.3
click at [328, 253] on div "Structure MANAGEMENT STRUCTURE Variation in management structures tends to be a…" at bounding box center [489, 324] width 494 height 1677
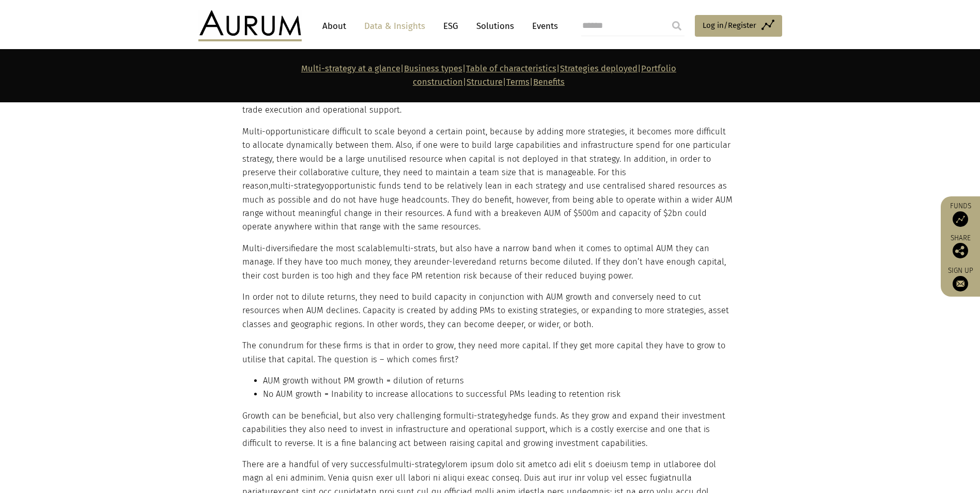
click at [335, 339] on p "The conundrum for these firms is that in order to grow, they need more capital.…" at bounding box center [489, 352] width 494 height 27
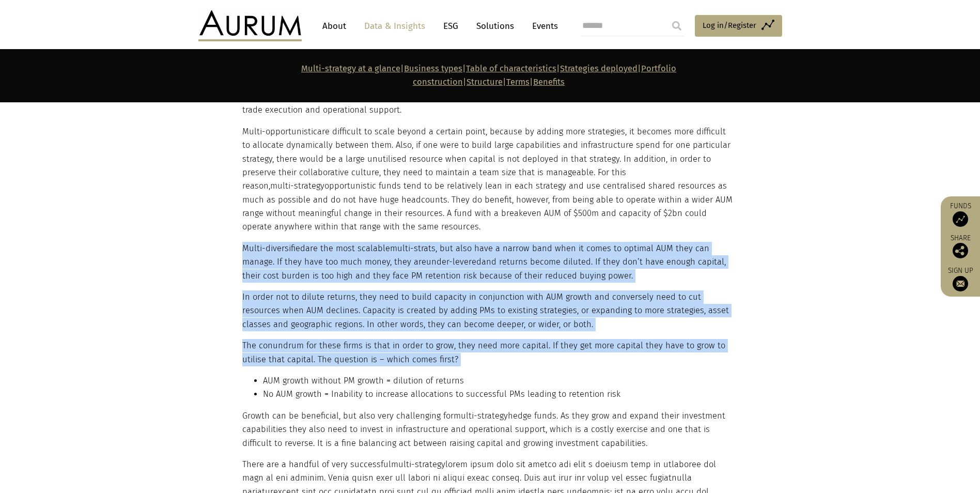
drag, startPoint x: 335, startPoint y: 288, endPoint x: 395, endPoint y: 214, distance: 95.2
click at [395, 214] on div "Structure MANAGEMENT STRUCTURE Variation in management structures tends to be a…" at bounding box center [489, 324] width 494 height 1677
click at [374, 290] on p "In order not to dilute returns, they need to build capacity in conjunction with…" at bounding box center [489, 310] width 494 height 41
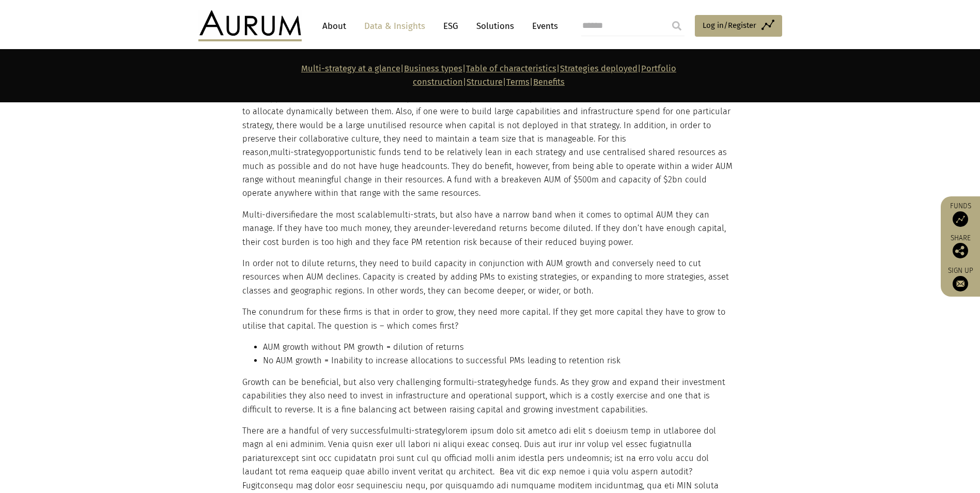
scroll to position [5065, 0]
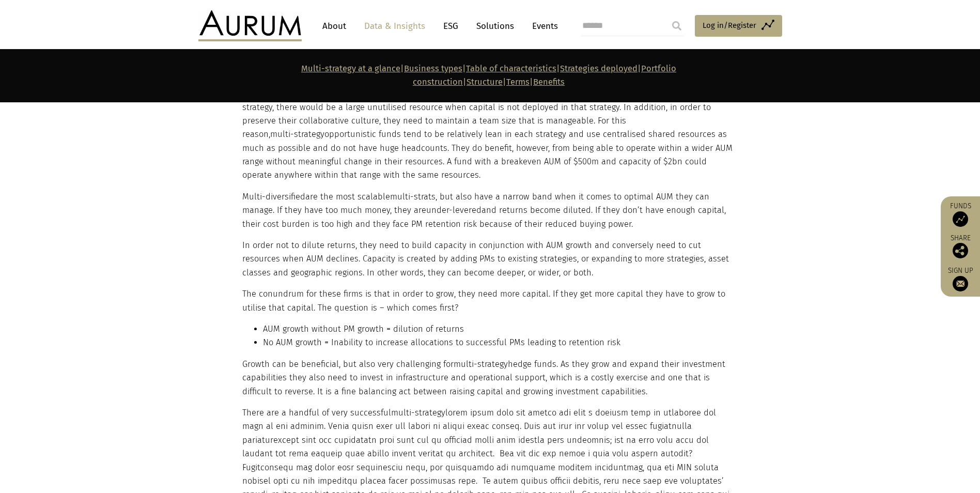
click at [309, 260] on div "Structure MANAGEMENT STRUCTURE Variation in management structures tends to be a…" at bounding box center [489, 272] width 494 height 1677
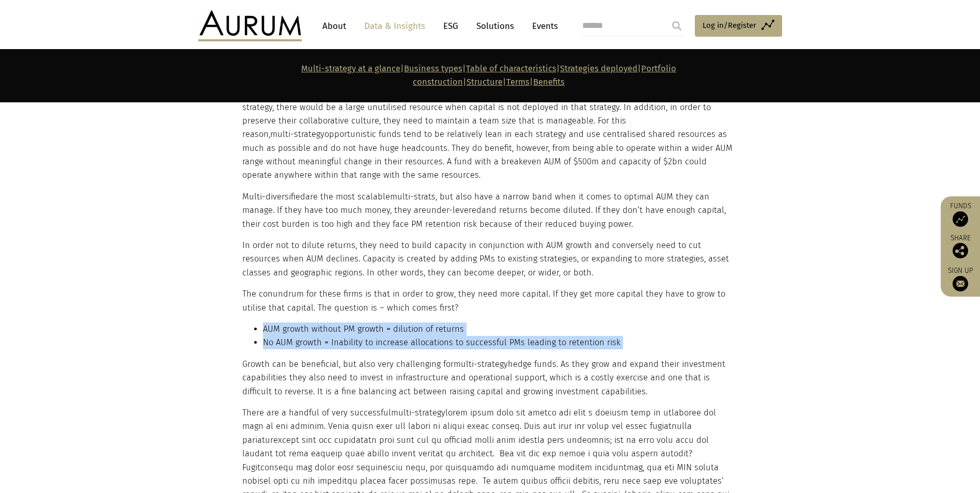
drag, startPoint x: 309, startPoint y: 260, endPoint x: 285, endPoint y: 282, distance: 32.2
click at [285, 282] on div "Structure MANAGEMENT STRUCTURE Variation in management structures tends to be a…" at bounding box center [489, 272] width 494 height 1677
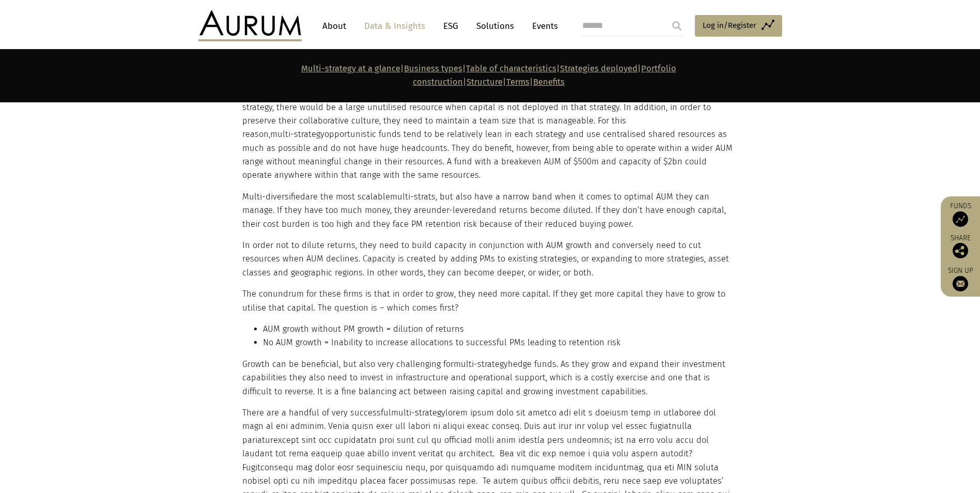
click at [275, 358] on p "Growth can be beneficial, but also very challenging for multi-strategy hedge fu…" at bounding box center [489, 378] width 494 height 41
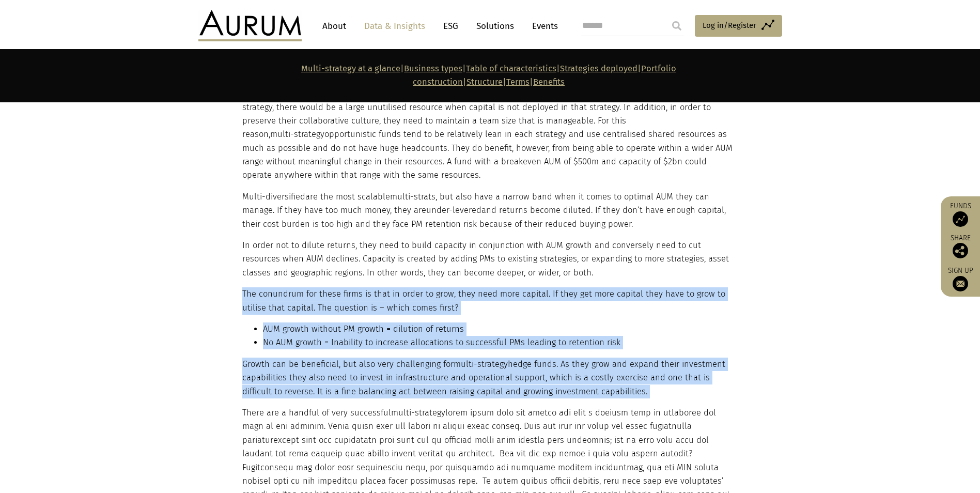
drag, startPoint x: 275, startPoint y: 303, endPoint x: 306, endPoint y: 224, distance: 84.3
click at [306, 224] on div "Structure MANAGEMENT STRUCTURE Variation in management structures tends to be a…" at bounding box center [489, 272] width 494 height 1677
click at [306, 287] on p "The conundrum for these firms is that in order to grow, they need more capital.…" at bounding box center [489, 300] width 494 height 27
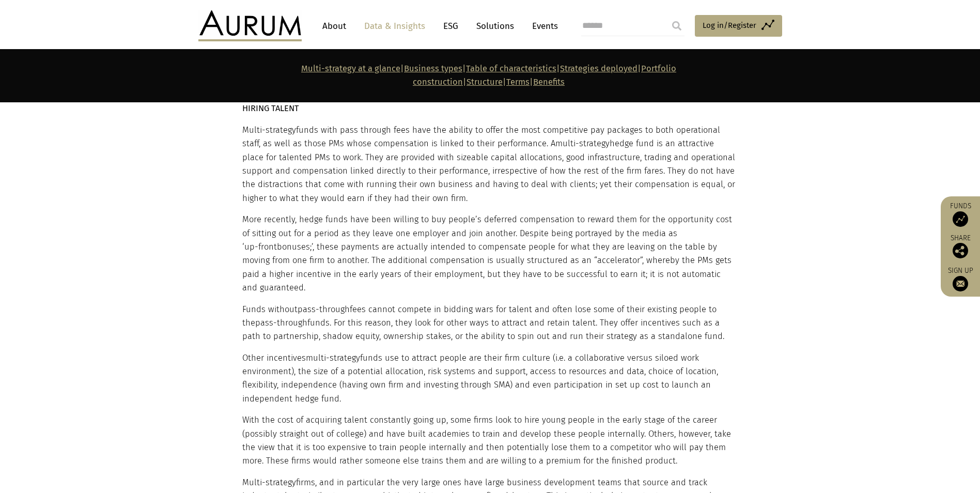
scroll to position [5582, 0]
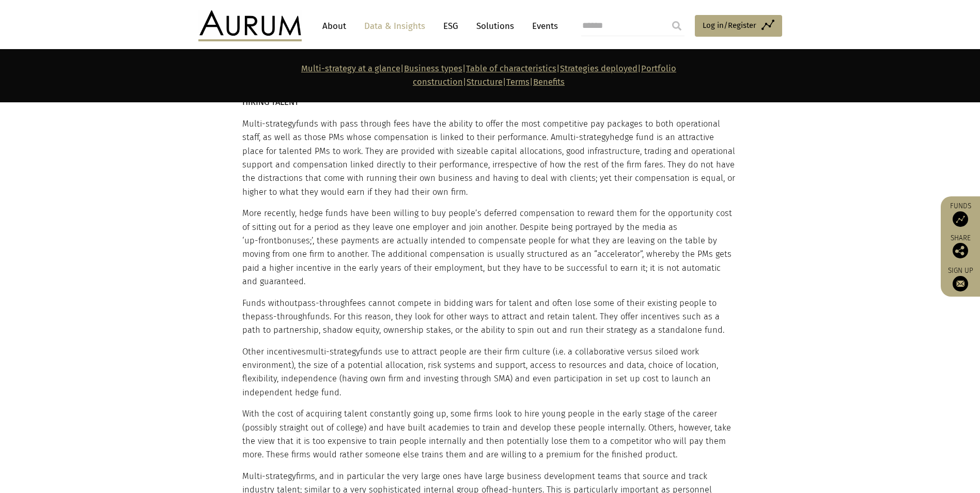
click at [352, 345] on p "Other incentives multi-strategy funds use to attract people are their firm cult…" at bounding box center [489, 372] width 494 height 55
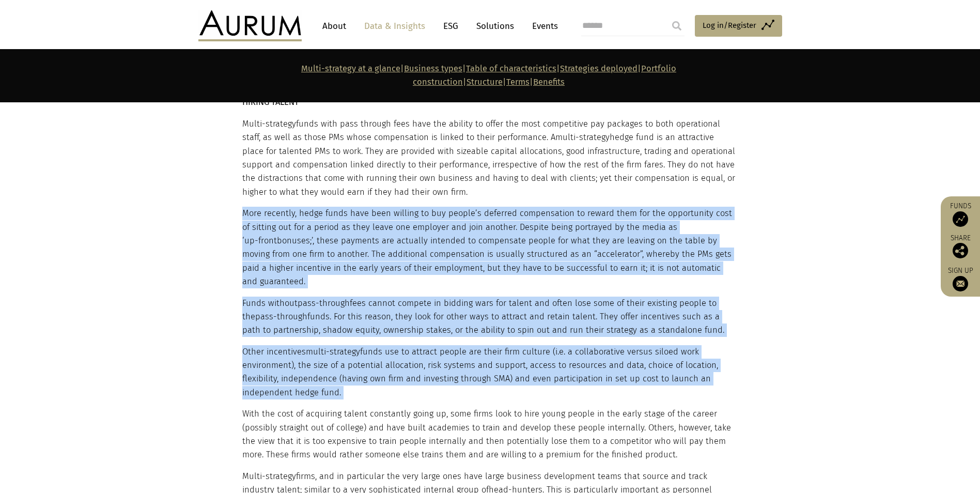
drag, startPoint x: 352, startPoint y: 294, endPoint x: 392, endPoint y: 150, distance: 149.1
click at [392, 207] on p "More recently, hedge funds have been willing to buy people’s deferred compensat…" at bounding box center [489, 248] width 494 height 82
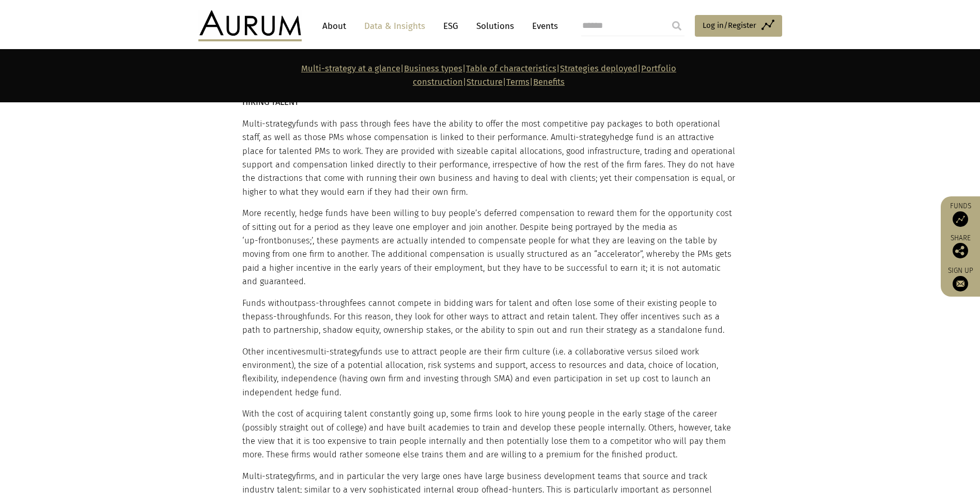
click at [453, 297] on p "Funds without pass-through fees cannot compete in bidding wars for talent and o…" at bounding box center [489, 317] width 494 height 41
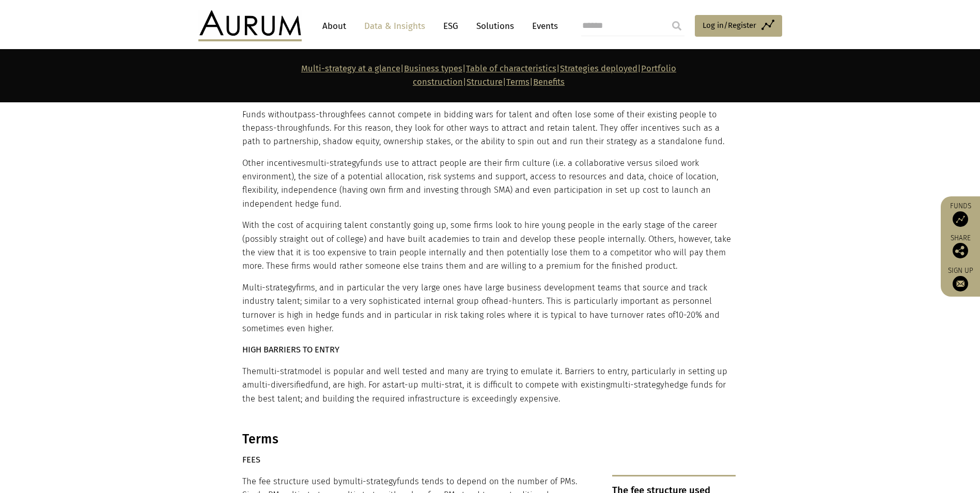
scroll to position [5789, 0]
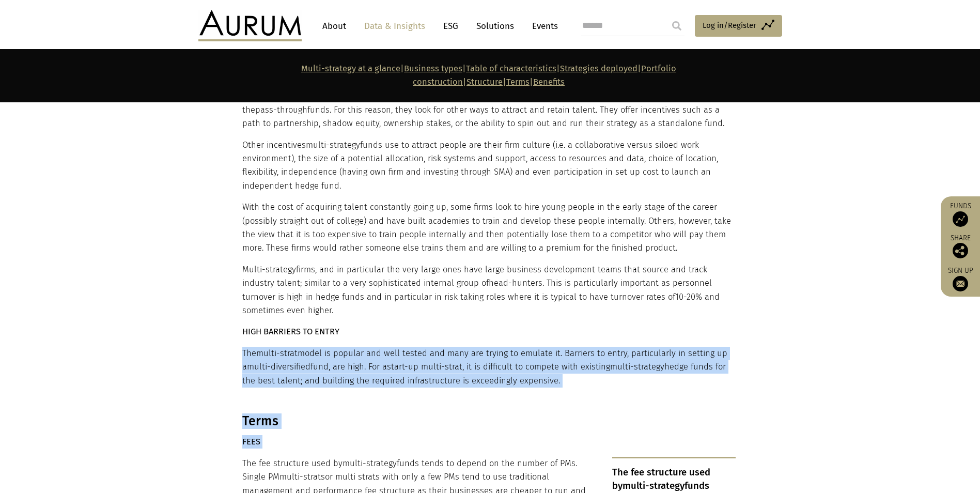
drag, startPoint x: 580, startPoint y: 252, endPoint x: 533, endPoint y: 348, distance: 107.2
click at [533, 435] on p "FEES" at bounding box center [489, 441] width 494 height 13
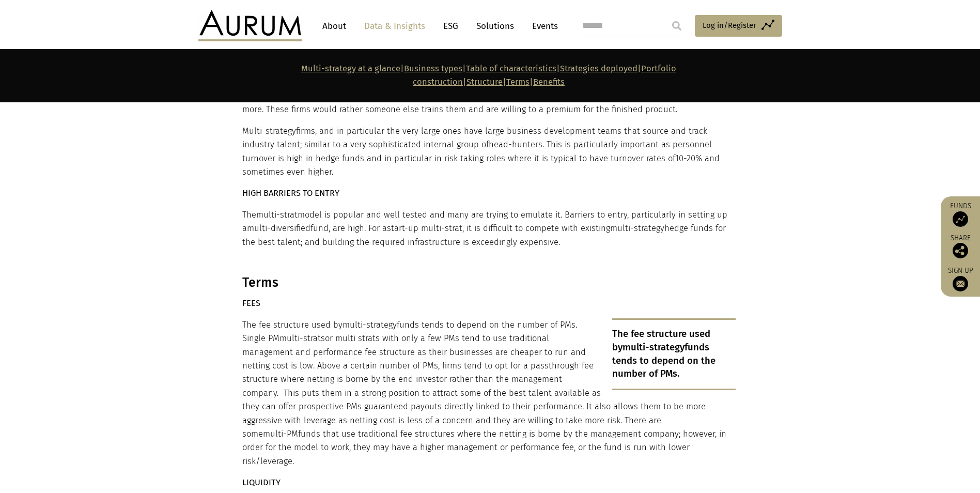
scroll to position [5944, 0]
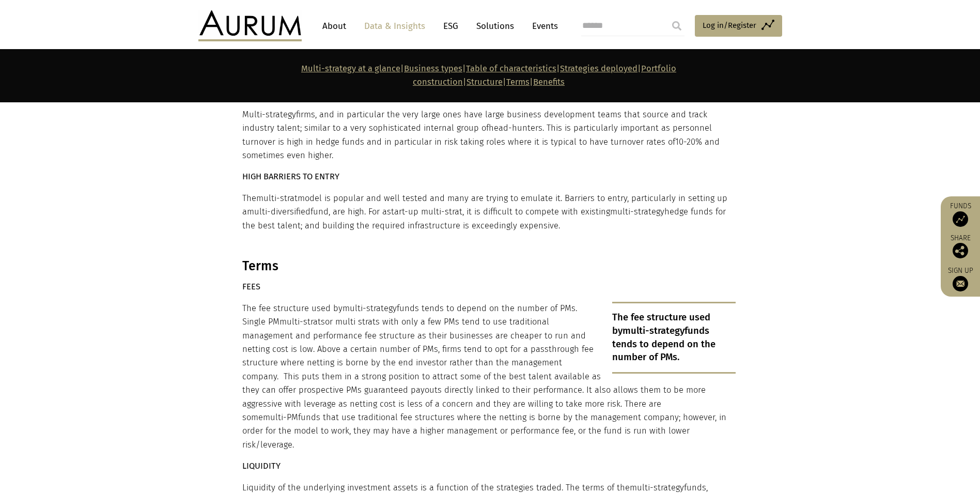
click at [457, 308] on p "The fee structure used by multi-strategy funds tends to depend on the number of…" at bounding box center [489, 377] width 494 height 150
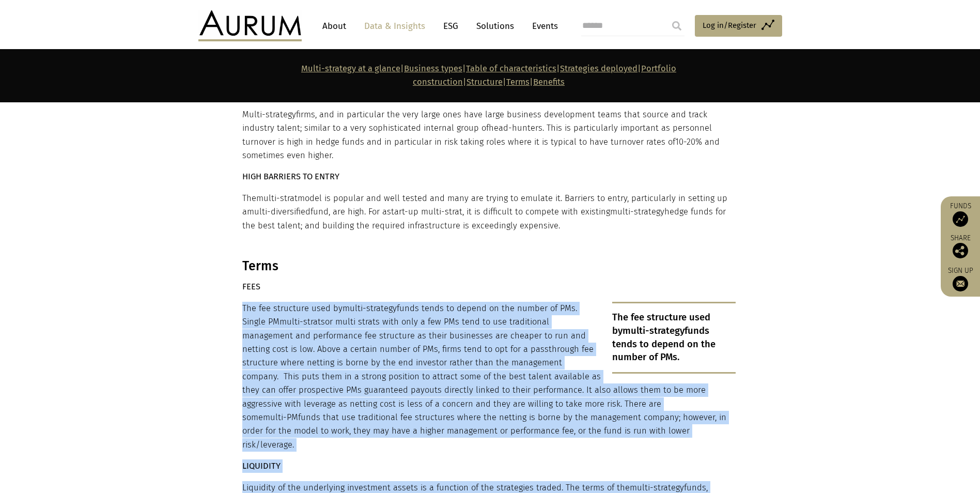
drag, startPoint x: 457, startPoint y: 308, endPoint x: 470, endPoint y: 397, distance: 89.8
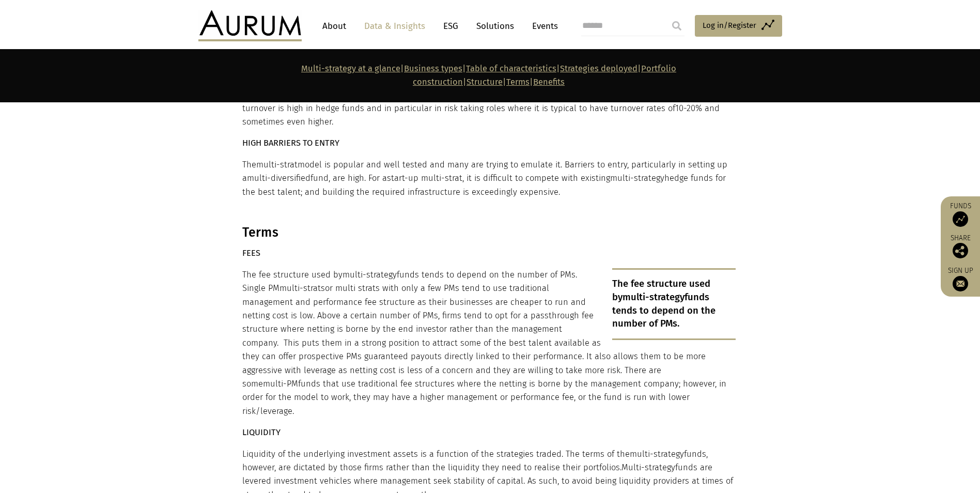
scroll to position [5995, 0]
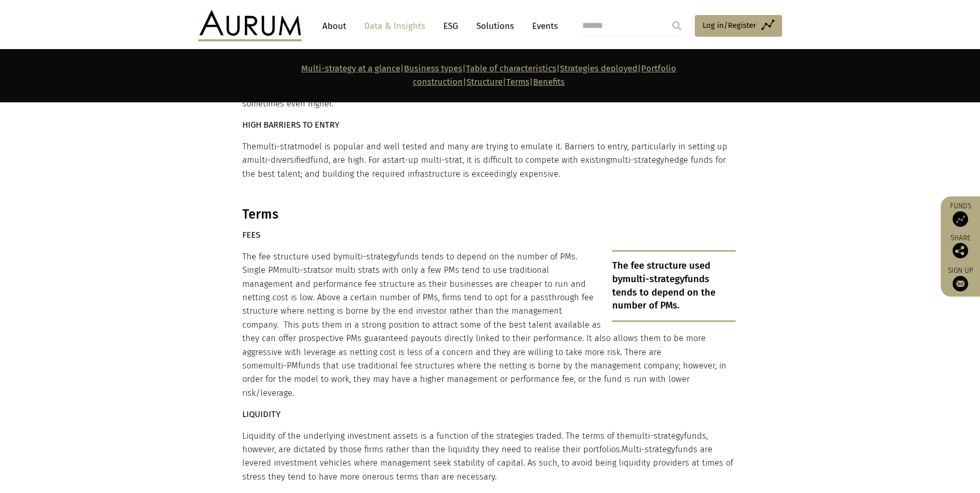
click at [502, 429] on p "Liquidity of the underlying investment assets is a function of the strategies t…" at bounding box center [489, 456] width 494 height 55
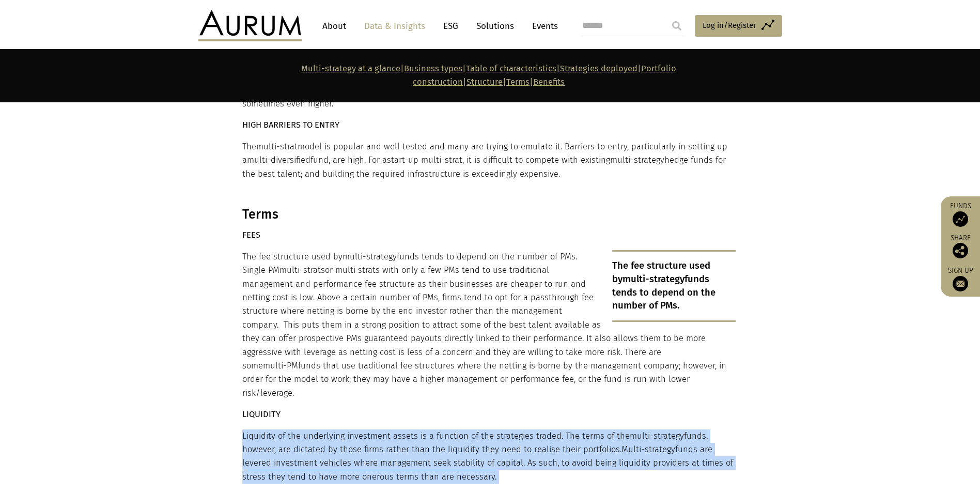
drag, startPoint x: 502, startPoint y: 381, endPoint x: 596, endPoint y: 460, distance: 122.6
click at [596, 460] on div "Terms FEES The fee structure used by multi-strategy funds tends to depend on th…" at bounding box center [489, 453] width 494 height 493
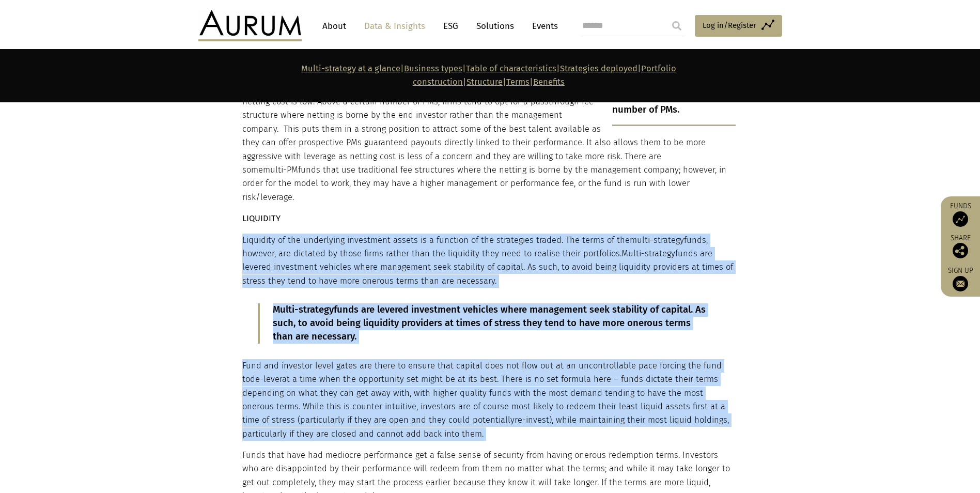
scroll to position [6202, 0]
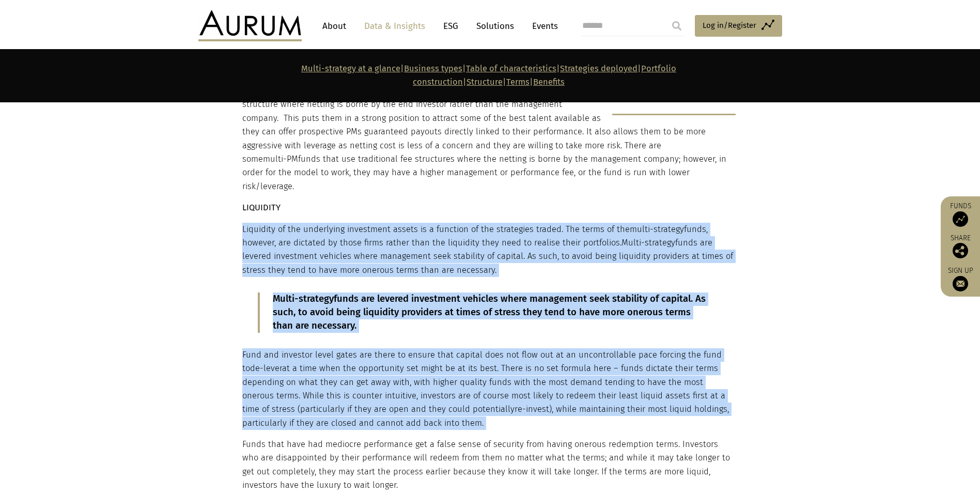
click at [660, 348] on p "Fund and investor level gates are there to ensure that capital does not flow ou…" at bounding box center [489, 389] width 494 height 82
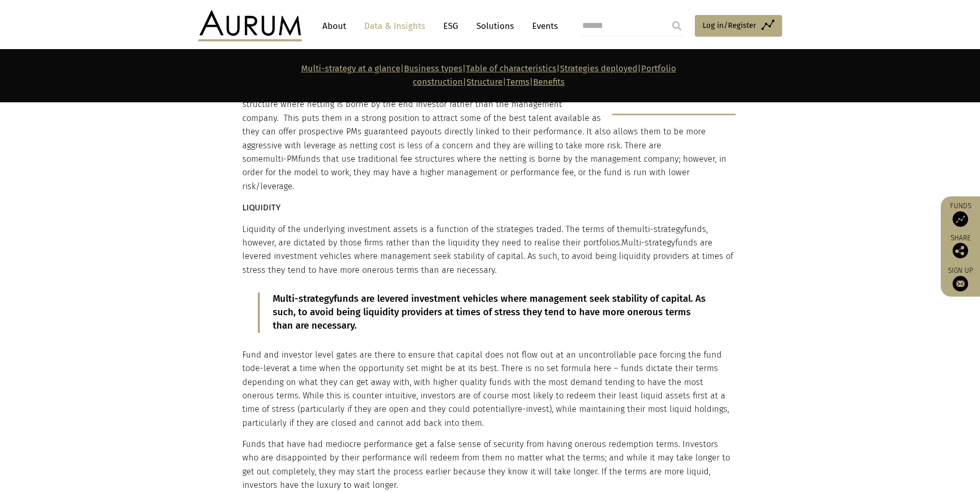
click at [660, 348] on p "Fund and investor level gates are there to ensure that capital does not flow ou…" at bounding box center [489, 389] width 494 height 82
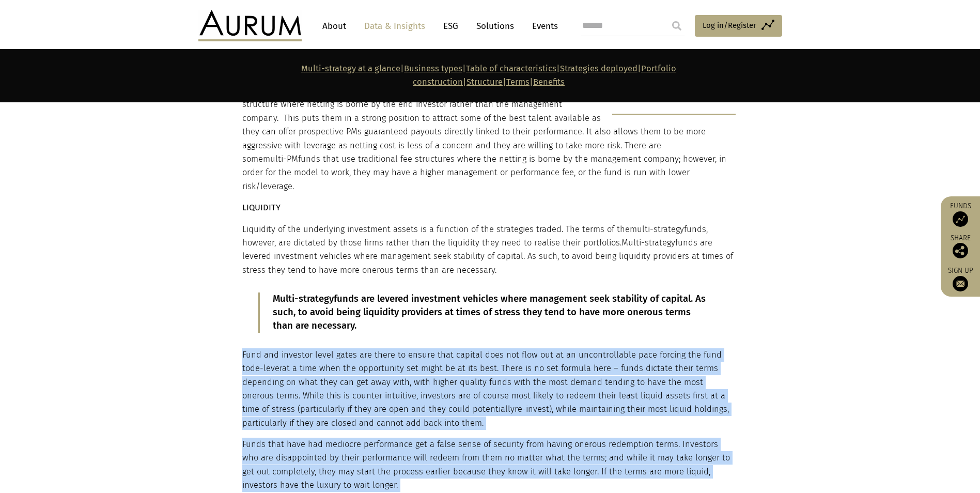
drag, startPoint x: 660, startPoint y: 316, endPoint x: 714, endPoint y: 390, distance: 91.3
click at [714, 390] on div "Terms FEES The fee structure used by multi-strategy funds tends to depend on th…" at bounding box center [489, 246] width 494 height 493
click at [732, 438] on p "Funds that have had mediocre performance get a false sense of security from hav…" at bounding box center [489, 465] width 494 height 55
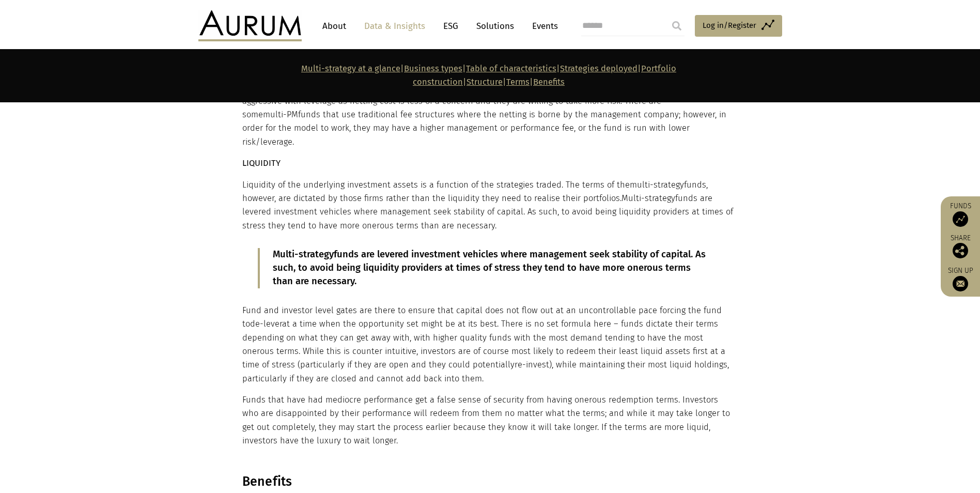
scroll to position [6305, 0]
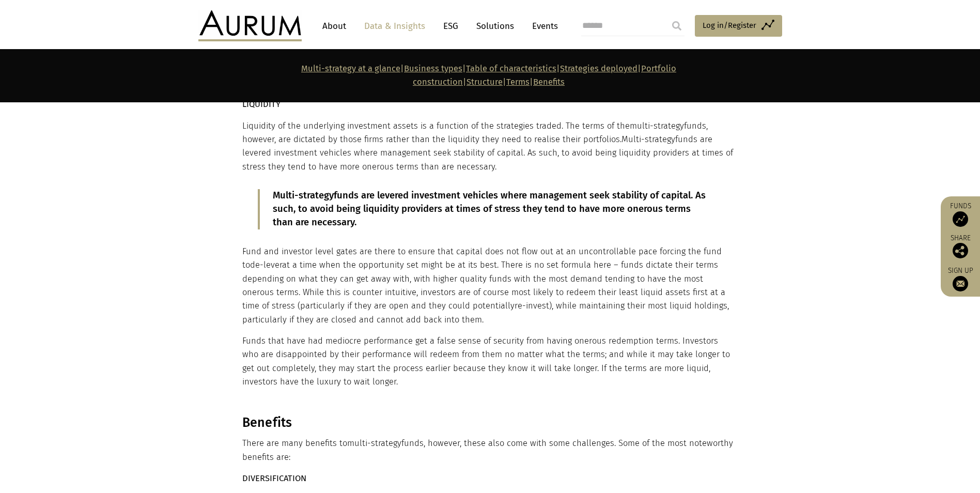
click at [357, 334] on p "Funds that have had mediocre performance get a false sense of security from hav…" at bounding box center [489, 361] width 494 height 55
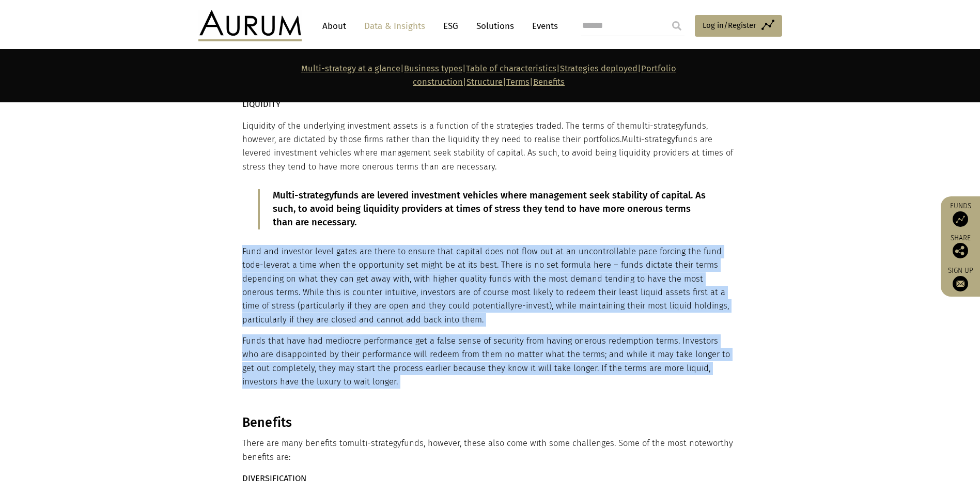
drag, startPoint x: 357, startPoint y: 238, endPoint x: 362, endPoint y: 206, distance: 32.5
click at [362, 206] on div "Terms FEES The fee structure used by multi-strategy funds tends to depend on th…" at bounding box center [489, 143] width 494 height 493
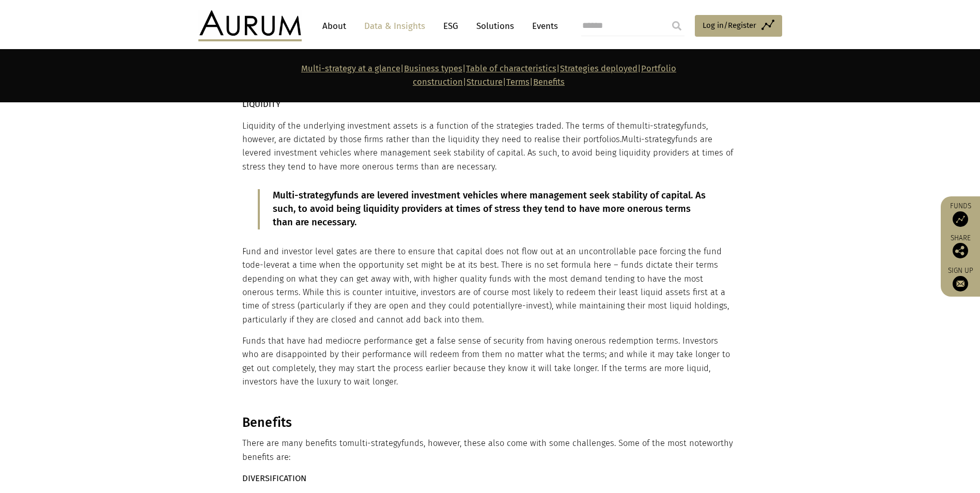
click at [434, 437] on p "There are many benefits to multi-strategy funds, however, these also come with …" at bounding box center [489, 450] width 494 height 27
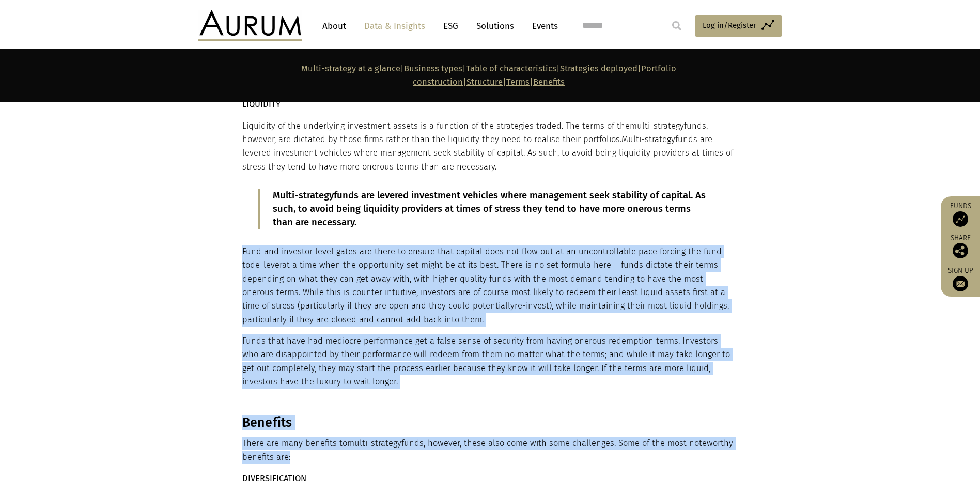
drag, startPoint x: 434, startPoint y: 343, endPoint x: 374, endPoint y: 189, distance: 165.3
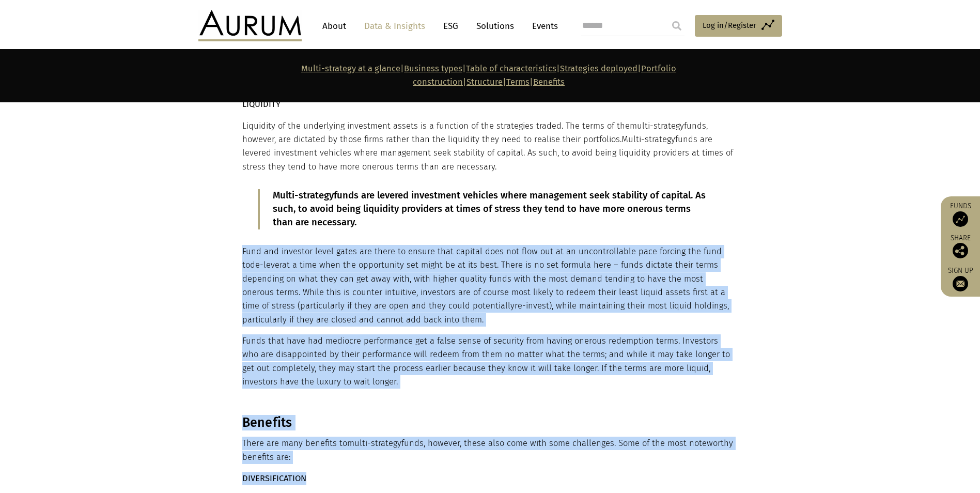
drag, startPoint x: 423, startPoint y: 363, endPoint x: 393, endPoint y: 197, distance: 168.1
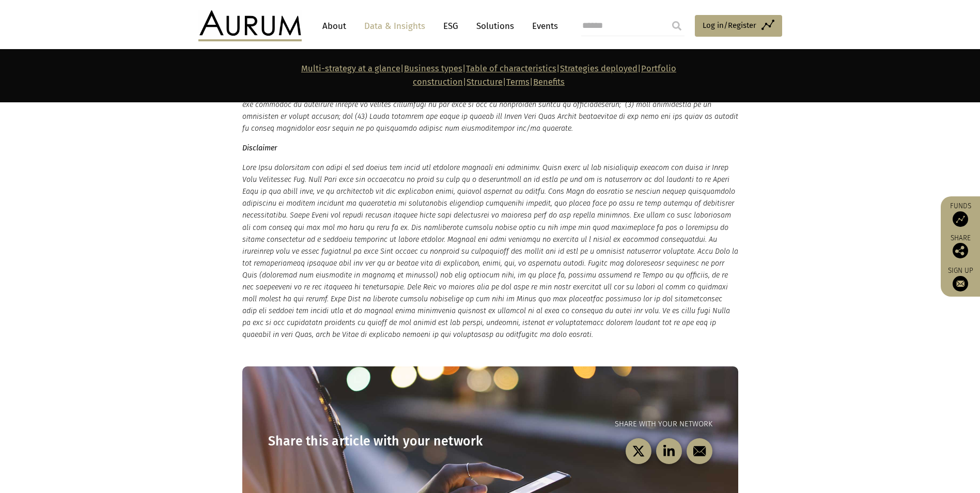
scroll to position [7908, 0]
